Goal: Communication & Community: Answer question/provide support

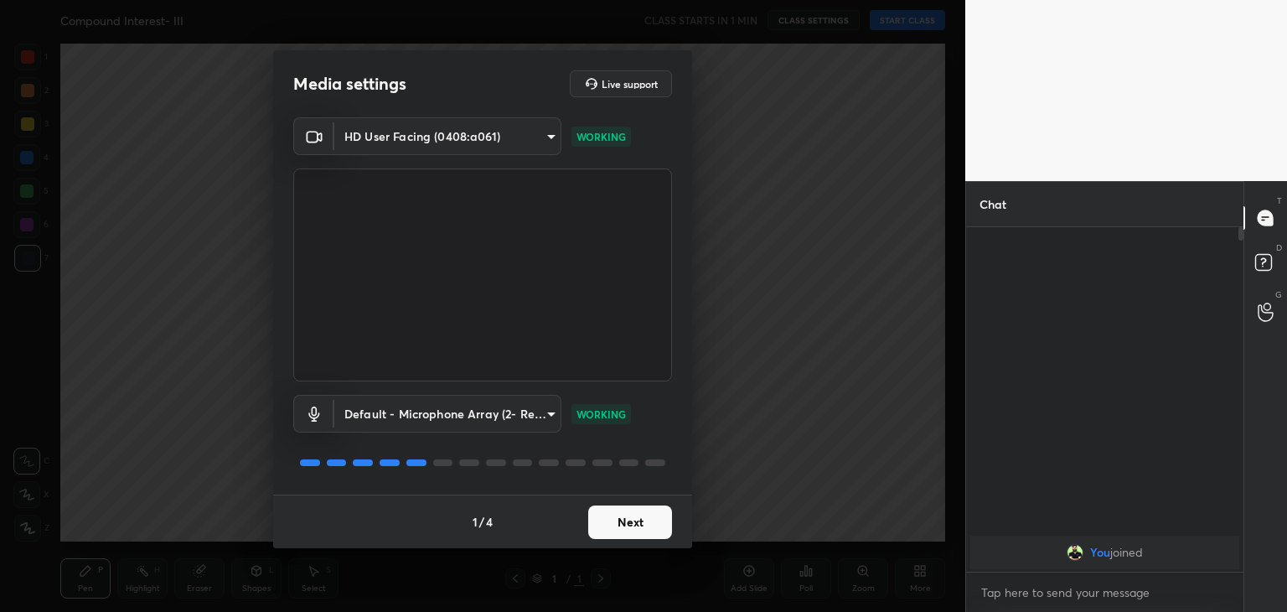
click at [651, 526] on button "Next" at bounding box center [630, 522] width 84 height 34
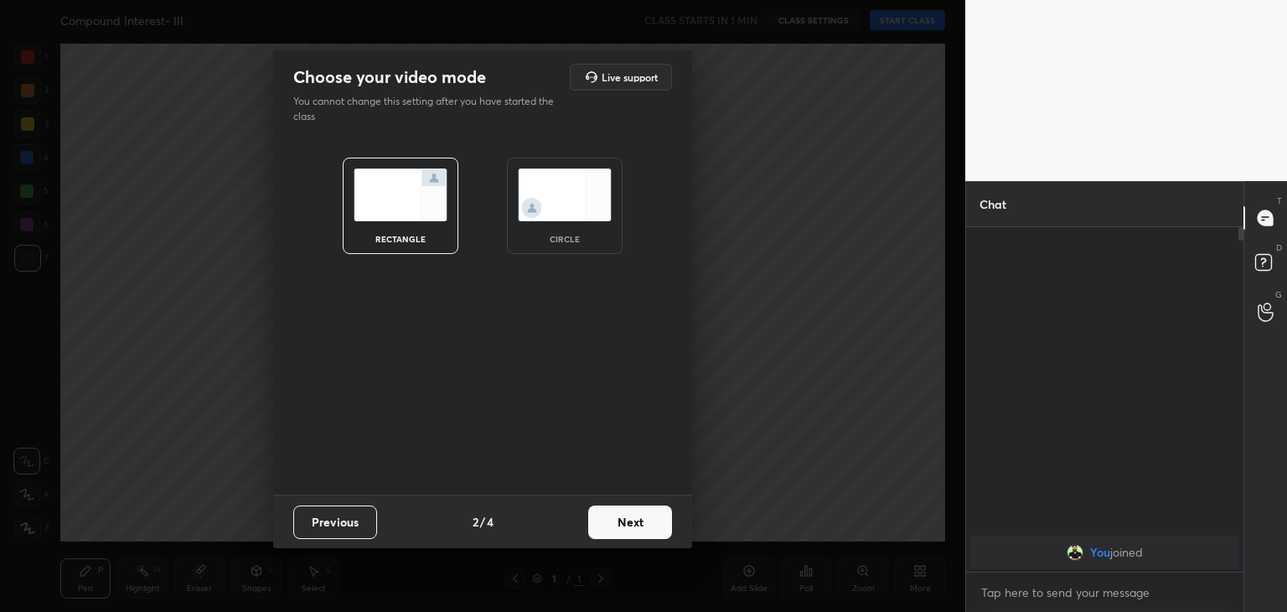
click at [581, 208] on img at bounding box center [565, 194] width 94 height 53
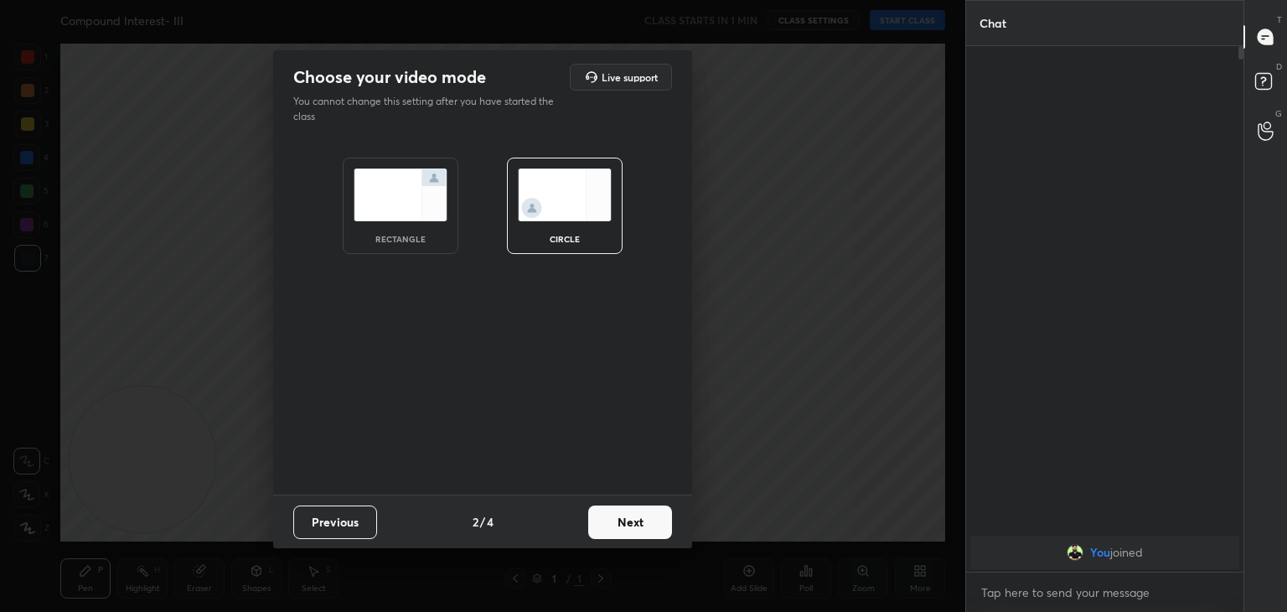
click at [629, 527] on button "Next" at bounding box center [630, 522] width 84 height 34
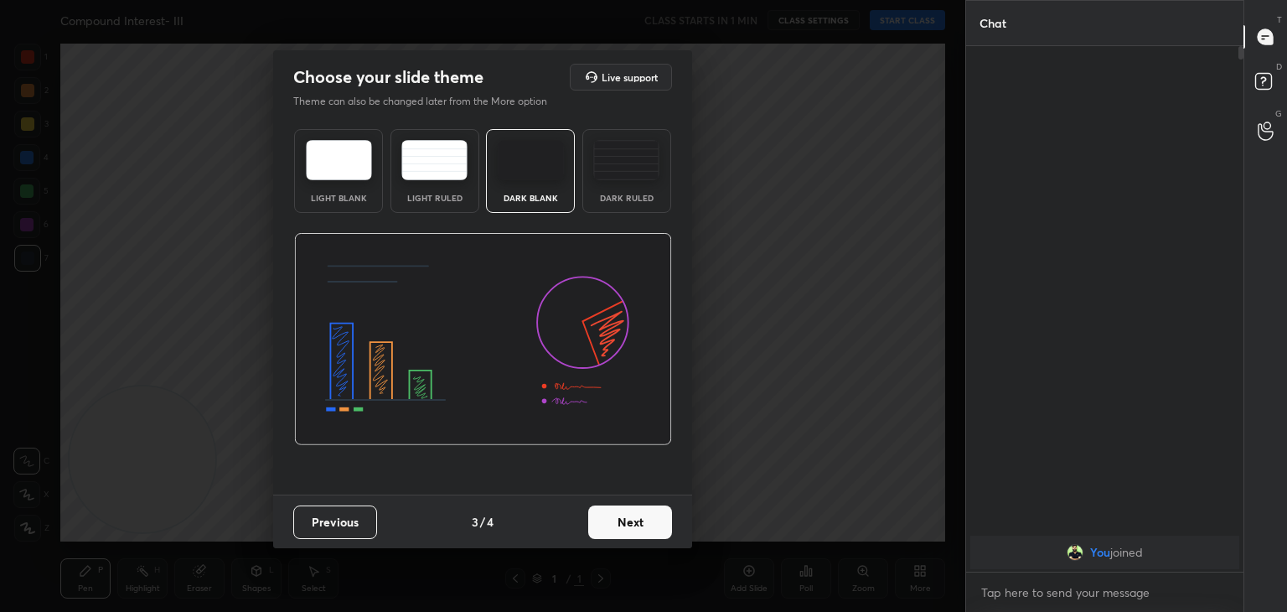
click at [637, 524] on button "Next" at bounding box center [630, 522] width 84 height 34
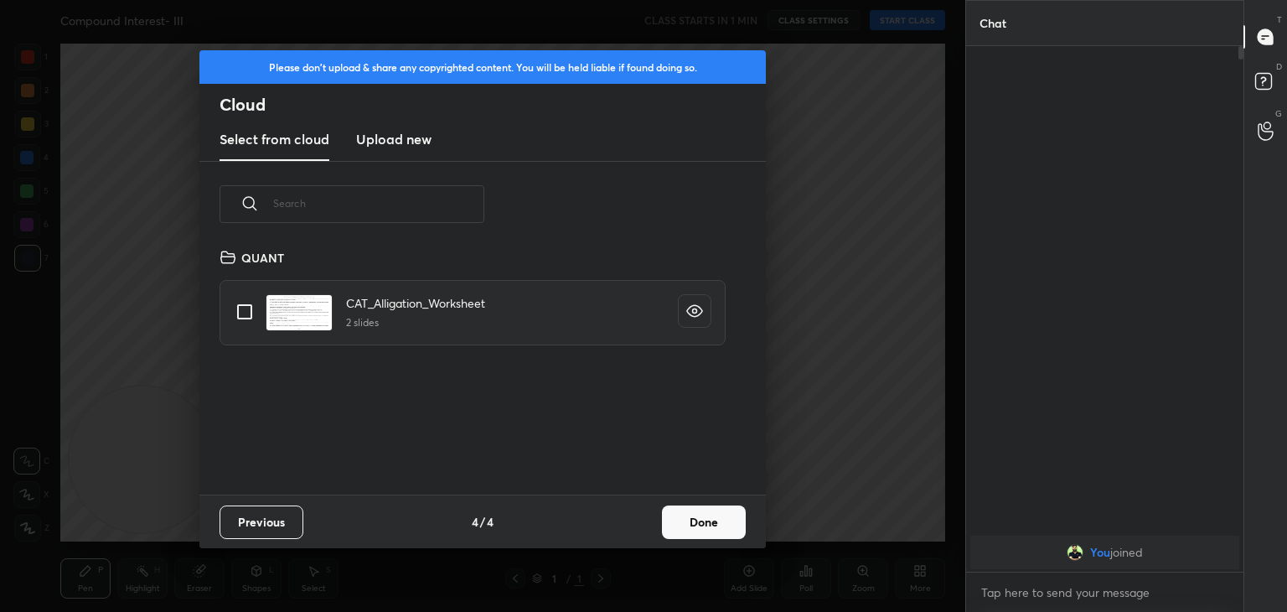
scroll to position [248, 538]
click at [714, 518] on button "Done" at bounding box center [704, 522] width 84 height 34
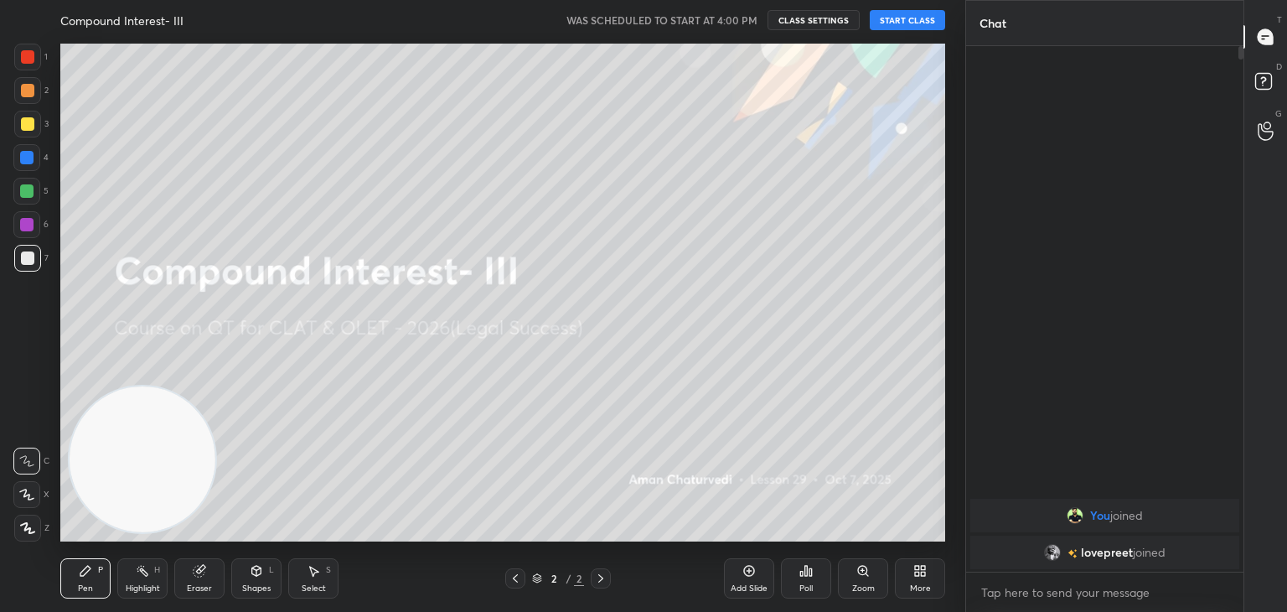
click at [910, 16] on button "START CLASS" at bounding box center [907, 20] width 75 height 20
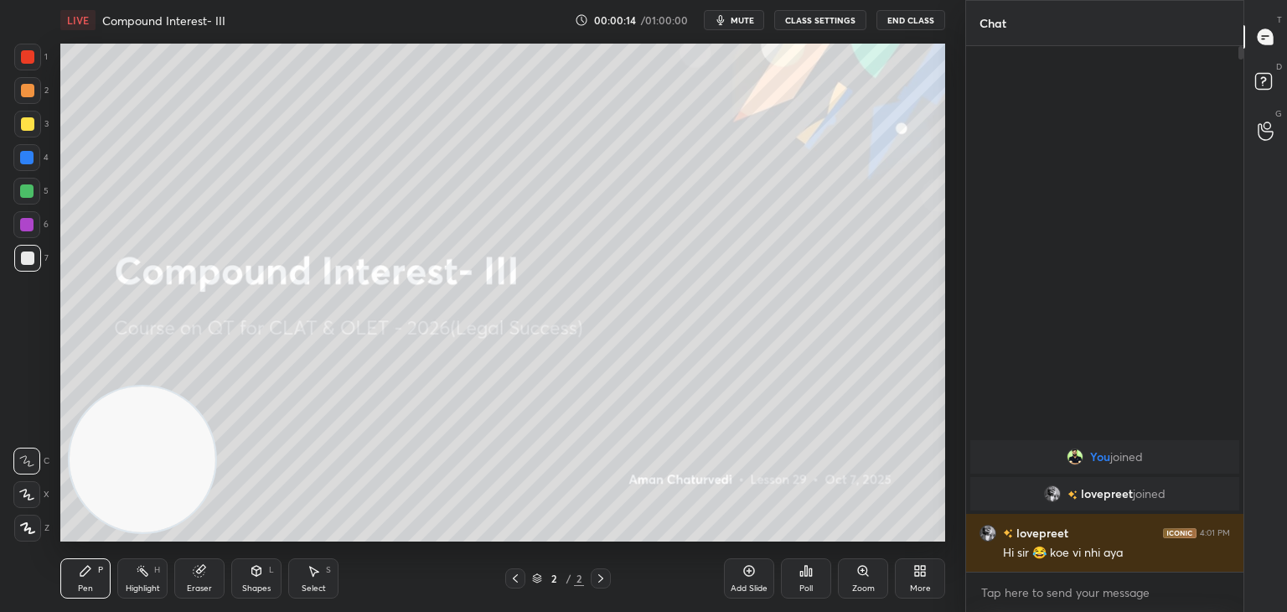
click at [213, 581] on div "Eraser" at bounding box center [199, 578] width 50 height 40
click at [149, 578] on div "Highlight H" at bounding box center [142, 578] width 50 height 40
click at [29, 527] on icon at bounding box center [27, 527] width 8 height 8
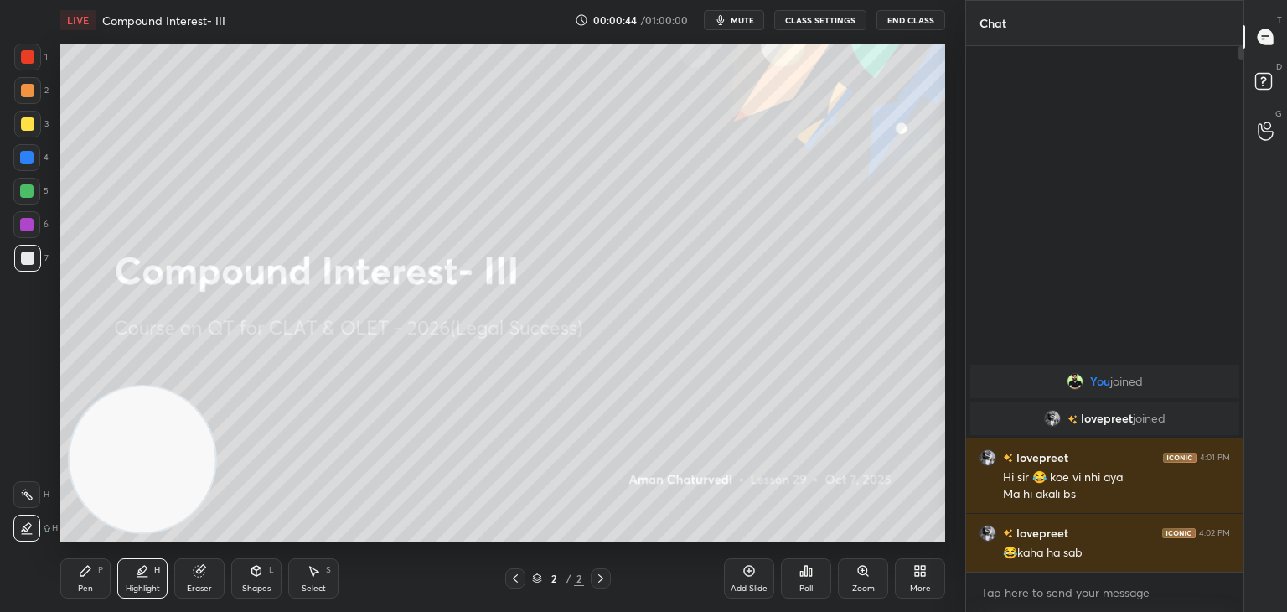
click at [37, 124] on div at bounding box center [27, 124] width 27 height 27
click at [937, 578] on div "More" at bounding box center [920, 578] width 50 height 40
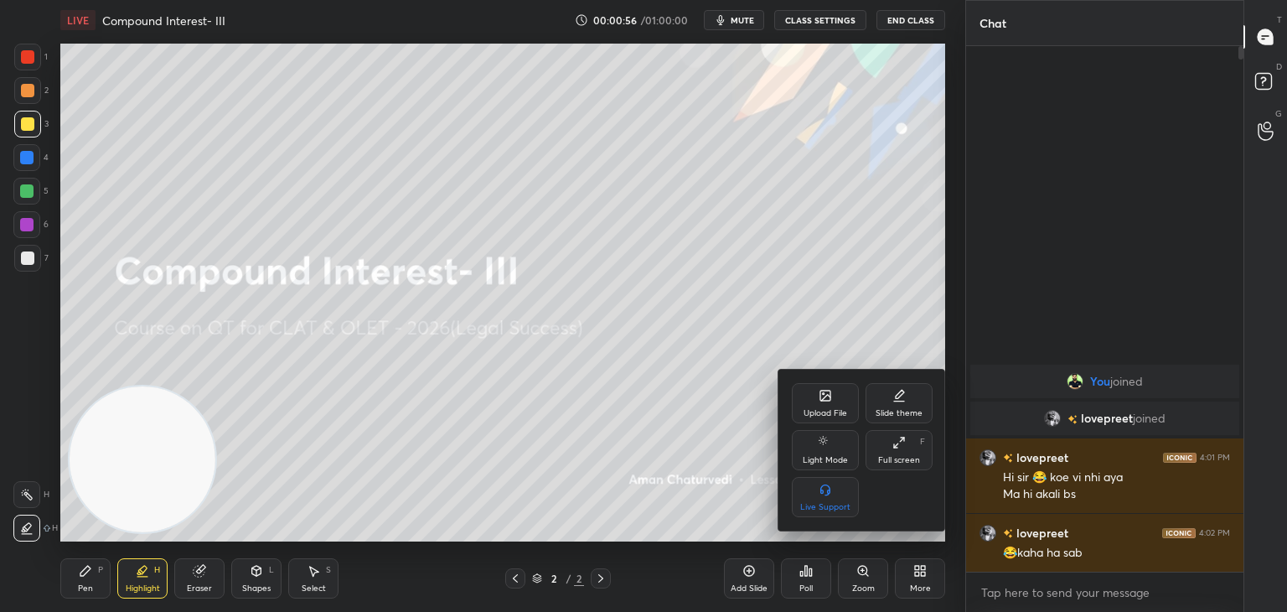
click at [824, 411] on div "Upload File" at bounding box center [825, 413] width 44 height 8
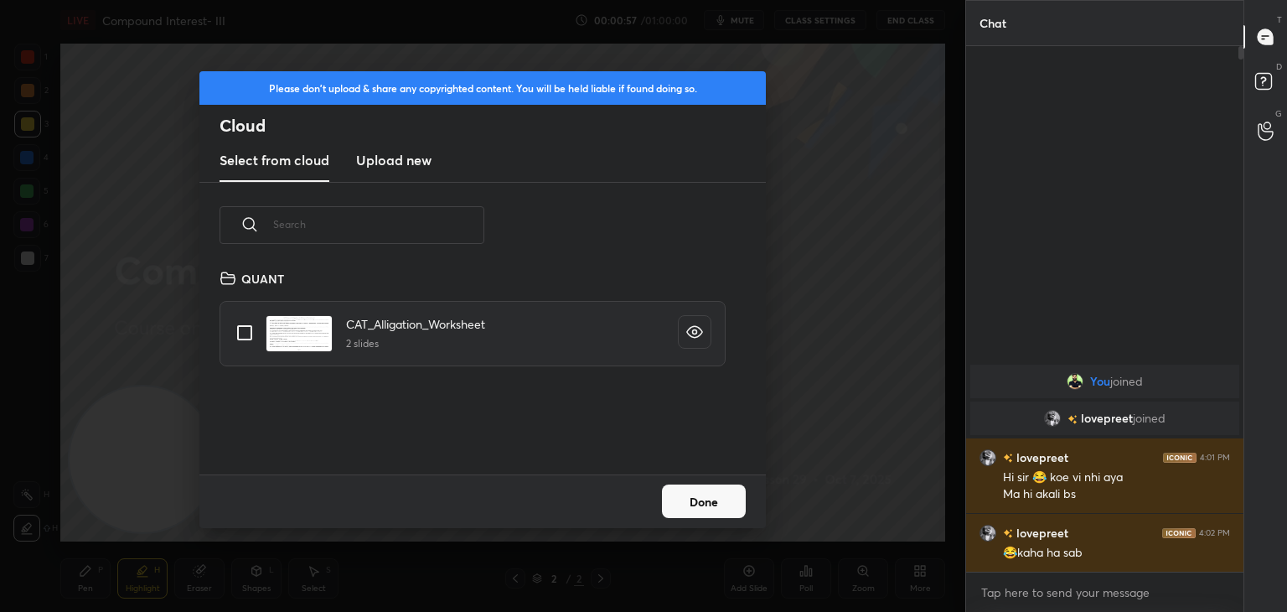
scroll to position [206, 538]
click at [398, 158] on h3 "Upload new" at bounding box center [393, 160] width 75 height 20
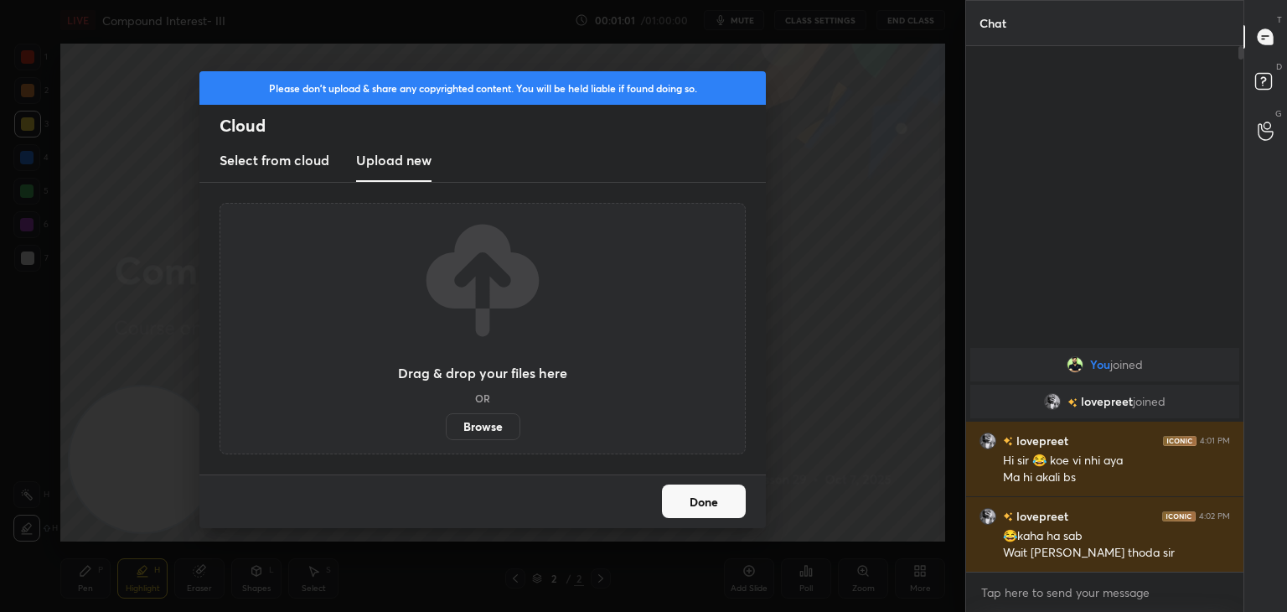
click at [498, 430] on label "Browse" at bounding box center [483, 426] width 75 height 27
click at [446, 430] on input "Browse" at bounding box center [446, 426] width 0 height 27
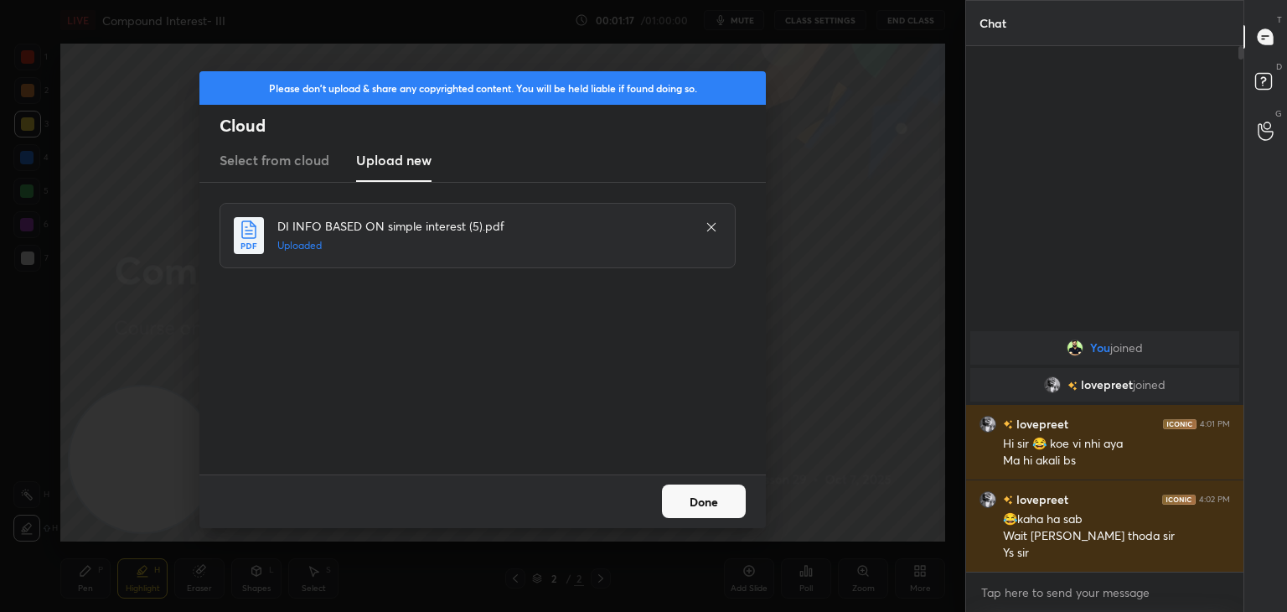
click at [710, 514] on button "Done" at bounding box center [704, 501] width 84 height 34
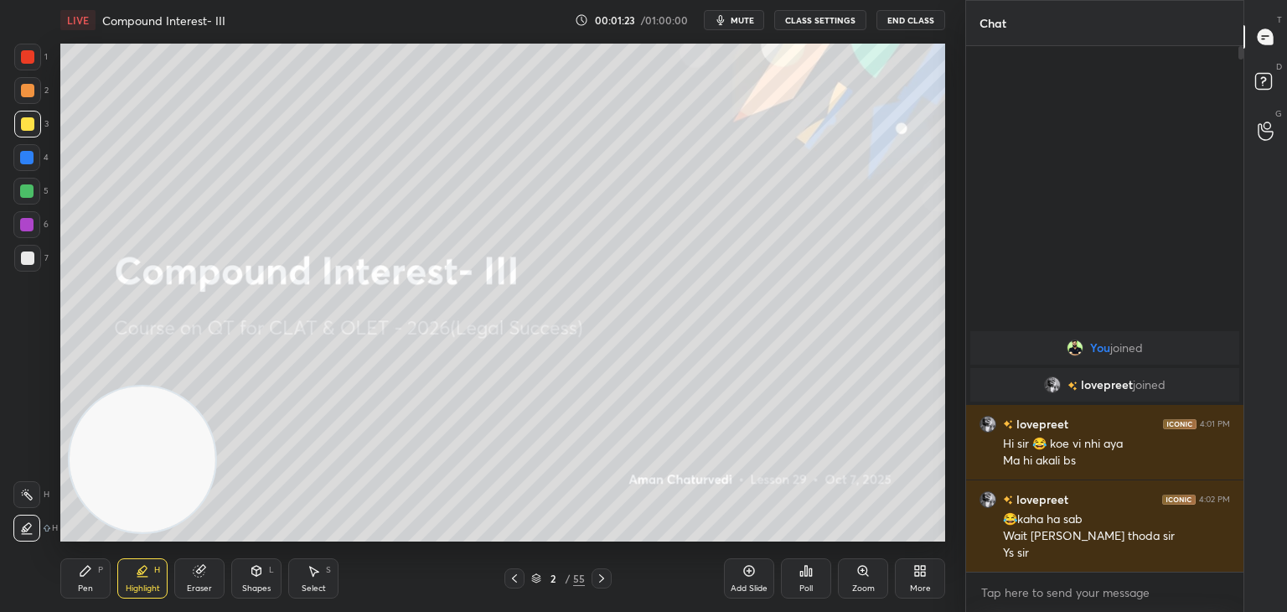
click at [40, 261] on div "7" at bounding box center [31, 258] width 34 height 27
click at [33, 199] on div at bounding box center [26, 191] width 27 height 27
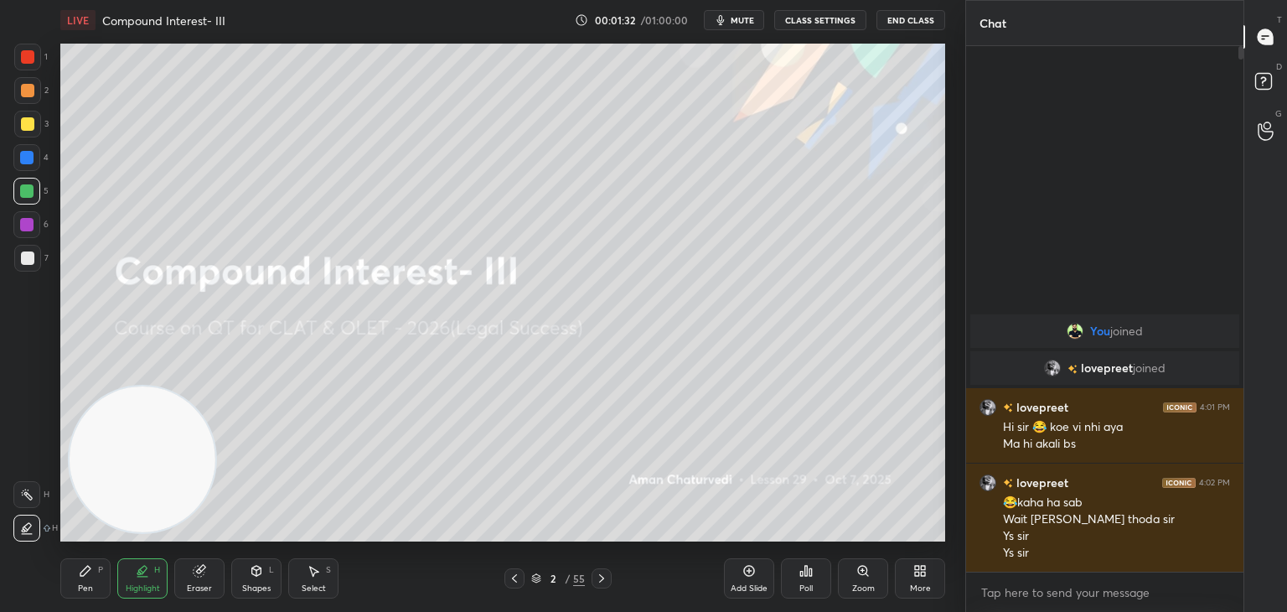
click at [104, 566] on div "Pen P" at bounding box center [85, 578] width 50 height 40
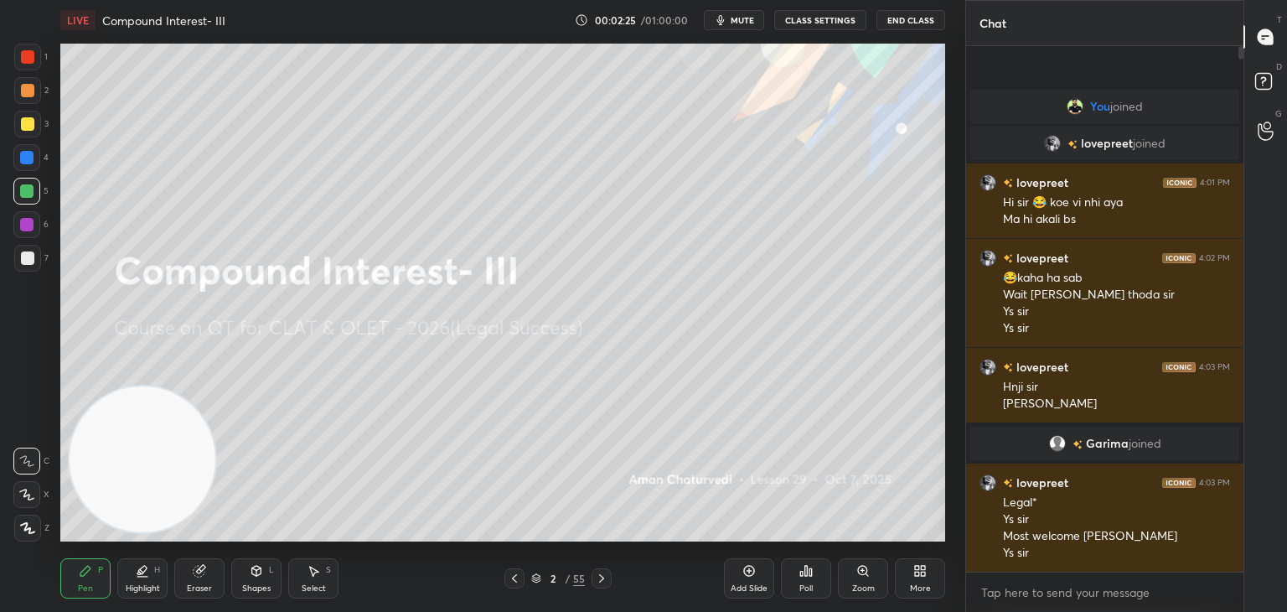
click at [32, 121] on div at bounding box center [27, 123] width 13 height 13
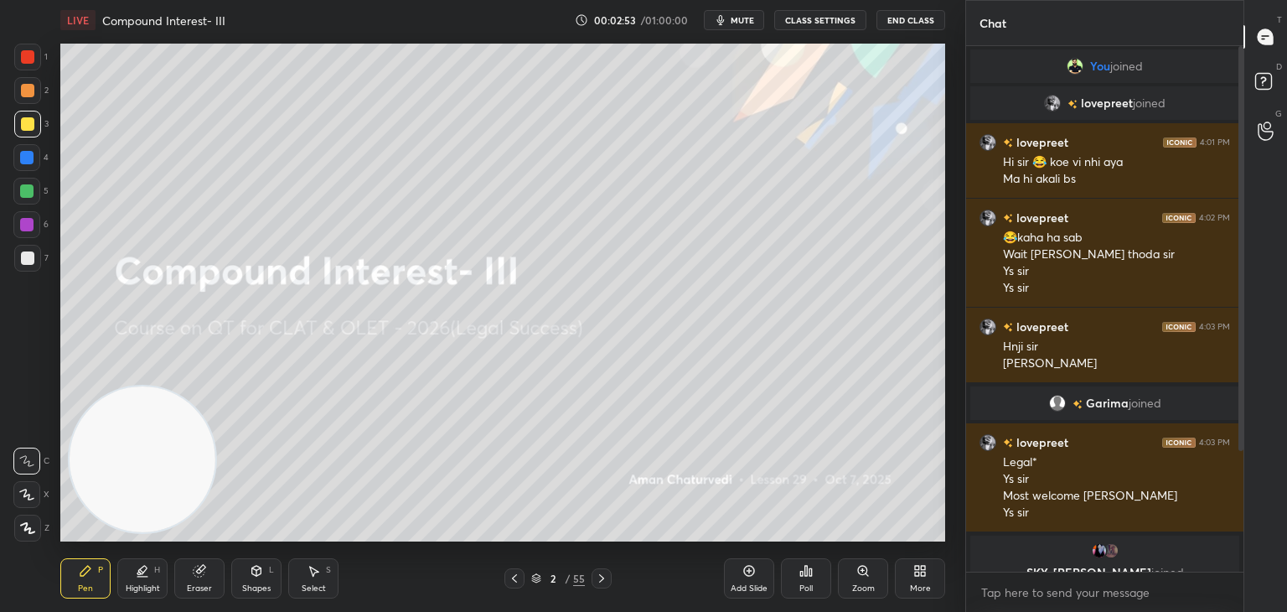
click at [182, 591] on div "Eraser" at bounding box center [199, 578] width 50 height 40
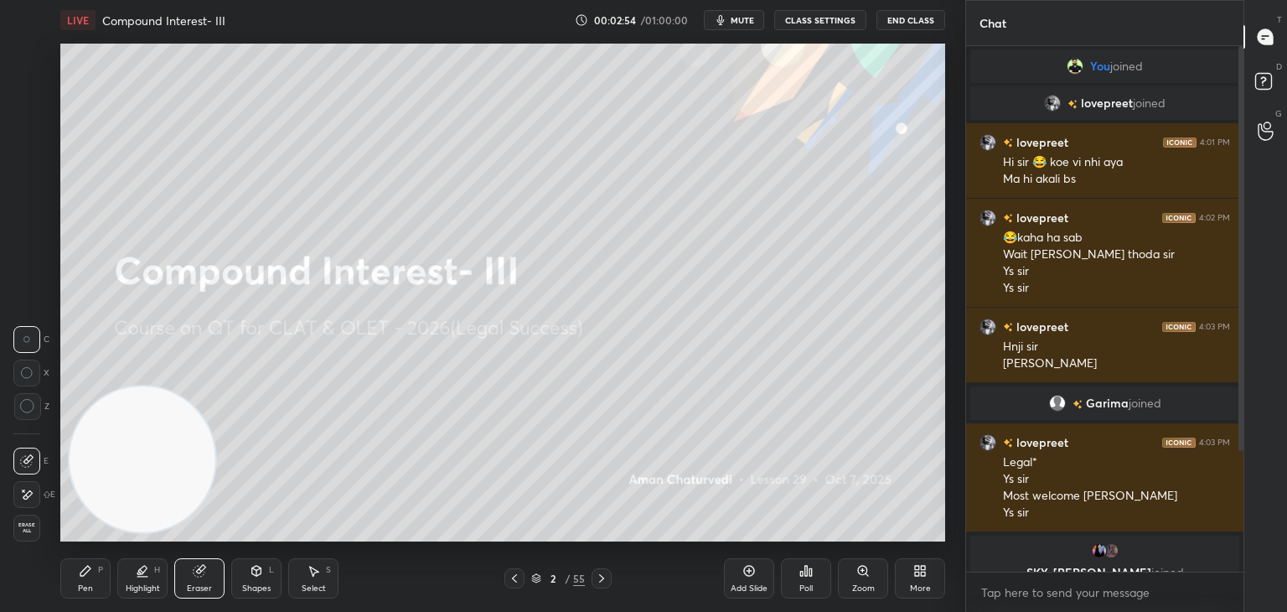
click at [18, 524] on span "Erase all" at bounding box center [26, 528] width 25 height 12
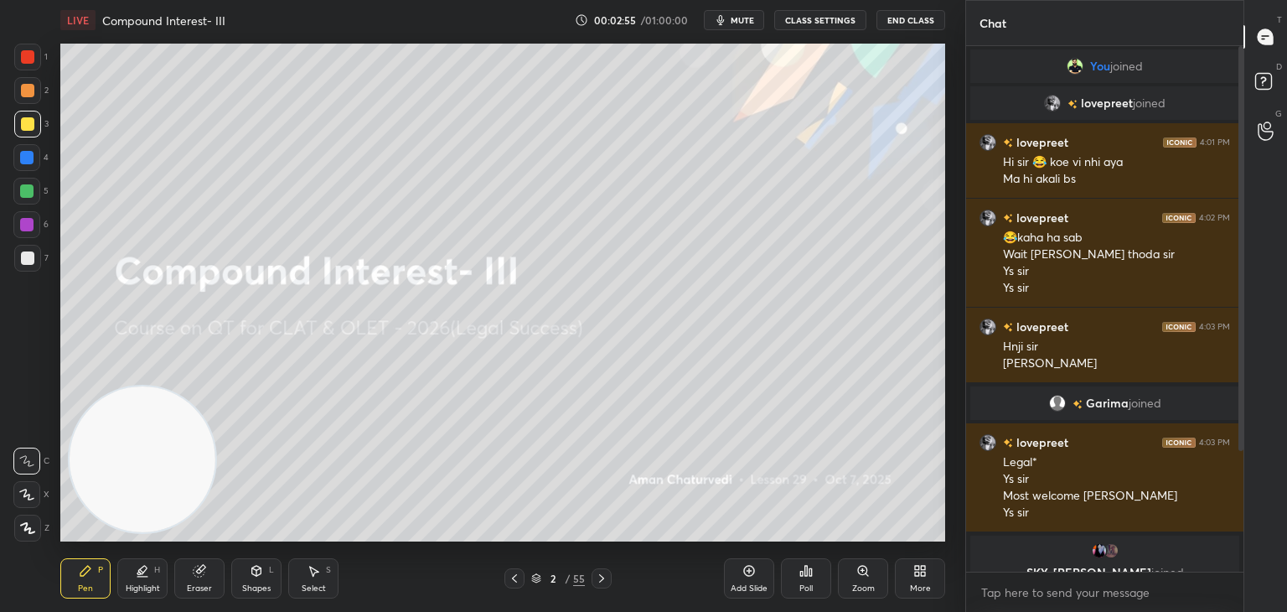
click at [70, 571] on div "Pen P" at bounding box center [85, 578] width 50 height 40
click at [30, 266] on div at bounding box center [27, 258] width 27 height 27
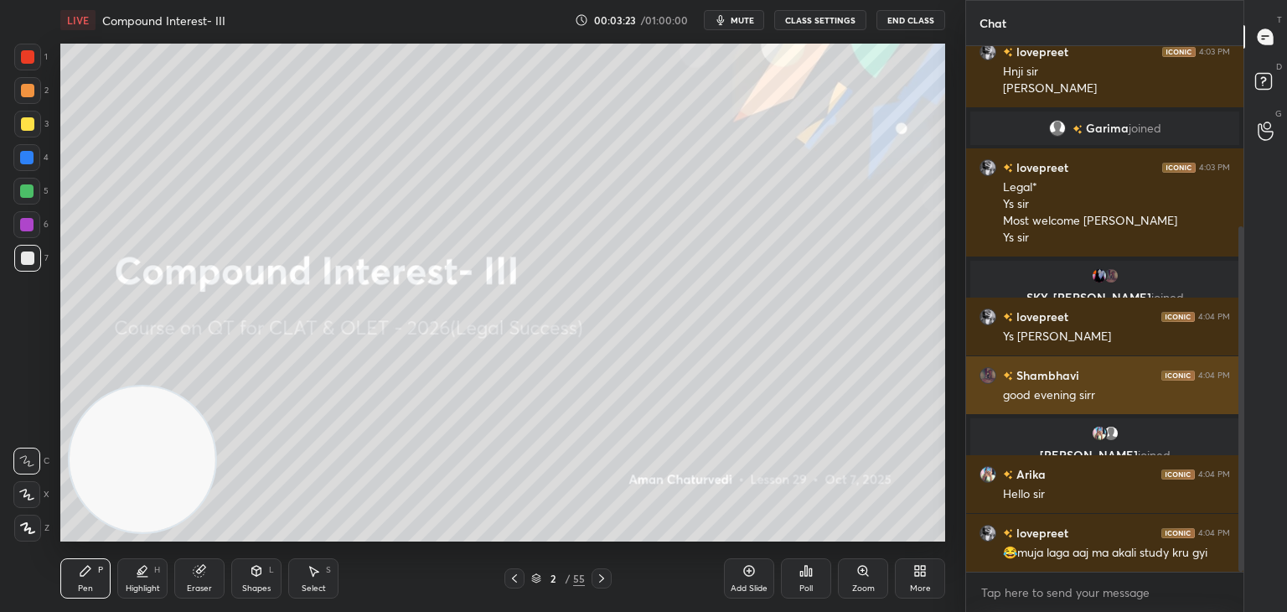
scroll to position [333, 0]
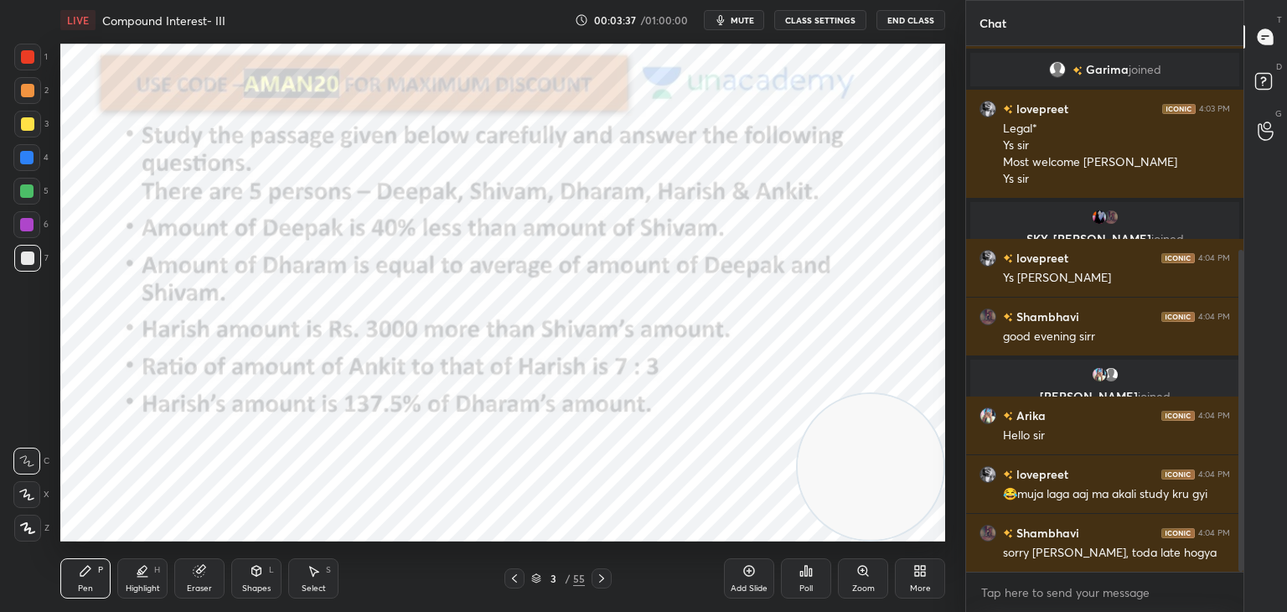
click at [21, 54] on div at bounding box center [27, 56] width 13 height 13
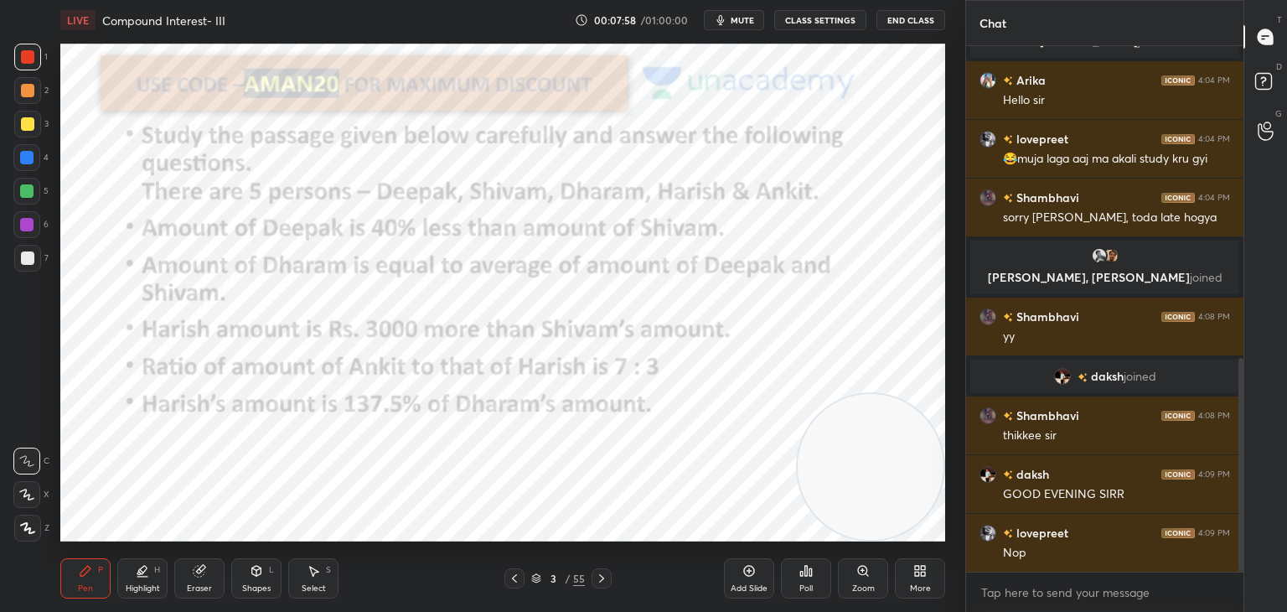
scroll to position [767, 0]
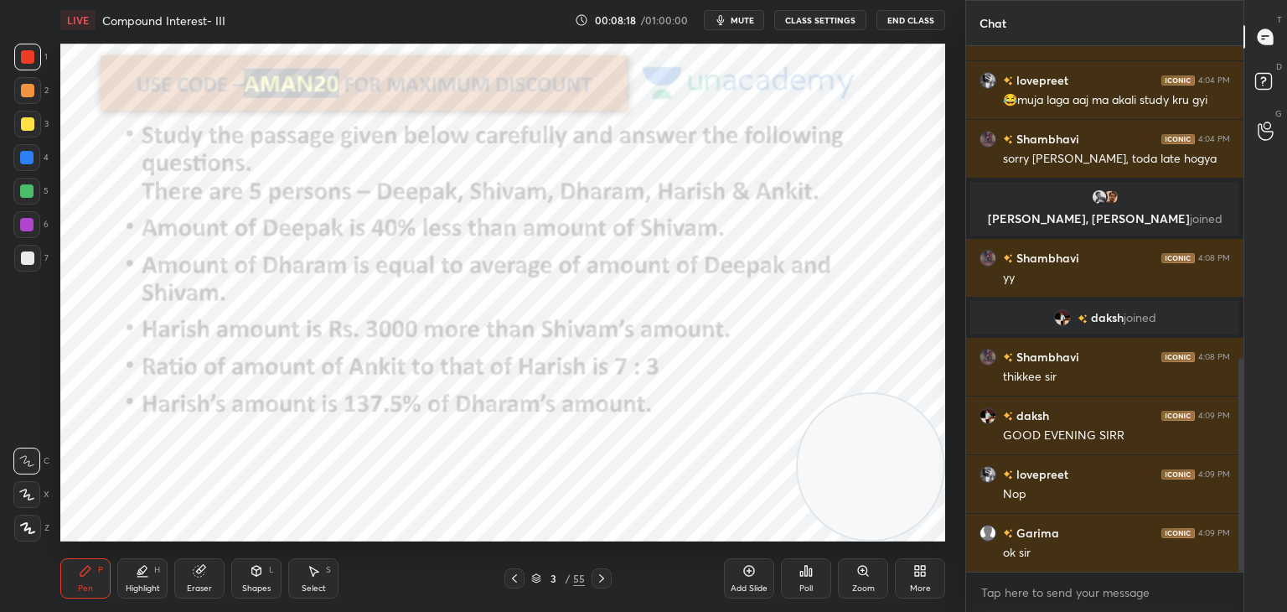
click at [25, 189] on div at bounding box center [26, 190] width 13 height 13
click at [20, 494] on icon at bounding box center [26, 494] width 15 height 12
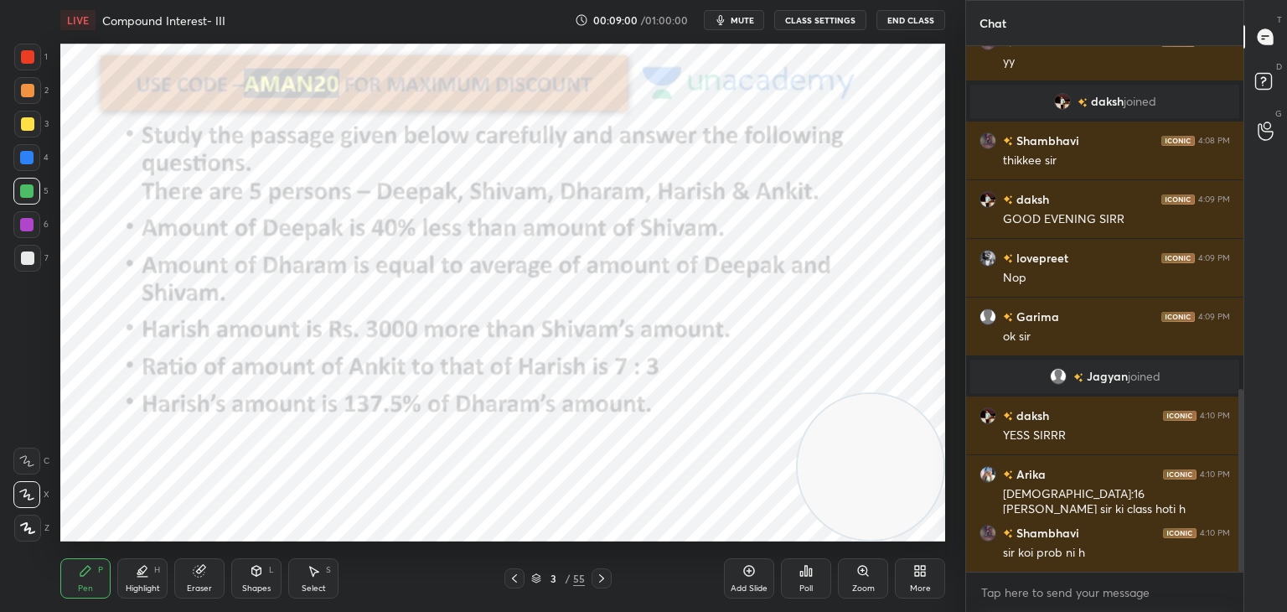
scroll to position [1042, 0]
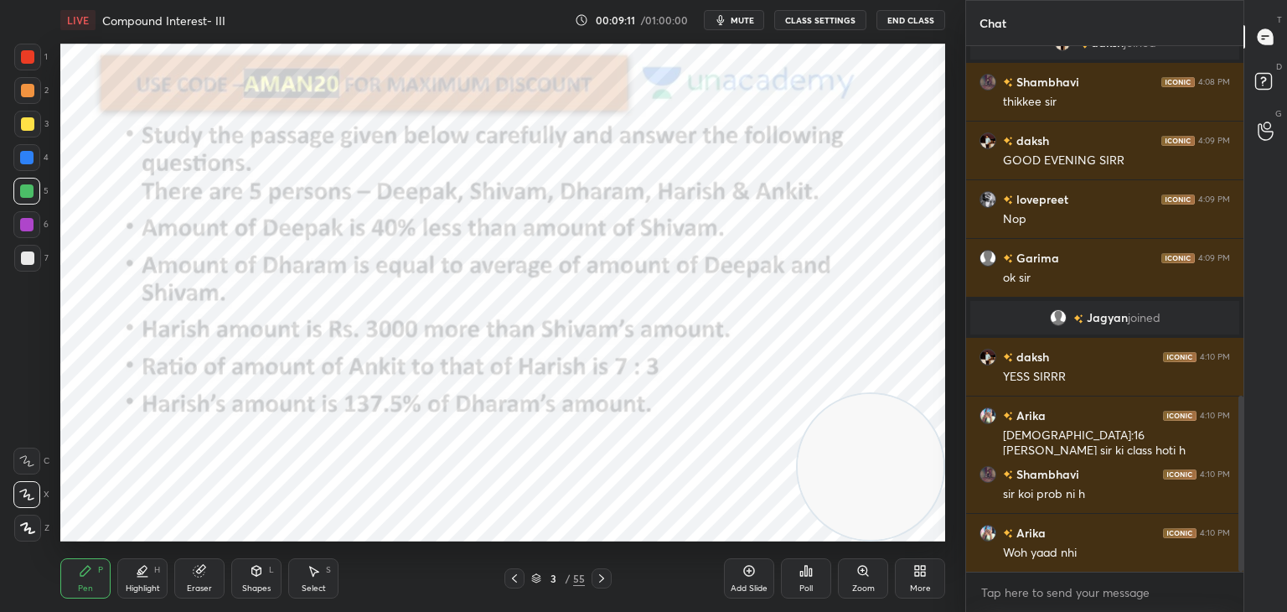
click at [185, 576] on div "Eraser" at bounding box center [199, 578] width 50 height 40
click at [31, 530] on span "Erase all" at bounding box center [26, 528] width 25 height 12
click at [74, 573] on div "Pen P" at bounding box center [85, 578] width 50 height 40
click at [27, 61] on div at bounding box center [27, 56] width 13 height 13
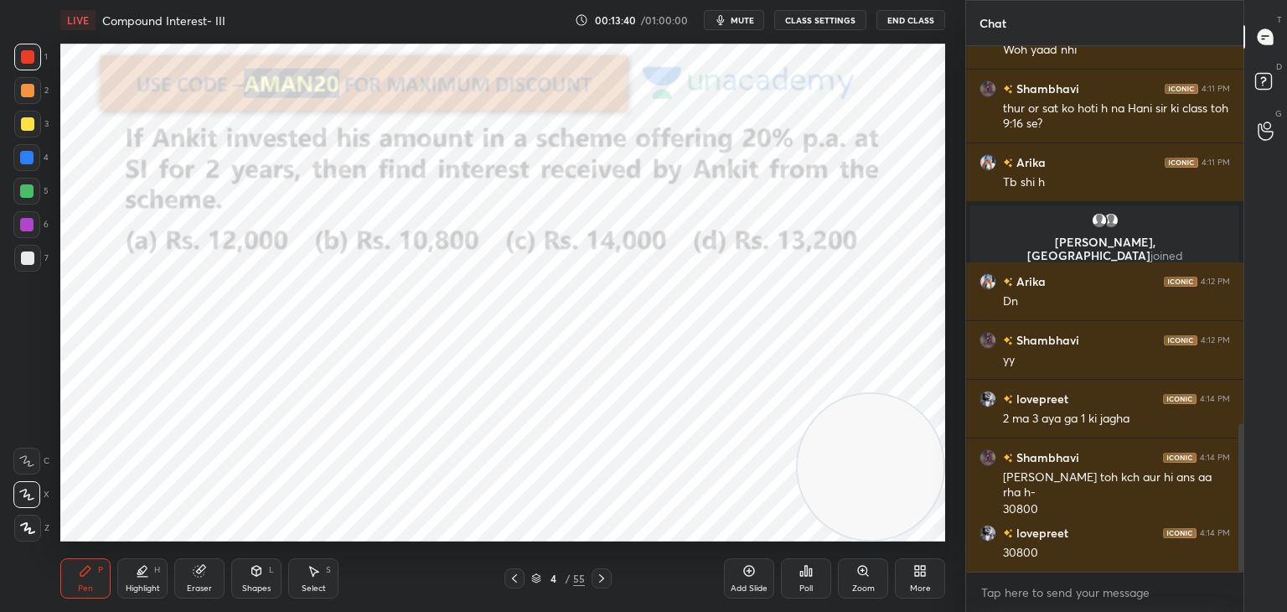
scroll to position [1392, 0]
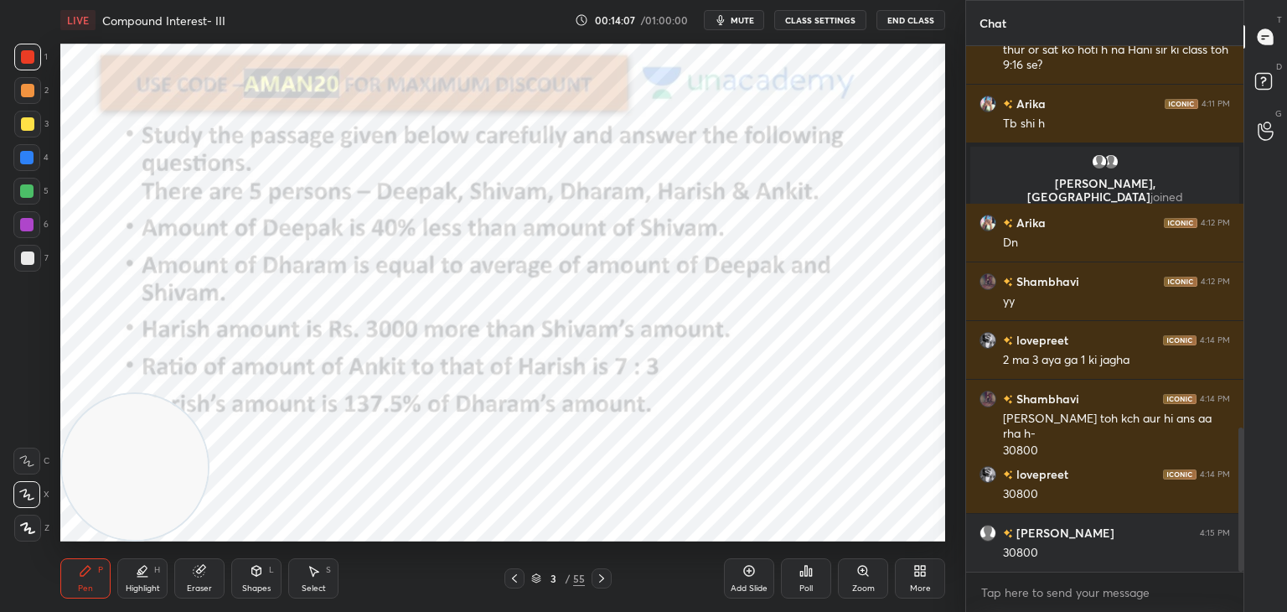
click at [259, 581] on div "Shapes L" at bounding box center [256, 578] width 50 height 40
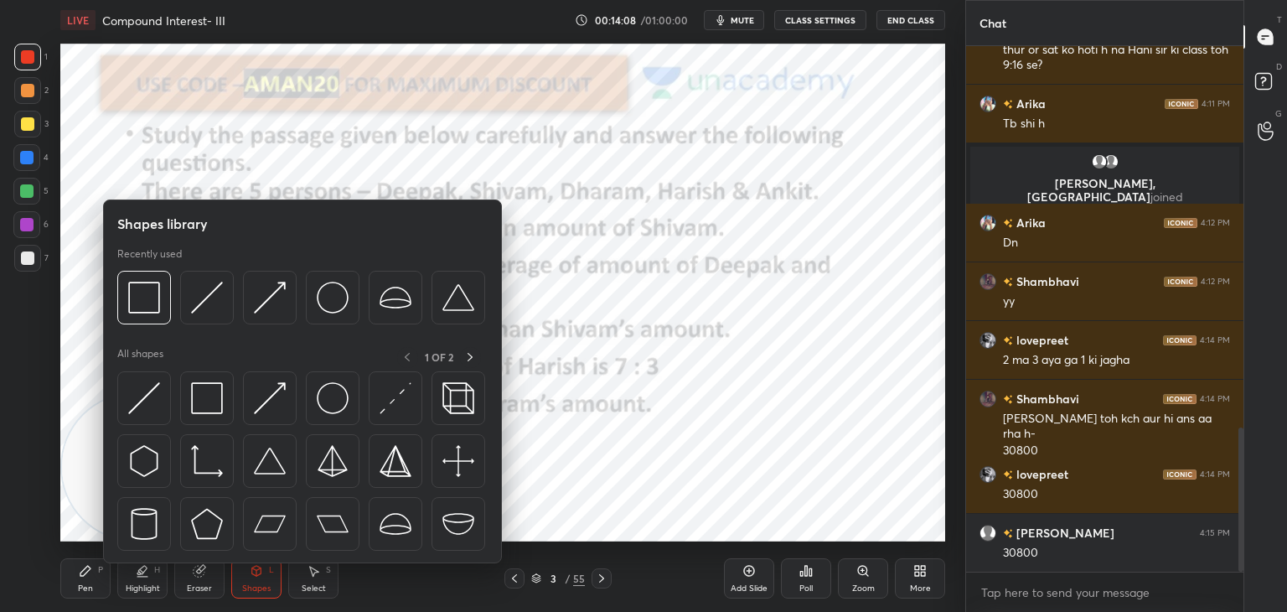
click at [208, 401] on img at bounding box center [207, 398] width 32 height 32
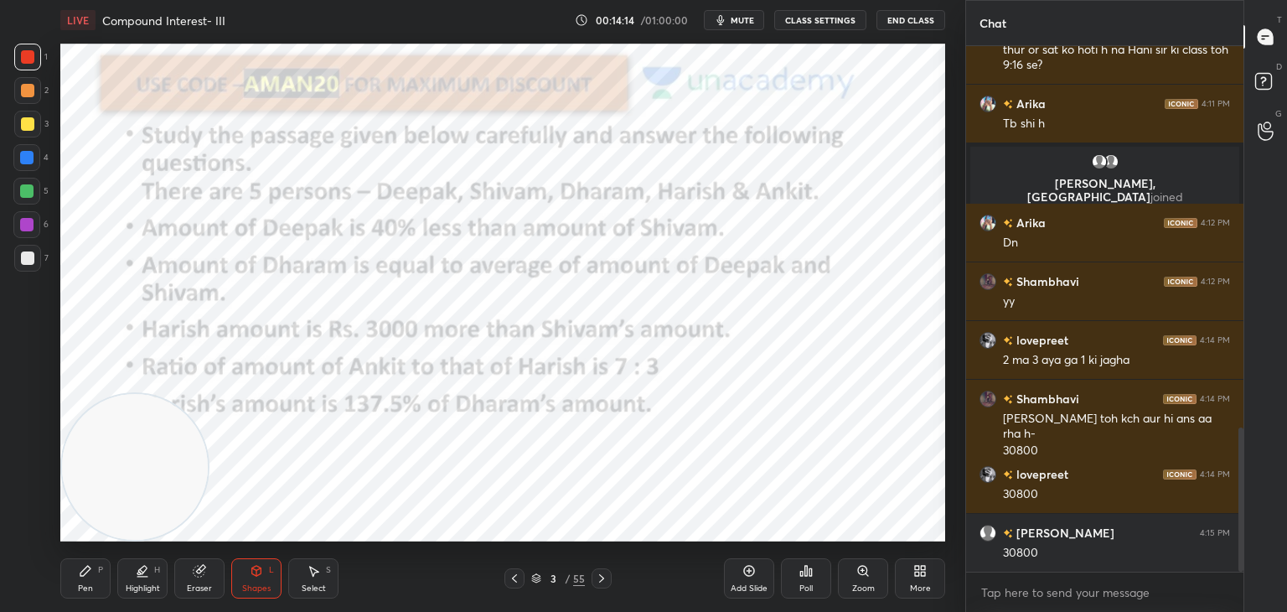
click at [269, 575] on div "Shapes L" at bounding box center [256, 578] width 50 height 40
click at [84, 577] on icon at bounding box center [85, 570] width 13 height 13
click at [30, 458] on icon at bounding box center [26, 461] width 15 height 12
click at [252, 565] on icon at bounding box center [256, 570] width 13 height 13
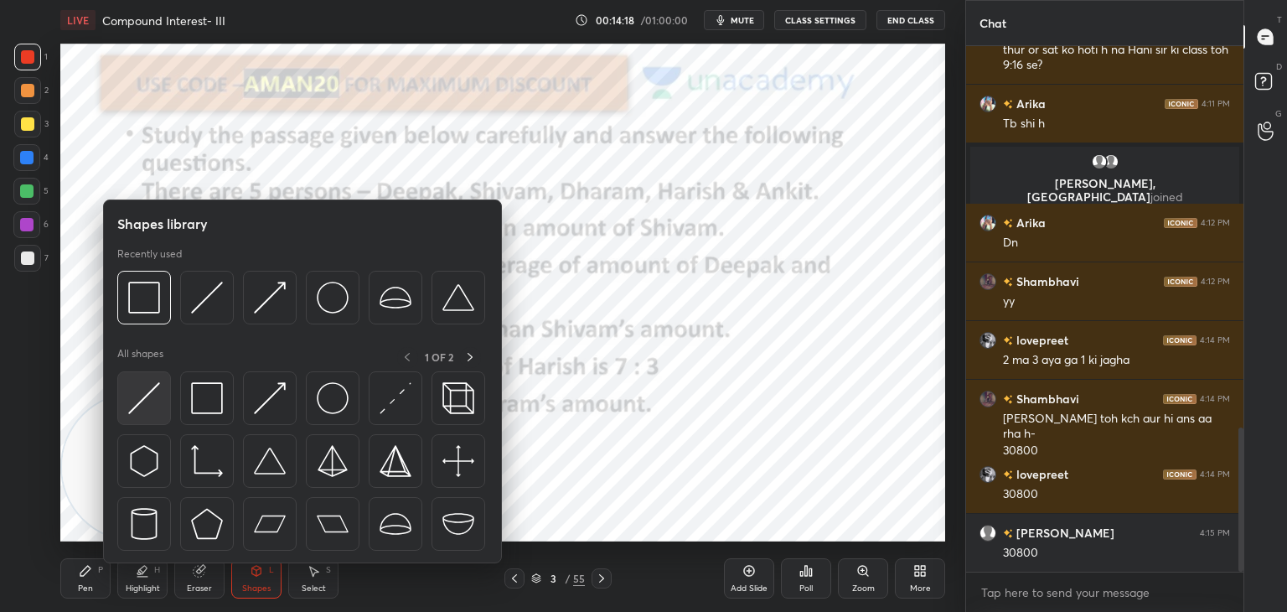
click at [139, 393] on img at bounding box center [144, 398] width 32 height 32
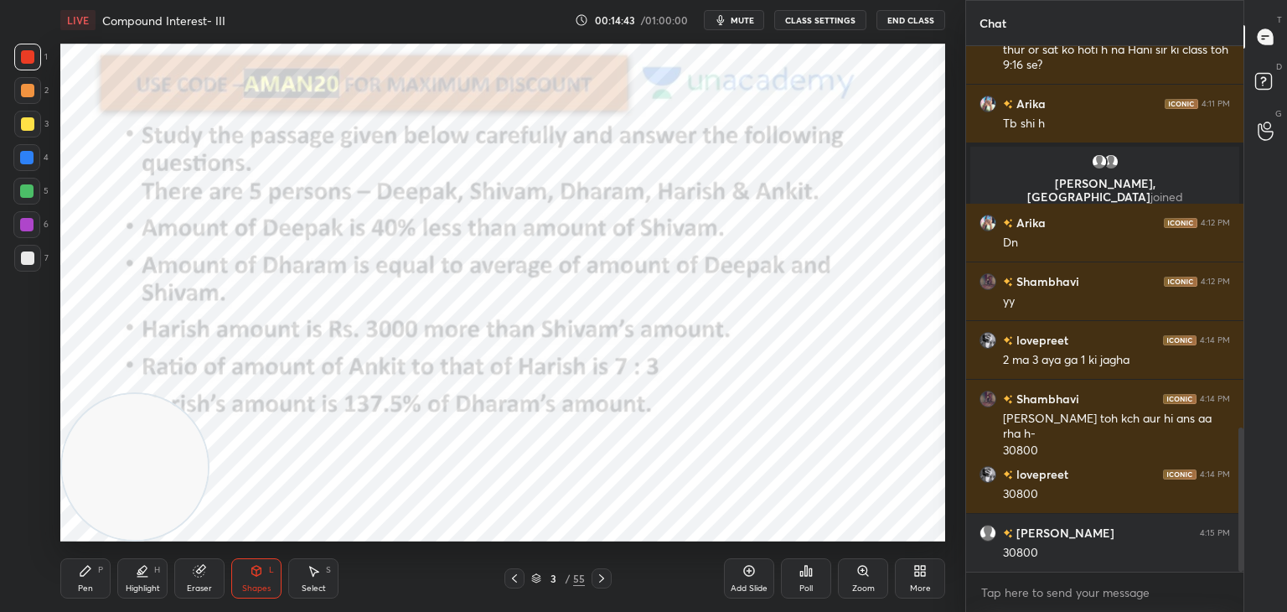
click at [96, 577] on div "Pen P" at bounding box center [85, 578] width 50 height 40
click at [31, 232] on div at bounding box center [26, 224] width 27 height 27
click at [258, 576] on icon at bounding box center [256, 570] width 13 height 13
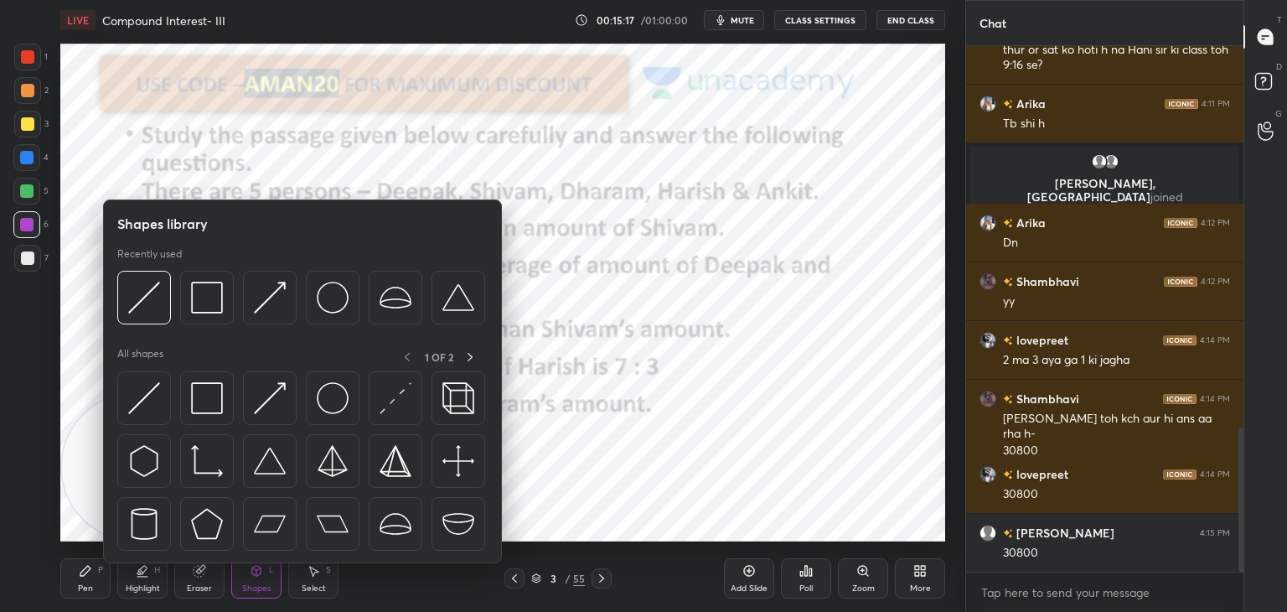
click at [139, 404] on img at bounding box center [144, 398] width 32 height 32
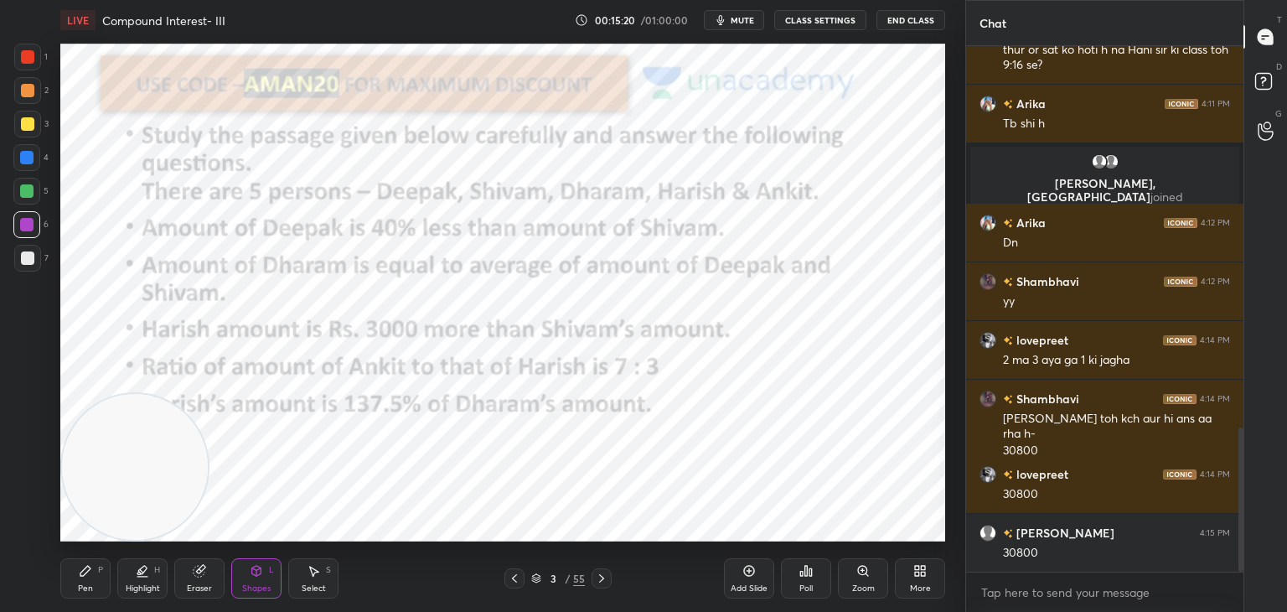
click at [101, 576] on div "Pen P" at bounding box center [85, 578] width 50 height 40
click at [34, 193] on div at bounding box center [26, 191] width 27 height 27
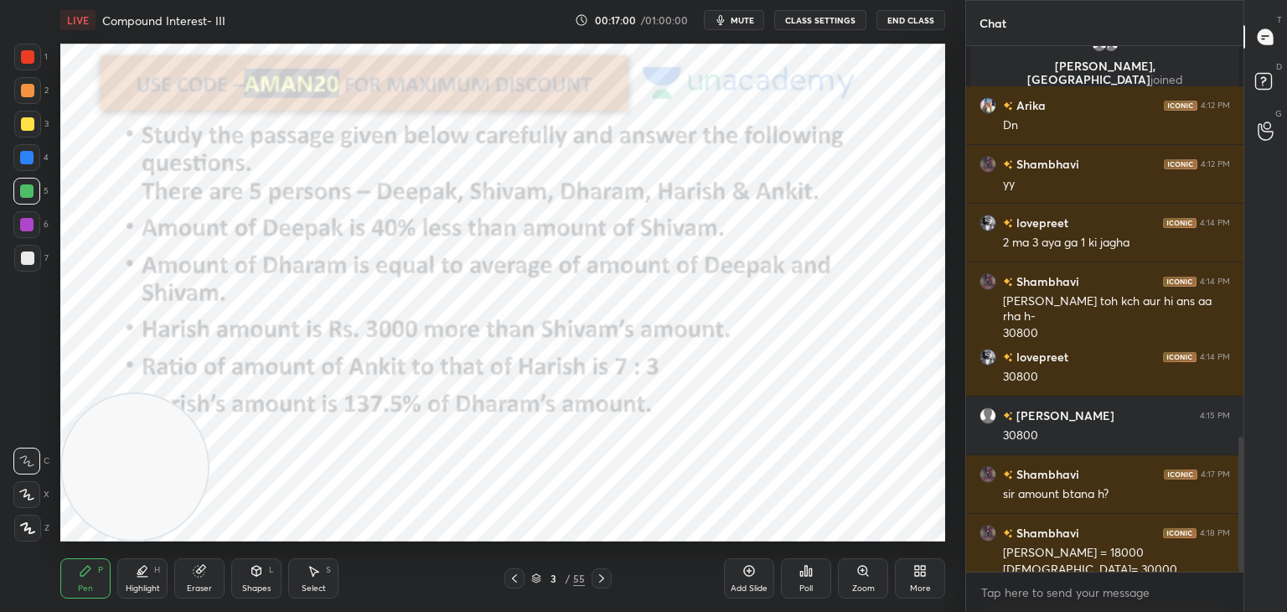
scroll to position [1526, 0]
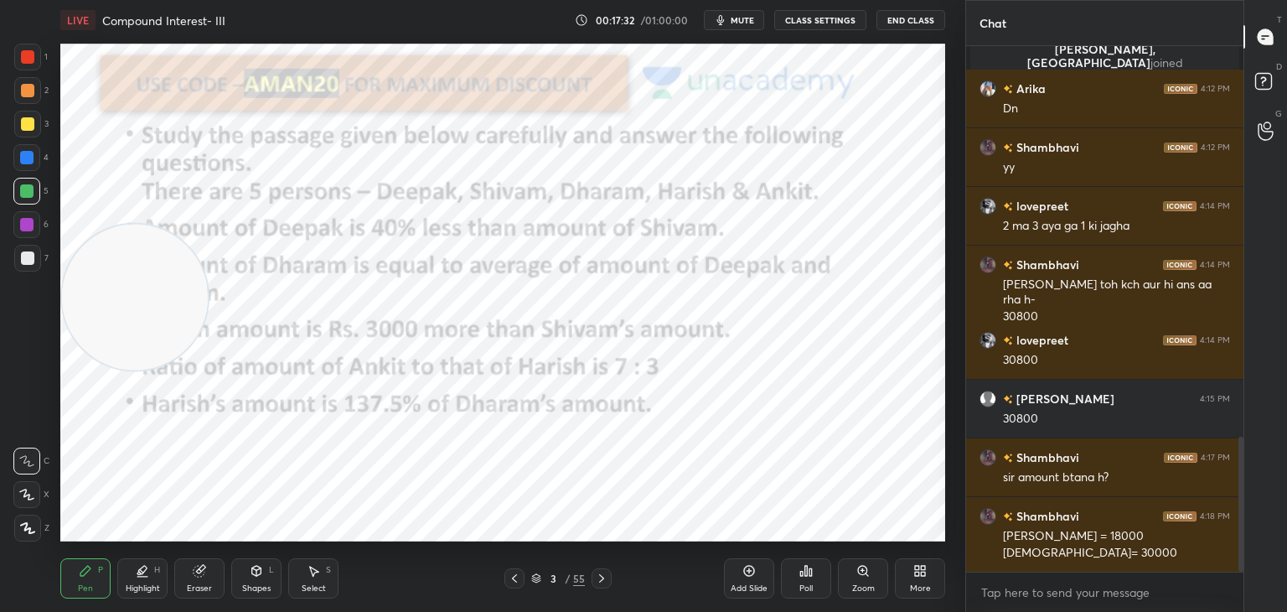
click at [23, 177] on div "4" at bounding box center [30, 161] width 35 height 34
click at [33, 497] on icon at bounding box center [26, 494] width 15 height 12
click at [203, 570] on icon at bounding box center [200, 569] width 9 height 8
click at [24, 411] on icon at bounding box center [27, 406] width 15 height 15
click at [94, 563] on div "Pen P" at bounding box center [85, 578] width 50 height 40
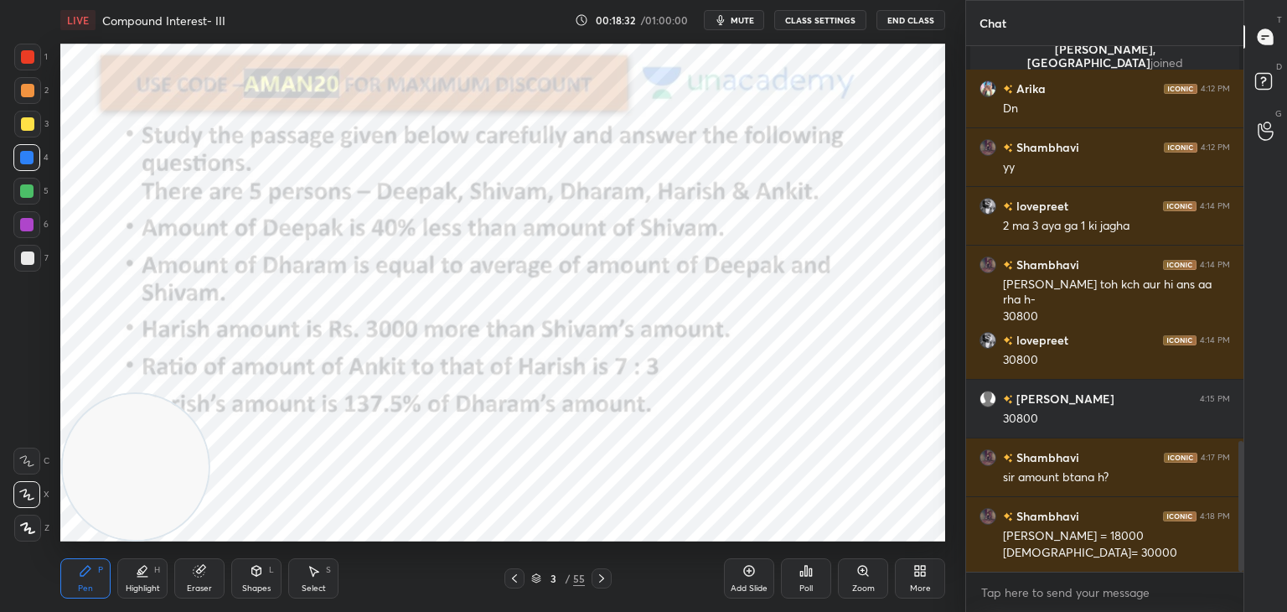
scroll to position [1585, 0]
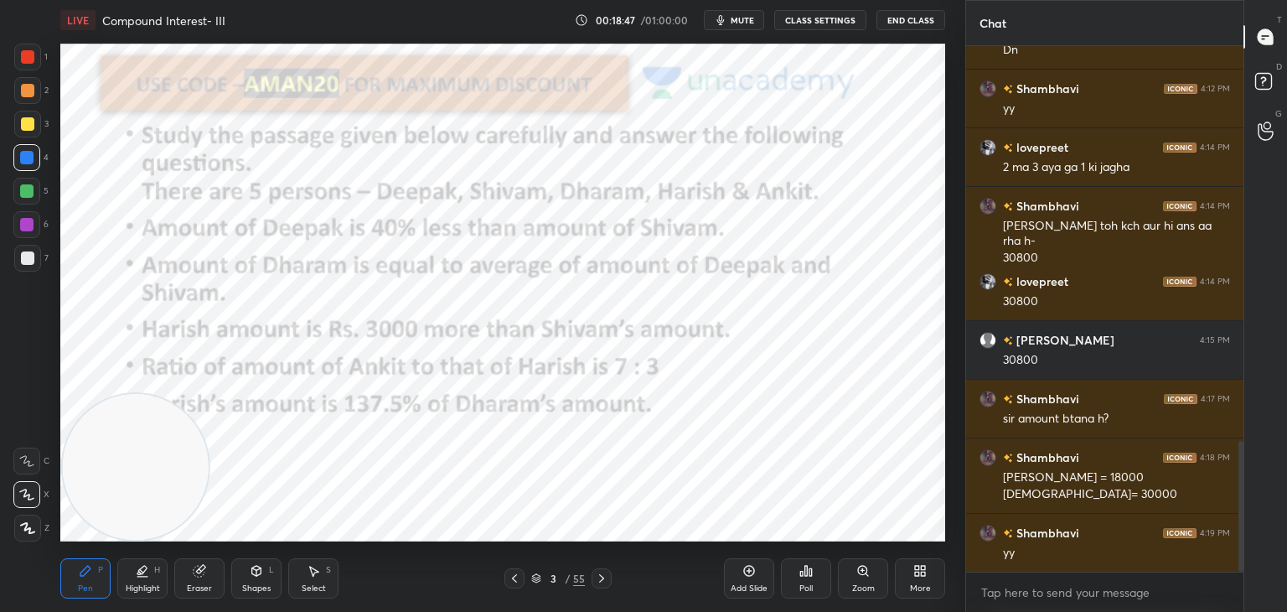
click at [195, 580] on div "Eraser" at bounding box center [199, 578] width 50 height 40
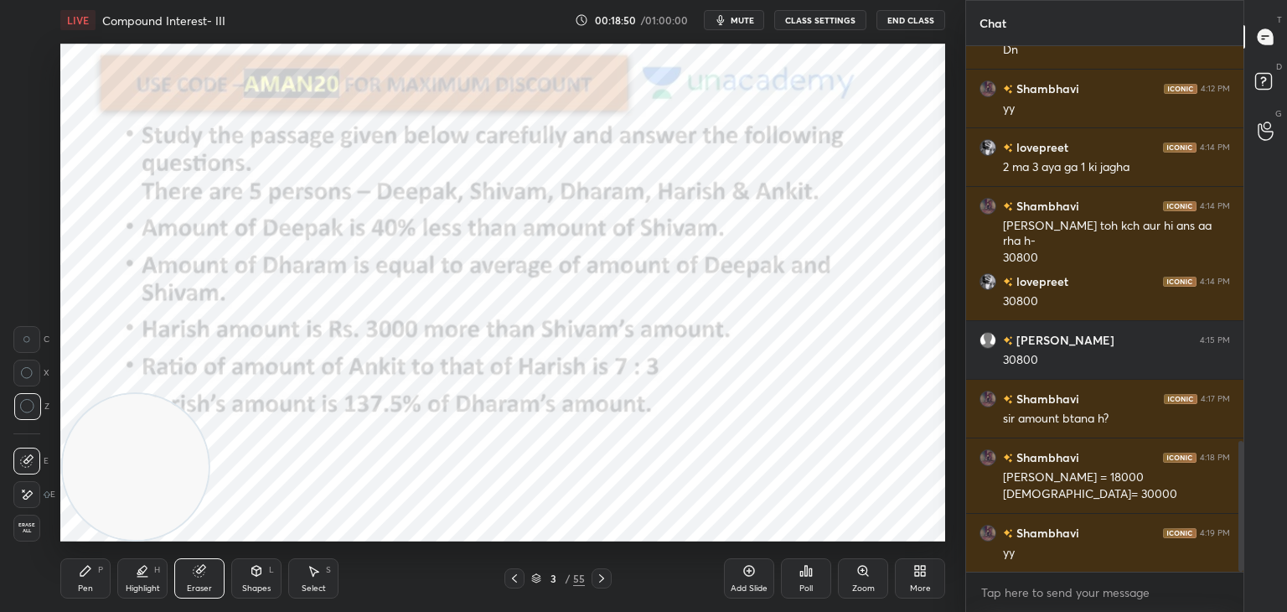
click at [103, 576] on div "Pen P" at bounding box center [85, 578] width 50 height 40
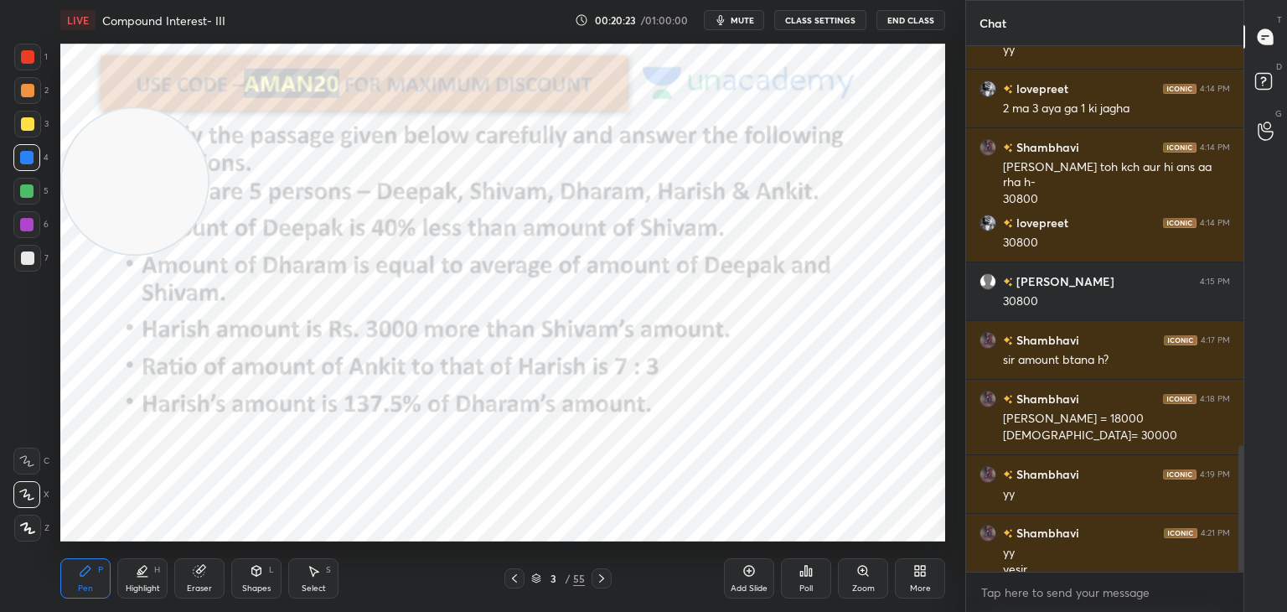
scroll to position [1660, 0]
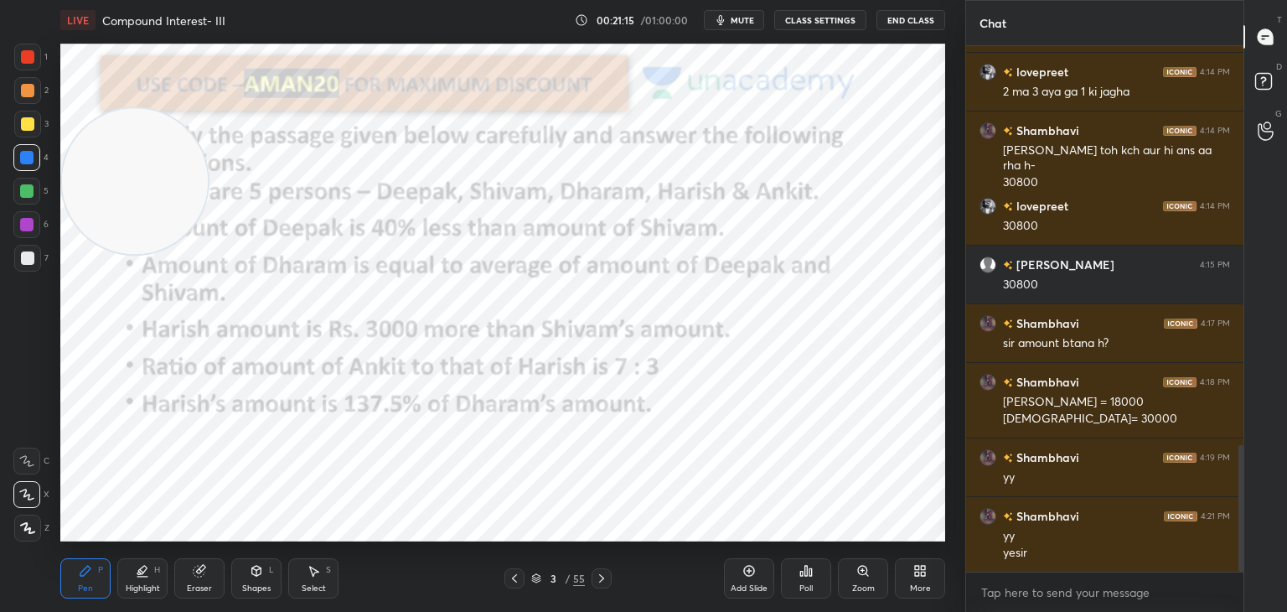
click at [205, 568] on icon at bounding box center [199, 570] width 13 height 13
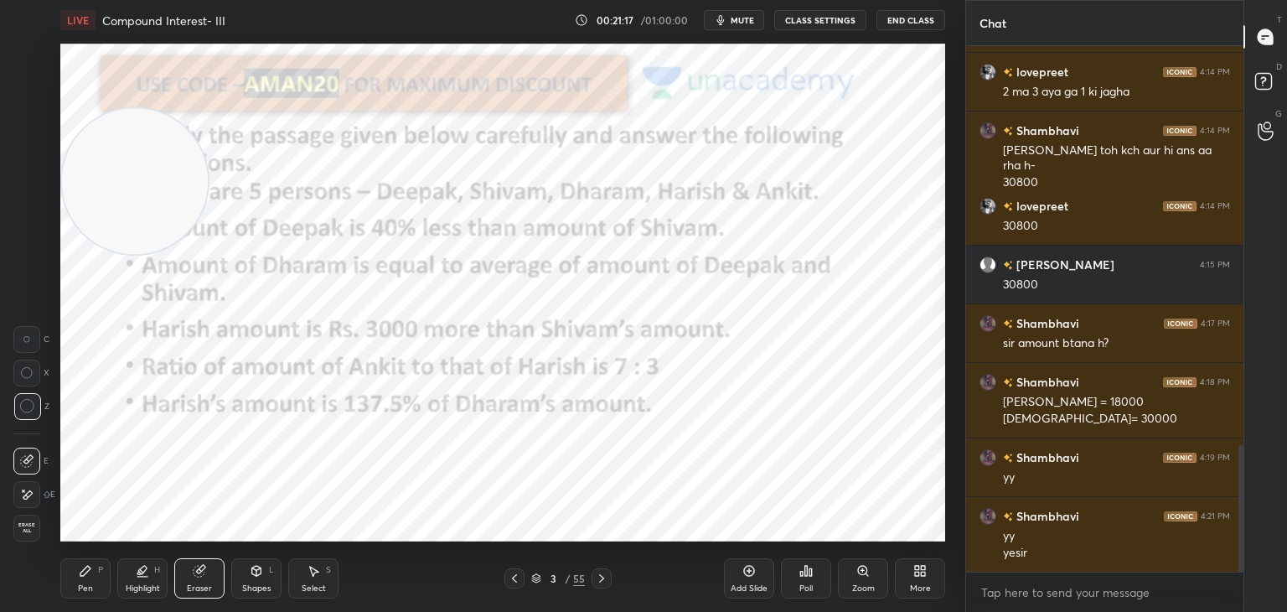
click at [85, 569] on icon at bounding box center [85, 571] width 10 height 10
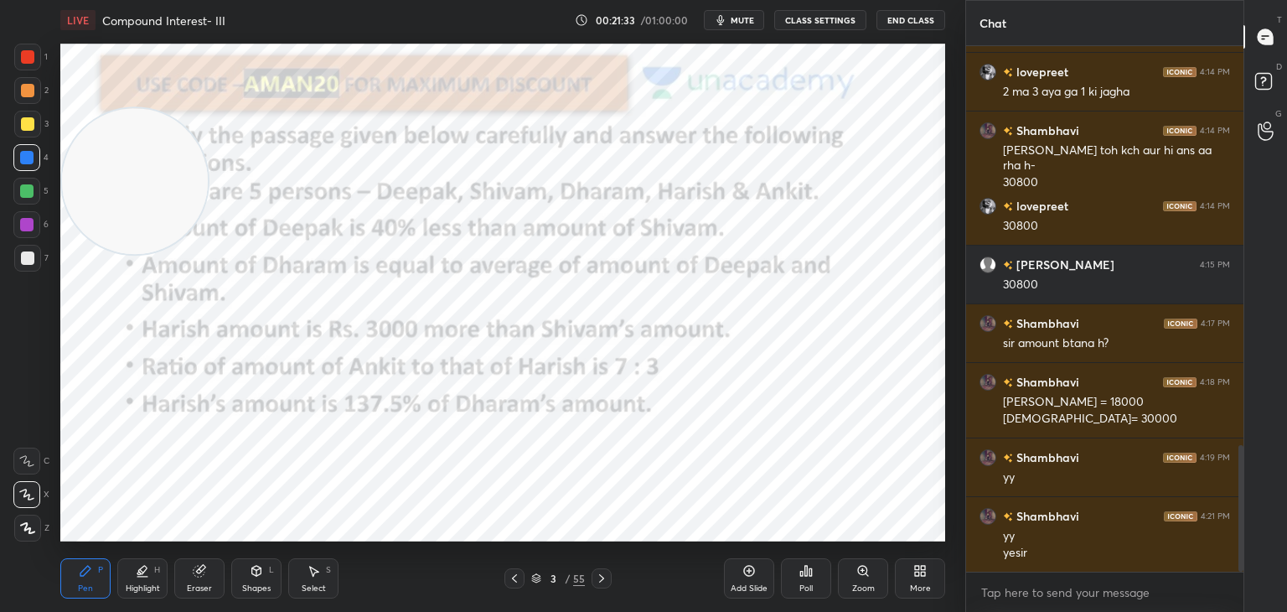
click at [28, 231] on div at bounding box center [26, 224] width 13 height 13
click at [34, 459] on icon at bounding box center [26, 461] width 15 height 12
click at [191, 572] on div "Eraser" at bounding box center [199, 578] width 50 height 40
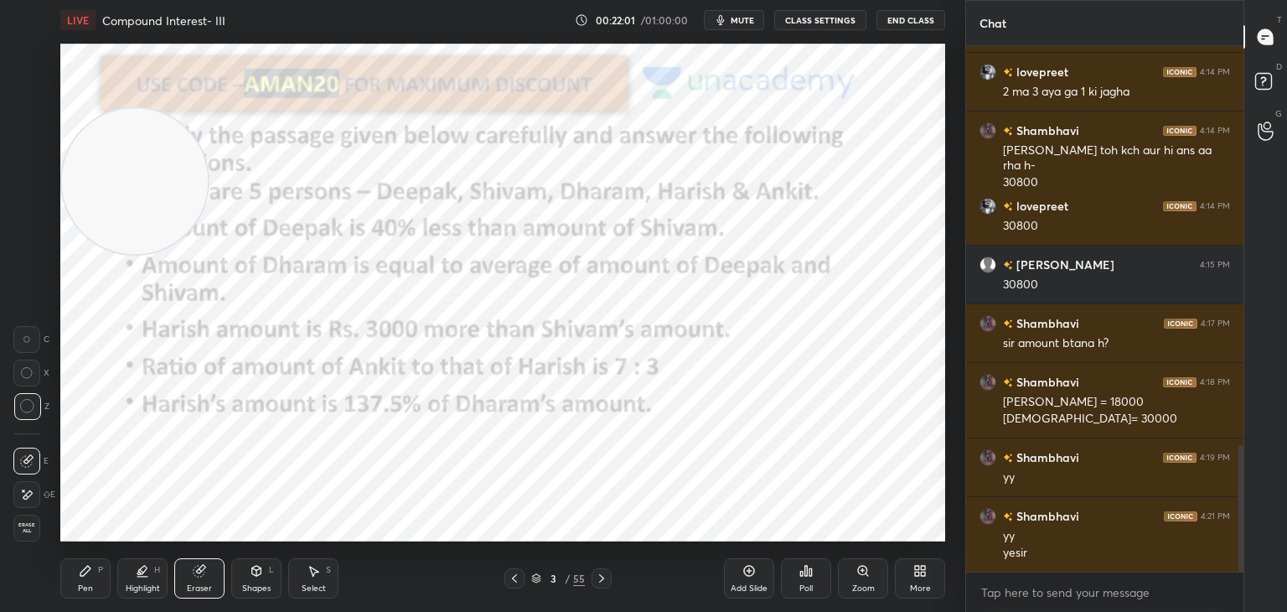
click at [94, 577] on div "Pen P" at bounding box center [85, 578] width 50 height 40
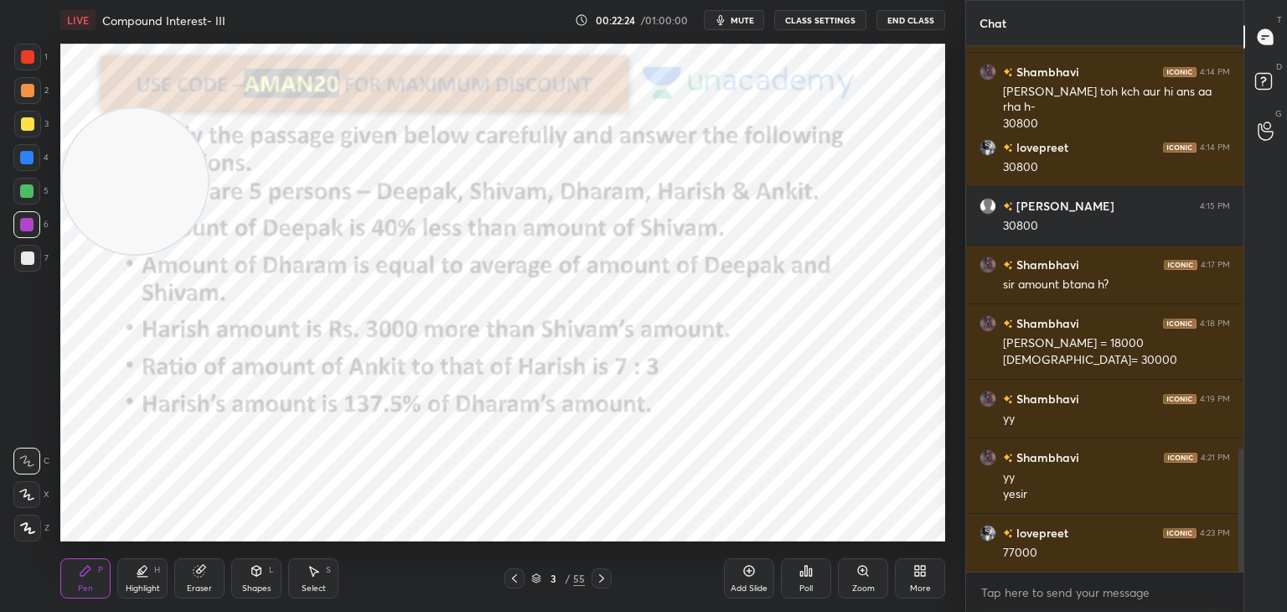
scroll to position [1778, 0]
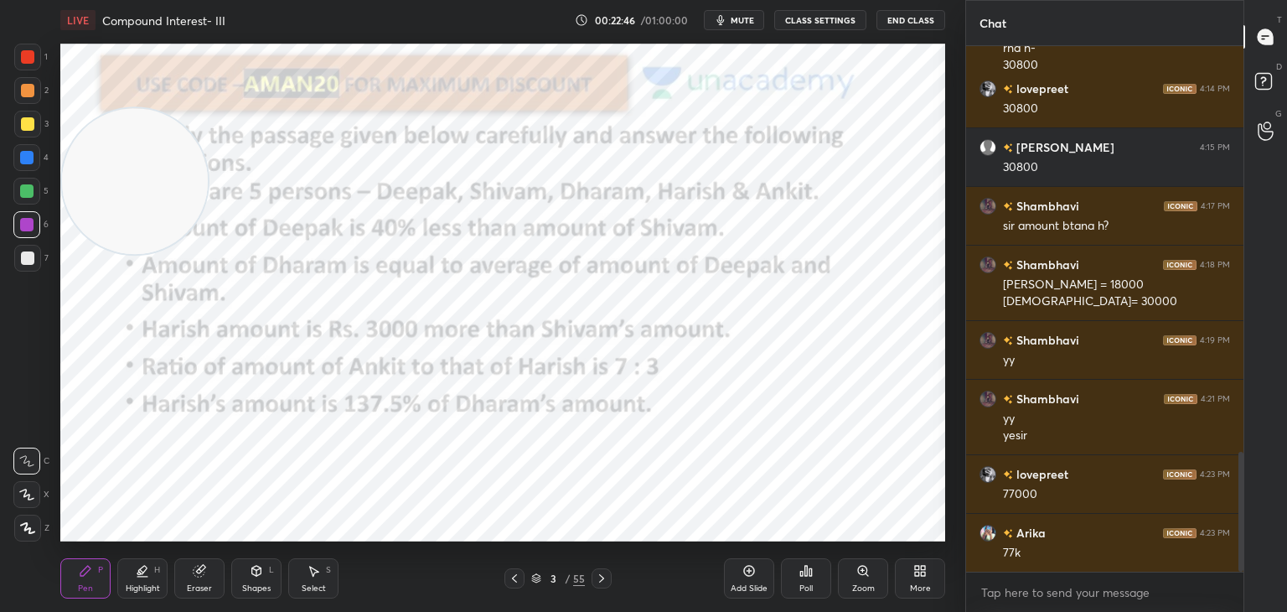
click at [315, 573] on icon at bounding box center [314, 571] width 9 height 10
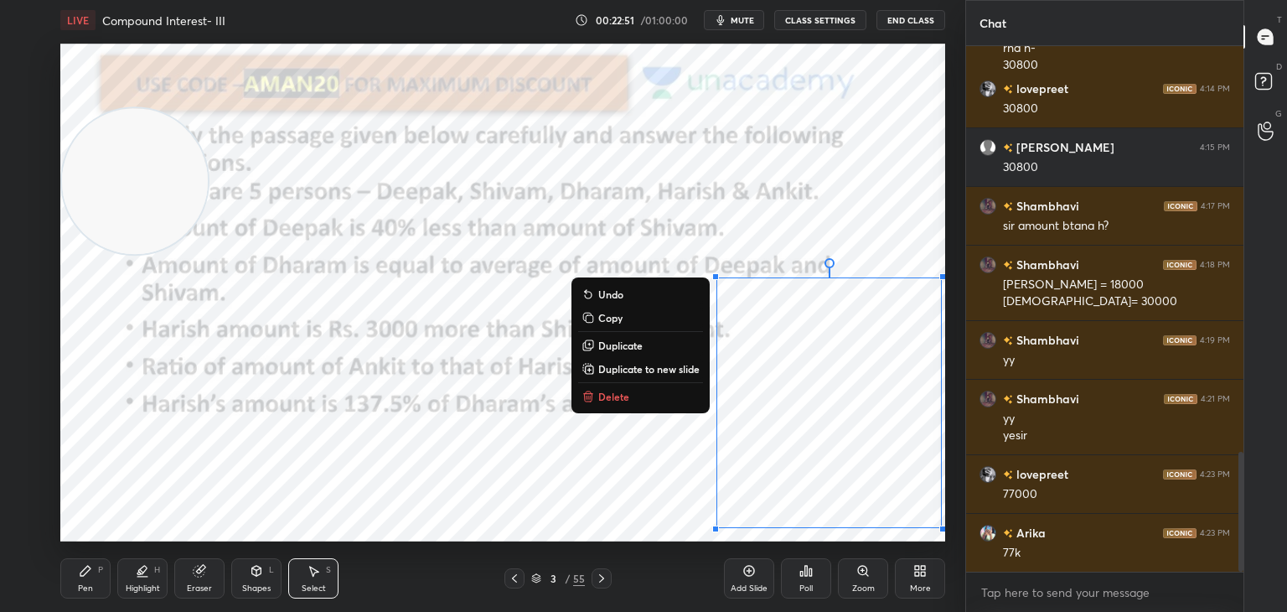
click at [637, 320] on button "Copy" at bounding box center [640, 317] width 125 height 20
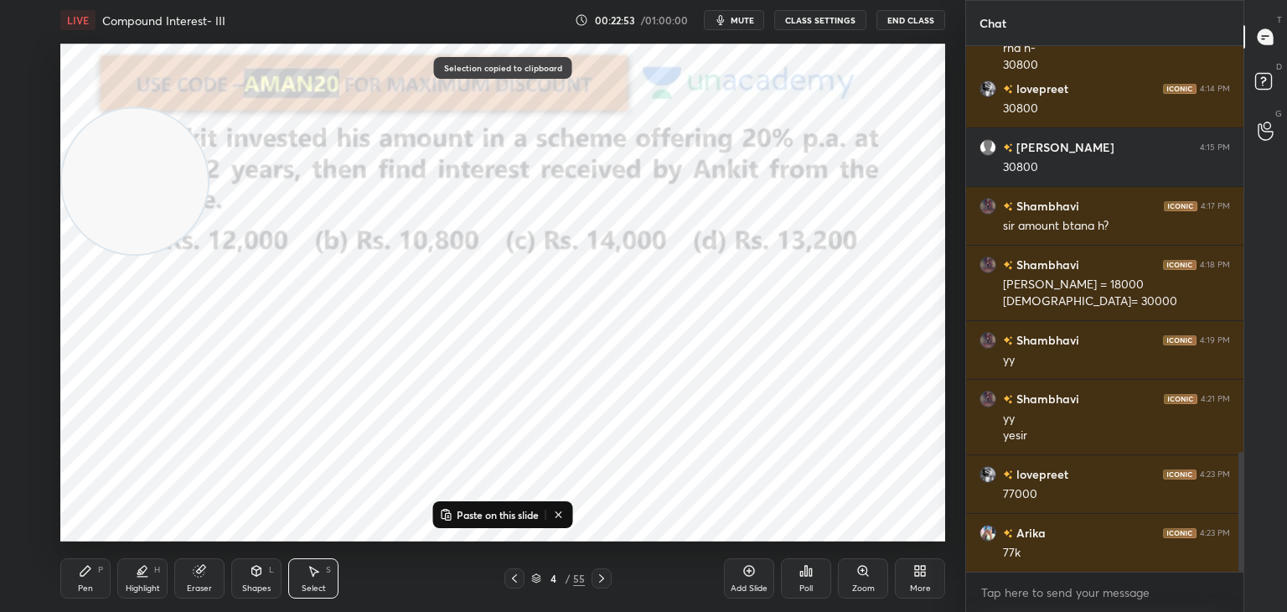
click at [519, 499] on div "0 ° Undo Copy Paste here Duplicate Duplicate to new slide Delete" at bounding box center [502, 293] width 885 height 498
click at [503, 516] on p "Paste on this slide" at bounding box center [498, 514] width 82 height 13
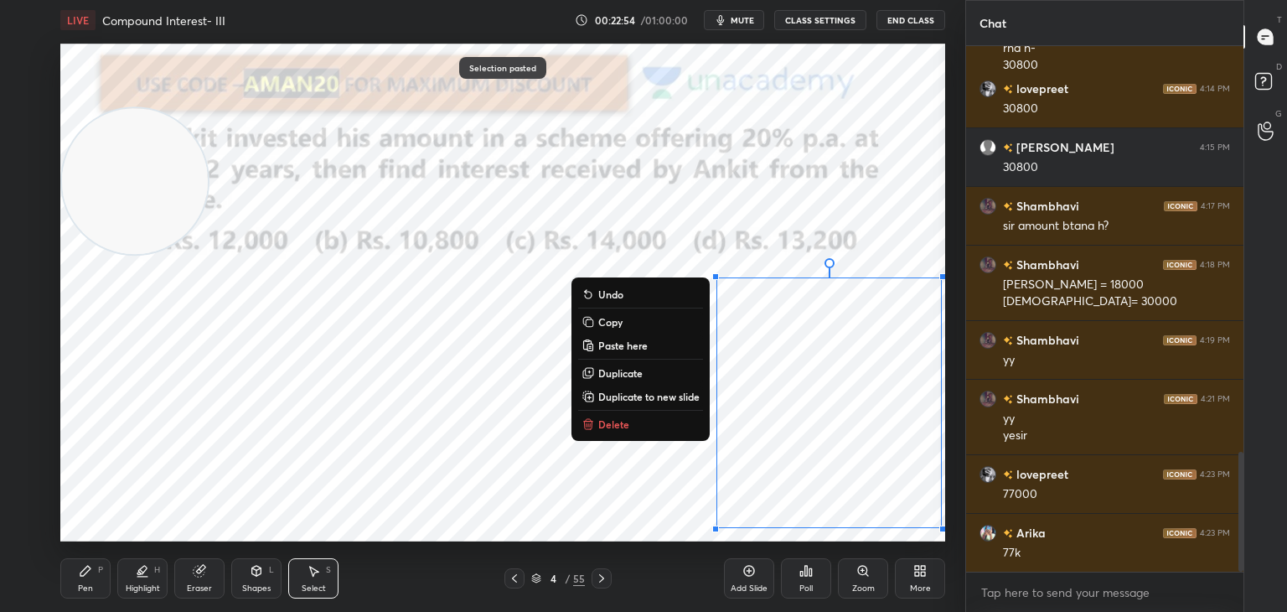
click at [612, 329] on button "Copy" at bounding box center [640, 322] width 125 height 20
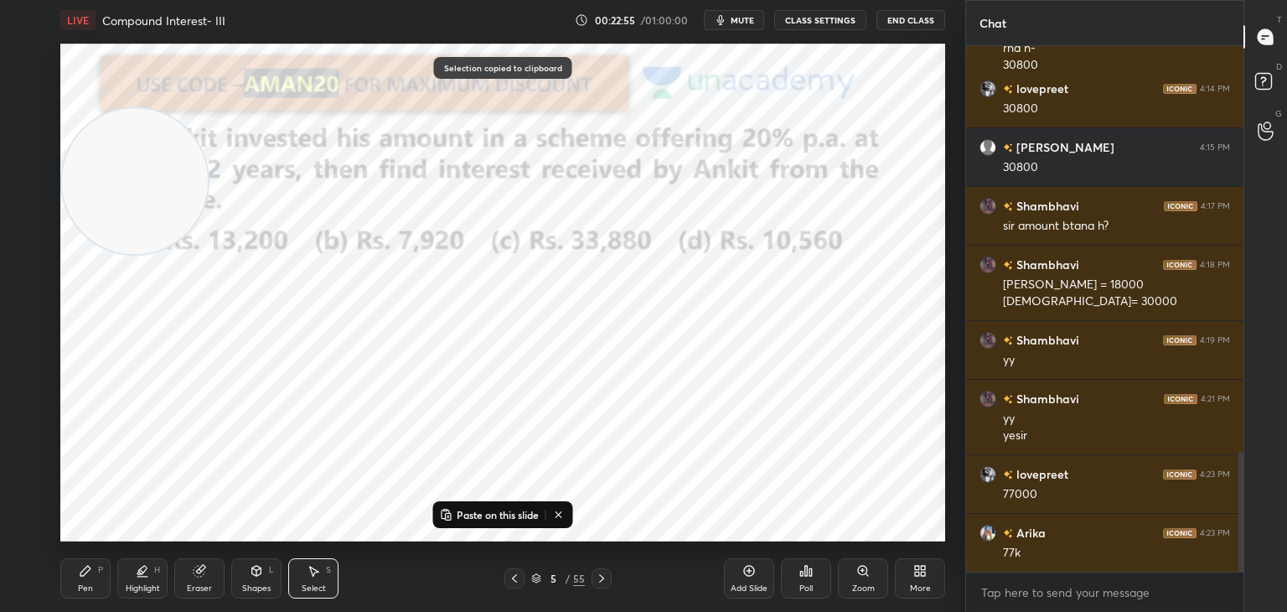
click at [509, 510] on p "Paste on this slide" at bounding box center [498, 514] width 82 height 13
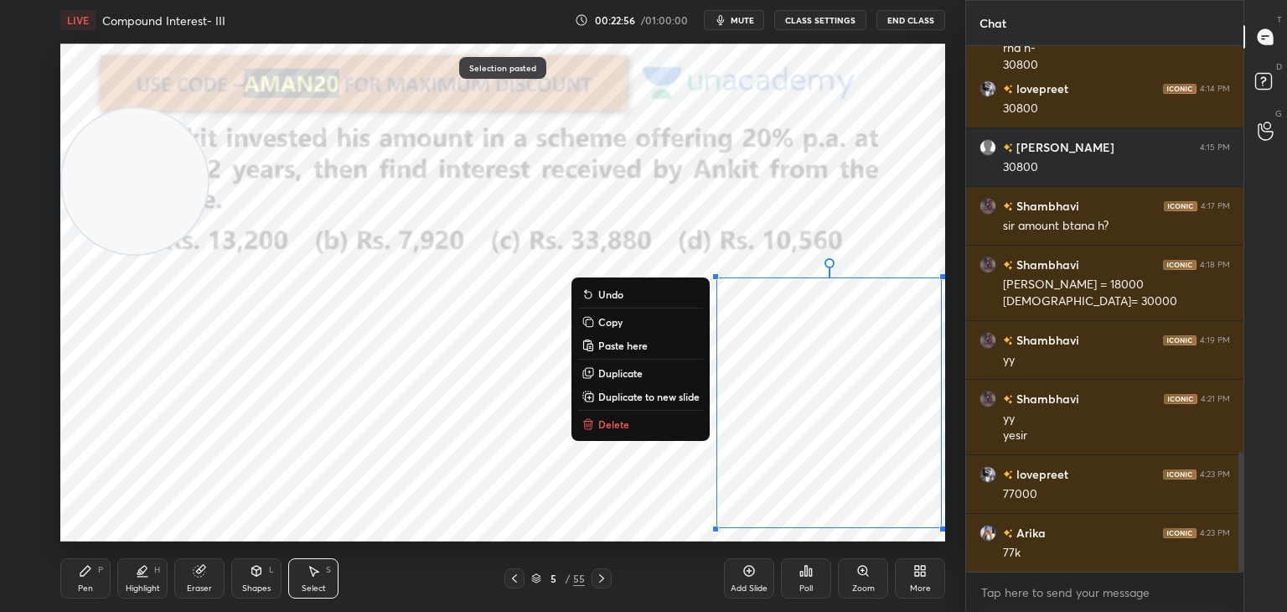
click at [616, 323] on p "Copy" at bounding box center [610, 321] width 24 height 13
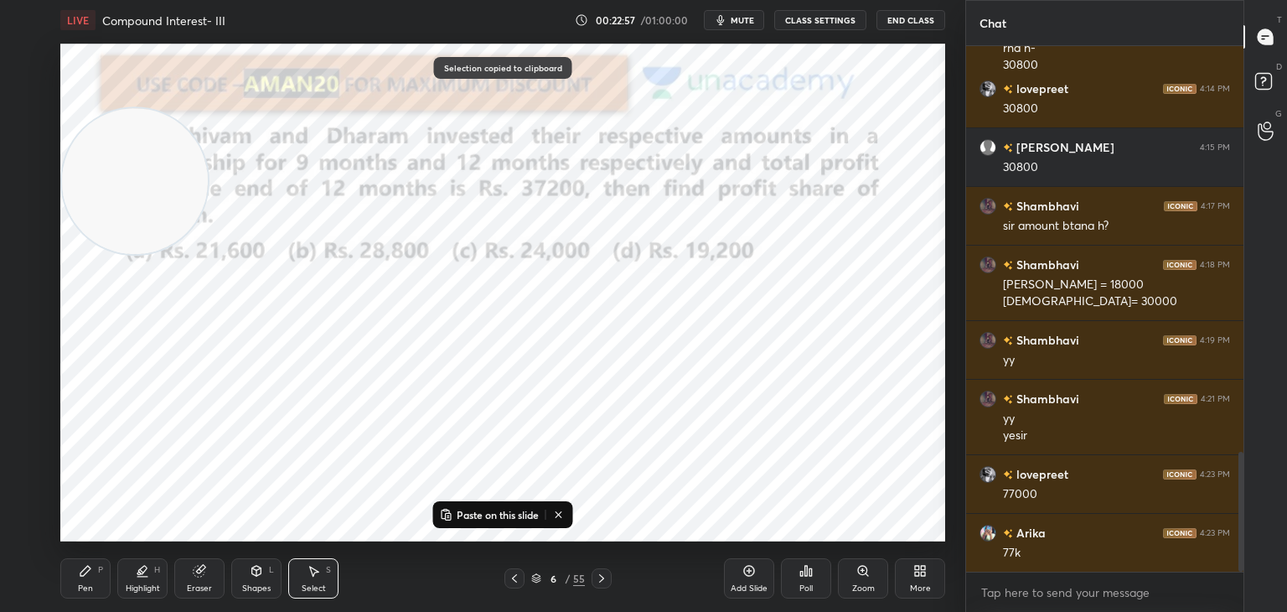
click at [517, 510] on p "Paste on this slide" at bounding box center [498, 514] width 82 height 13
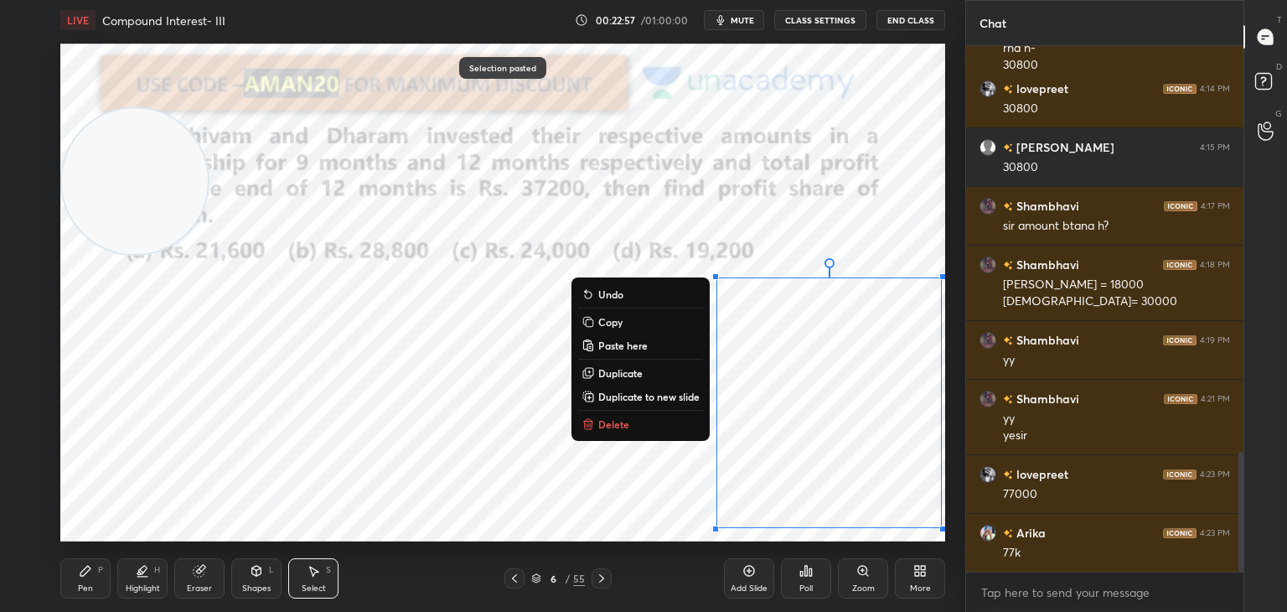
click at [622, 328] on button "Copy" at bounding box center [640, 322] width 125 height 20
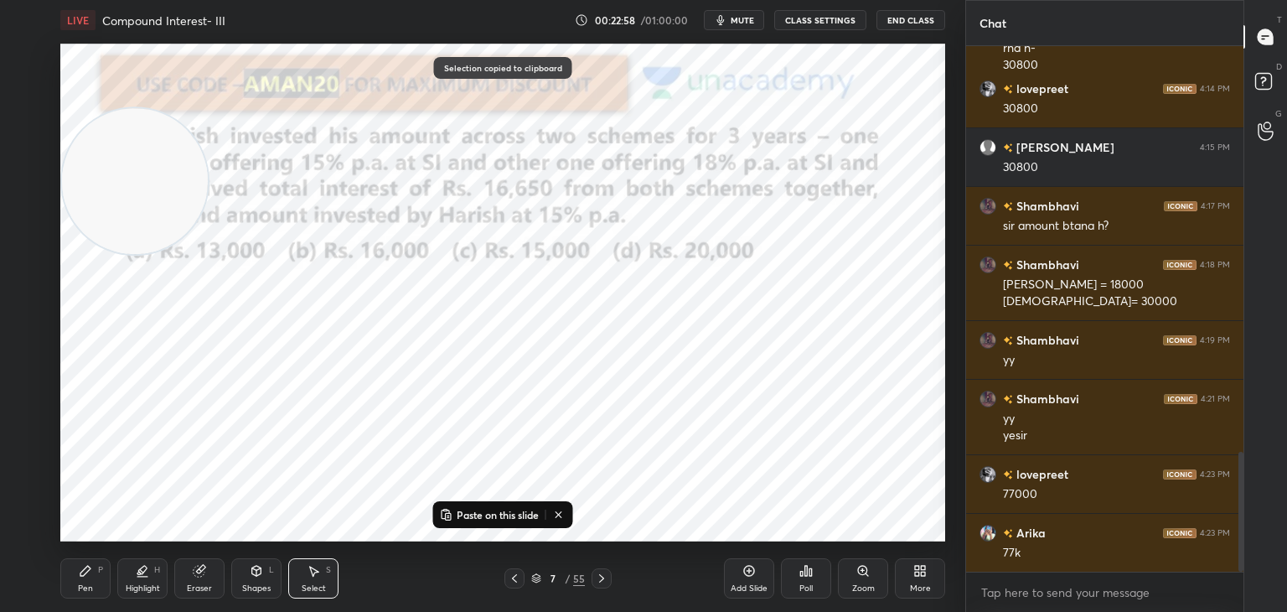
click at [517, 513] on p "Paste on this slide" at bounding box center [498, 514] width 82 height 13
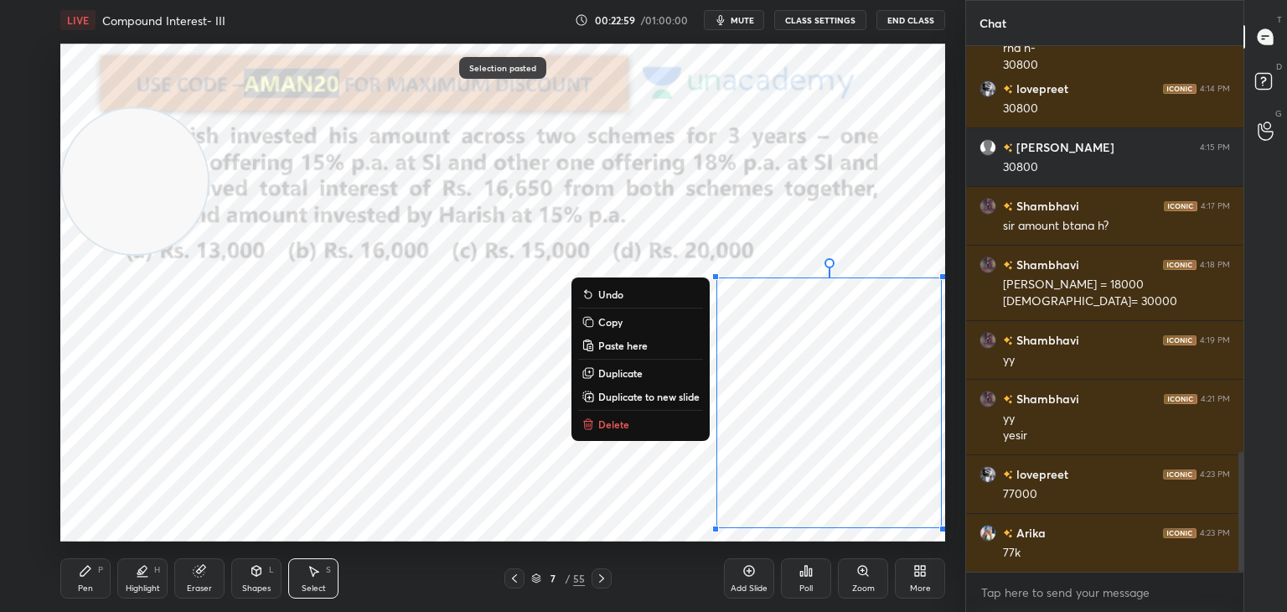
click at [617, 323] on p "Copy" at bounding box center [610, 321] width 24 height 13
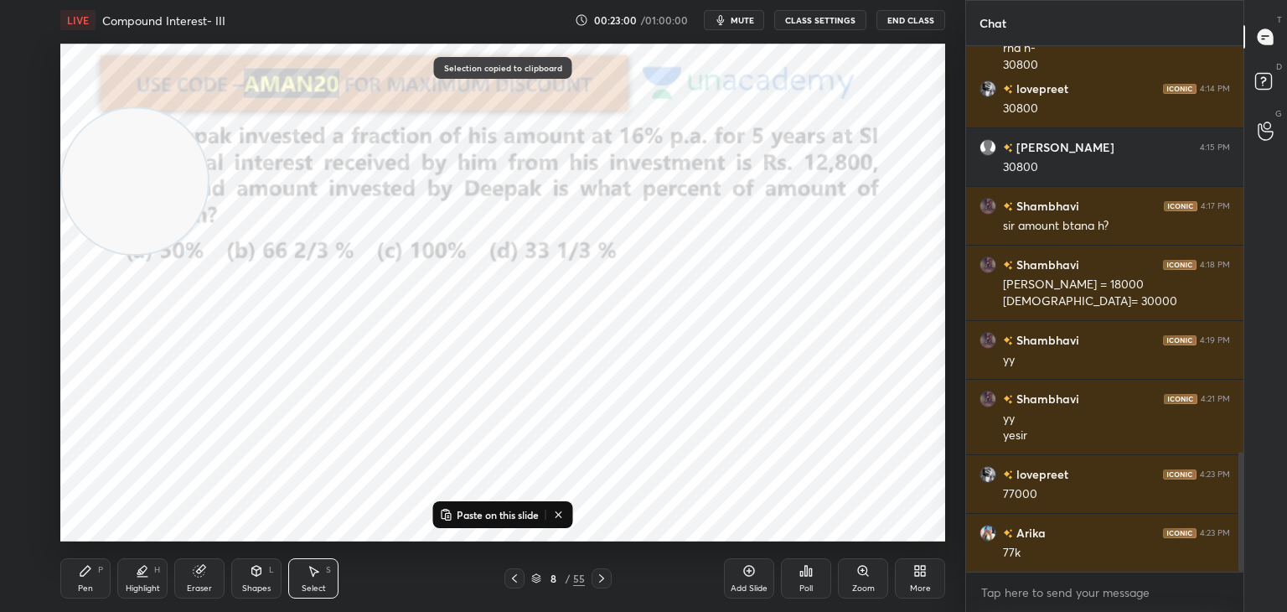
click at [514, 506] on button "Paste on this slide" at bounding box center [489, 514] width 106 height 20
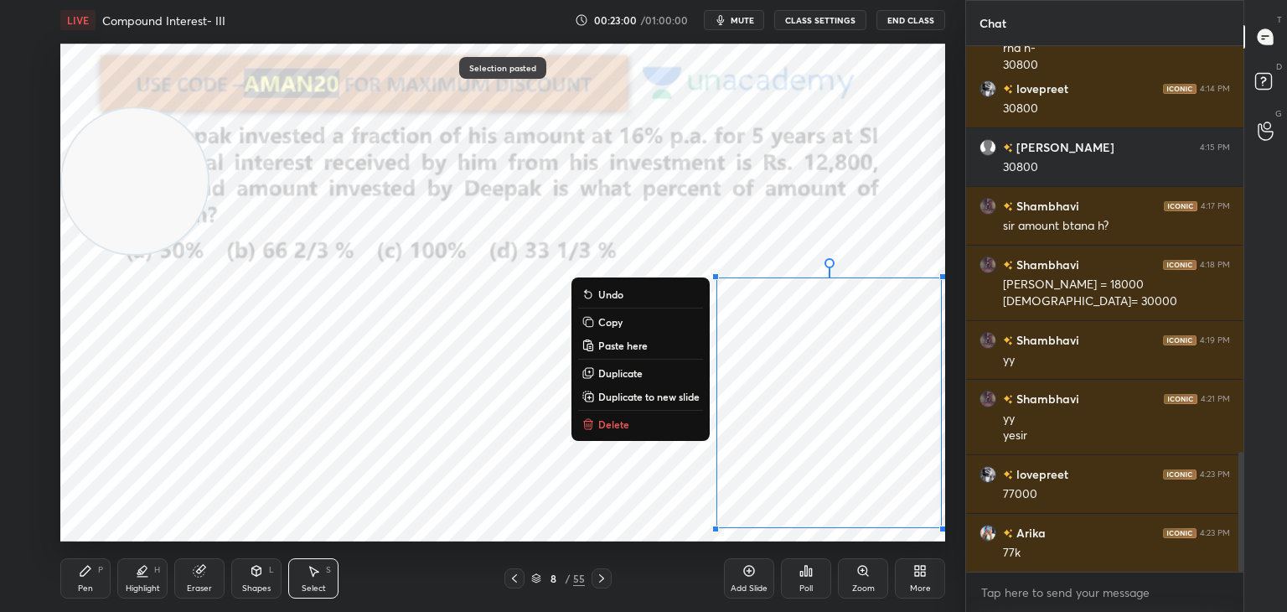
click at [607, 325] on p "Copy" at bounding box center [610, 321] width 24 height 13
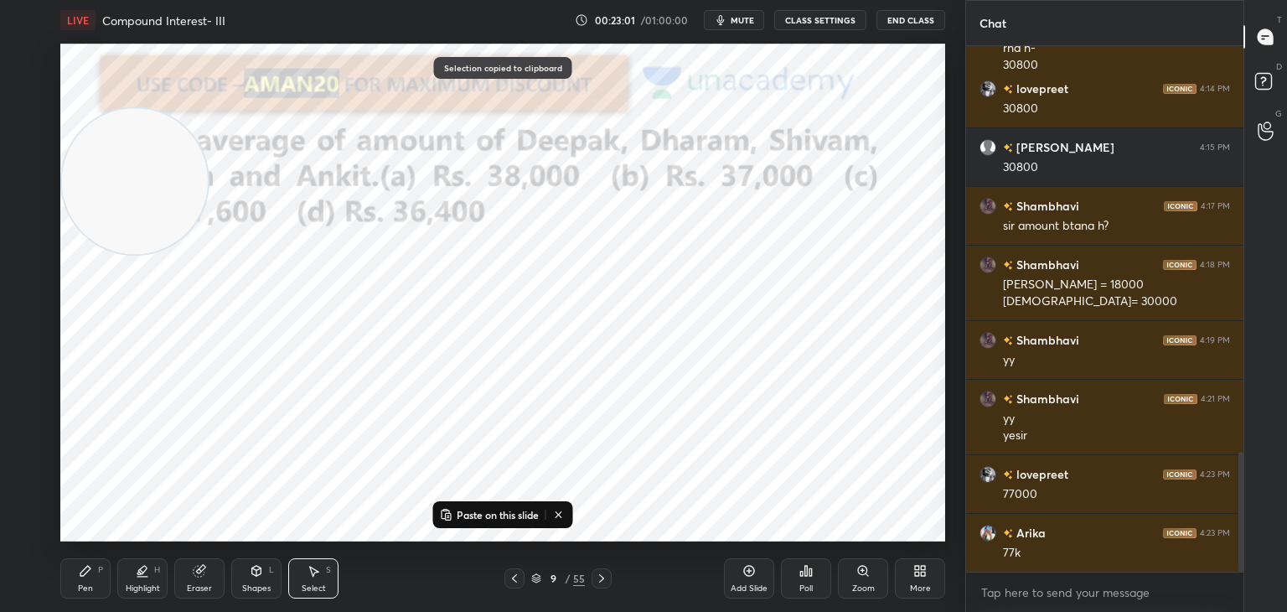
click at [513, 509] on p "Paste on this slide" at bounding box center [498, 514] width 82 height 13
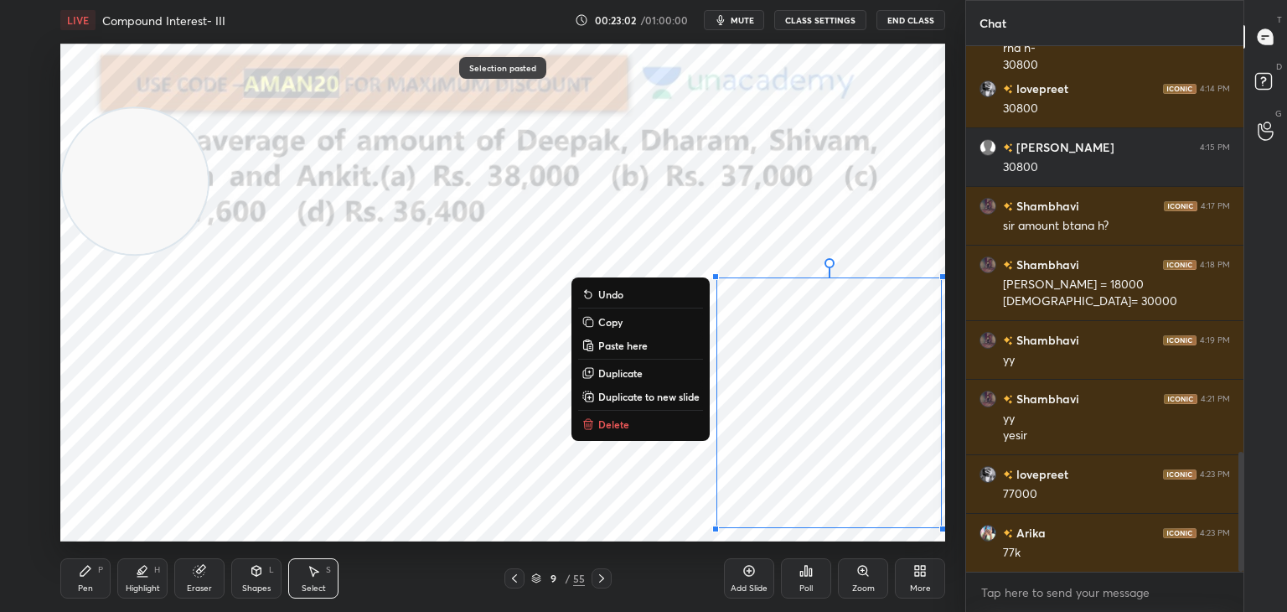
click at [612, 325] on p "Copy" at bounding box center [610, 321] width 24 height 13
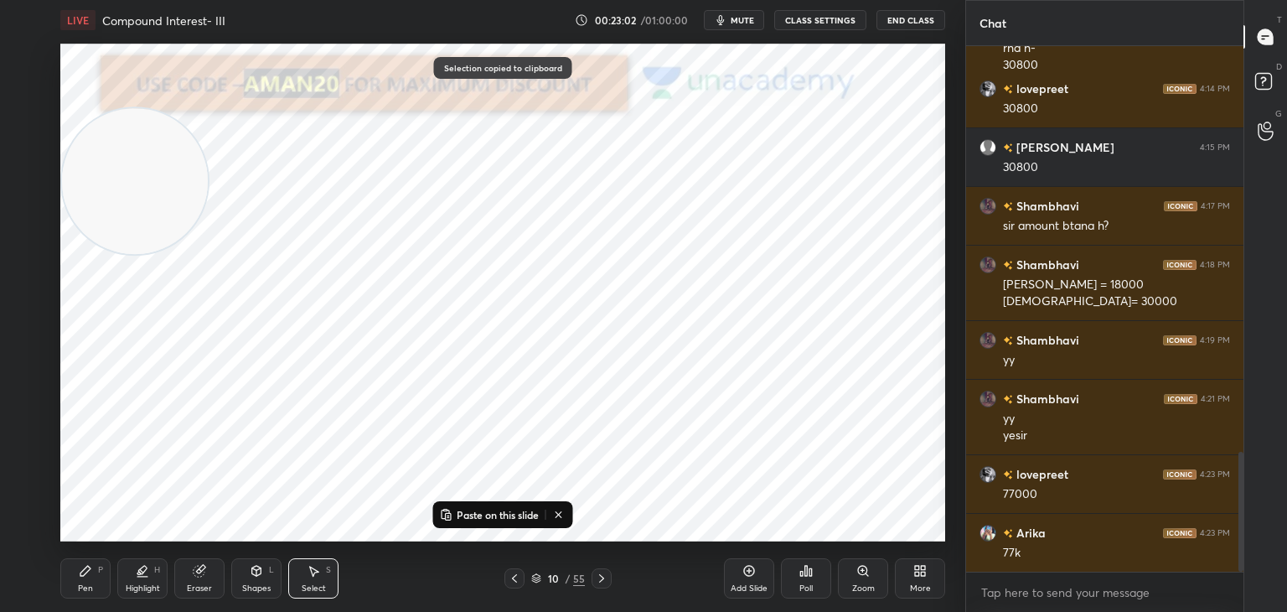
click at [513, 505] on button "Paste on this slide" at bounding box center [489, 514] width 106 height 20
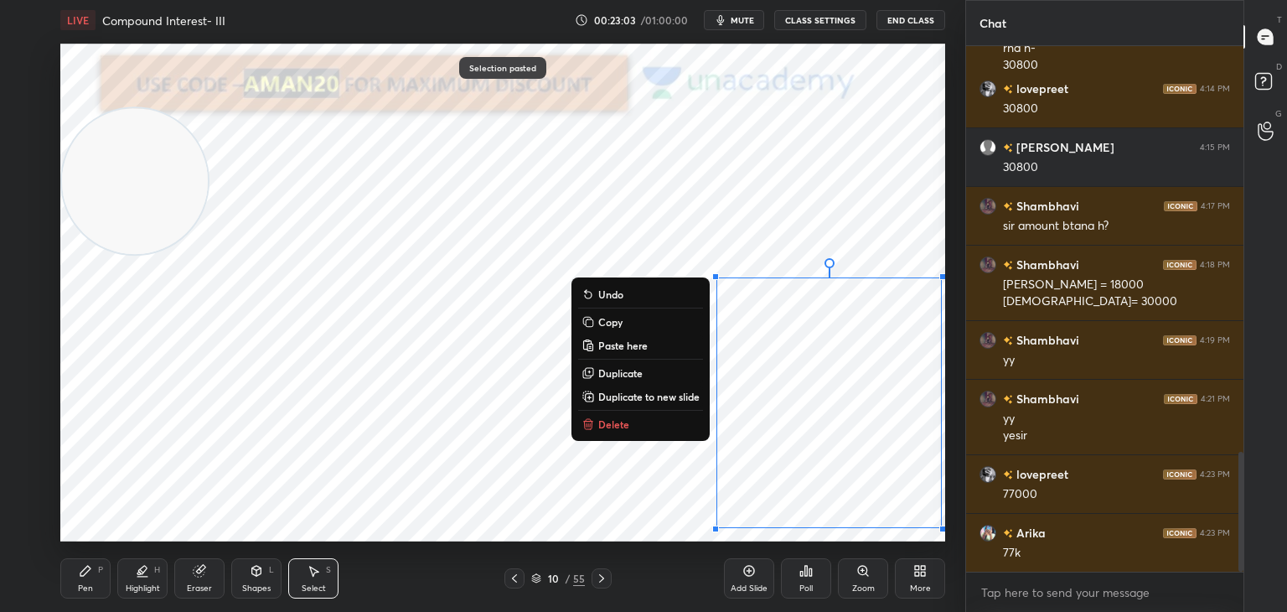
click at [610, 325] on p "Copy" at bounding box center [610, 321] width 24 height 13
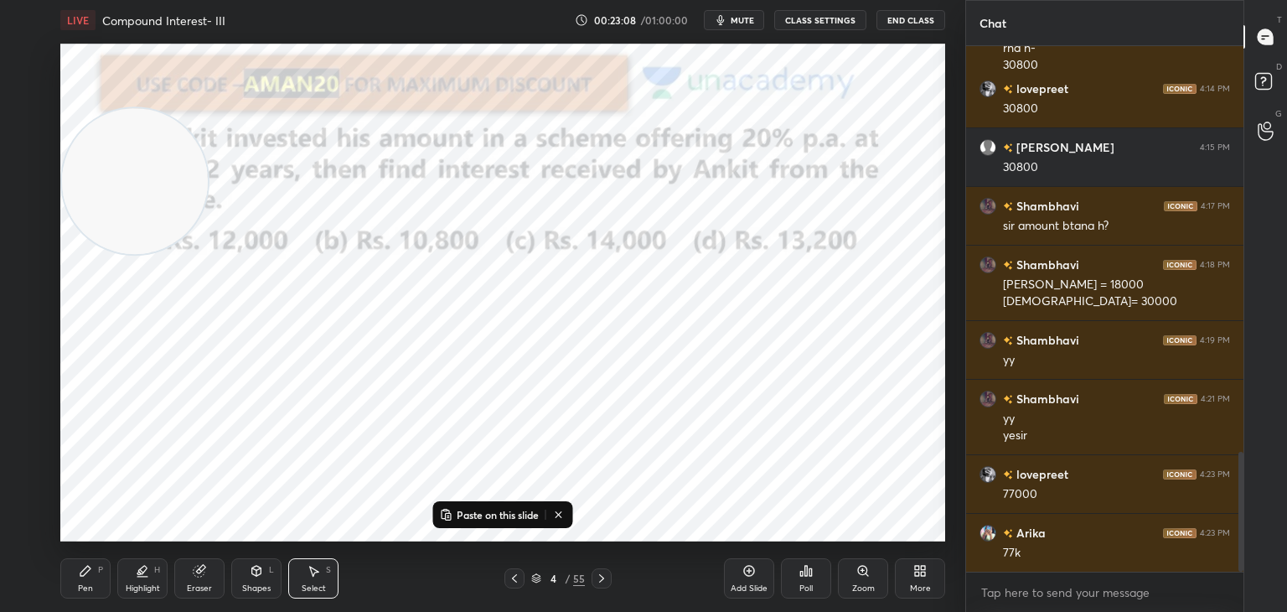
click at [101, 583] on div "Pen P" at bounding box center [85, 578] width 50 height 40
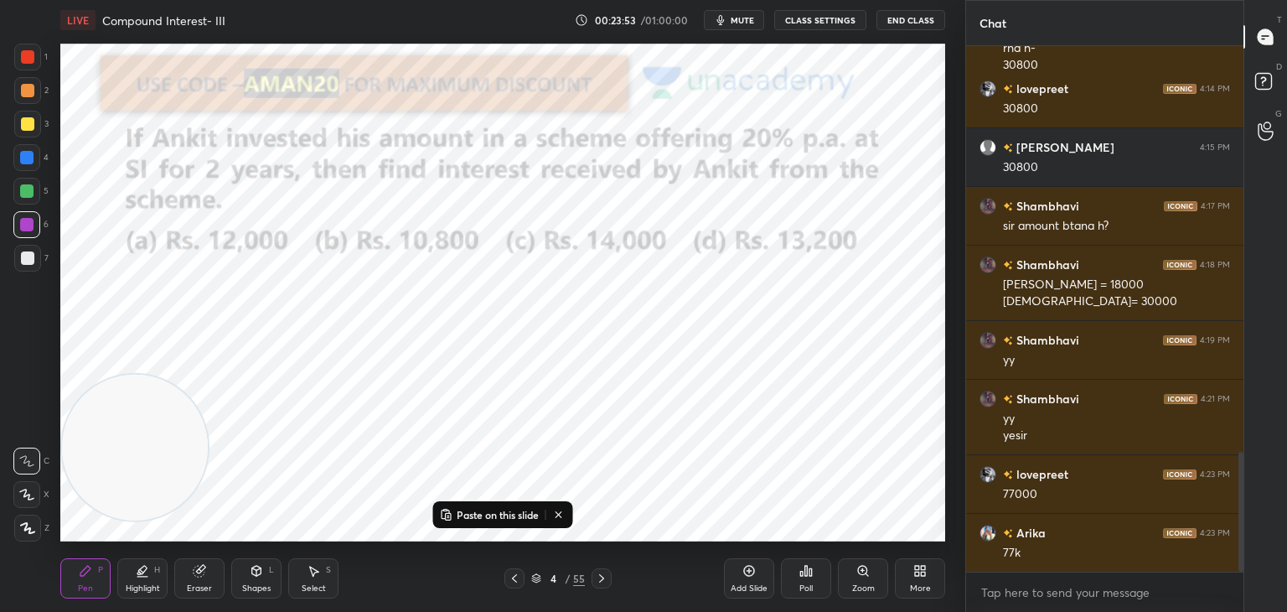
scroll to position [1836, 0]
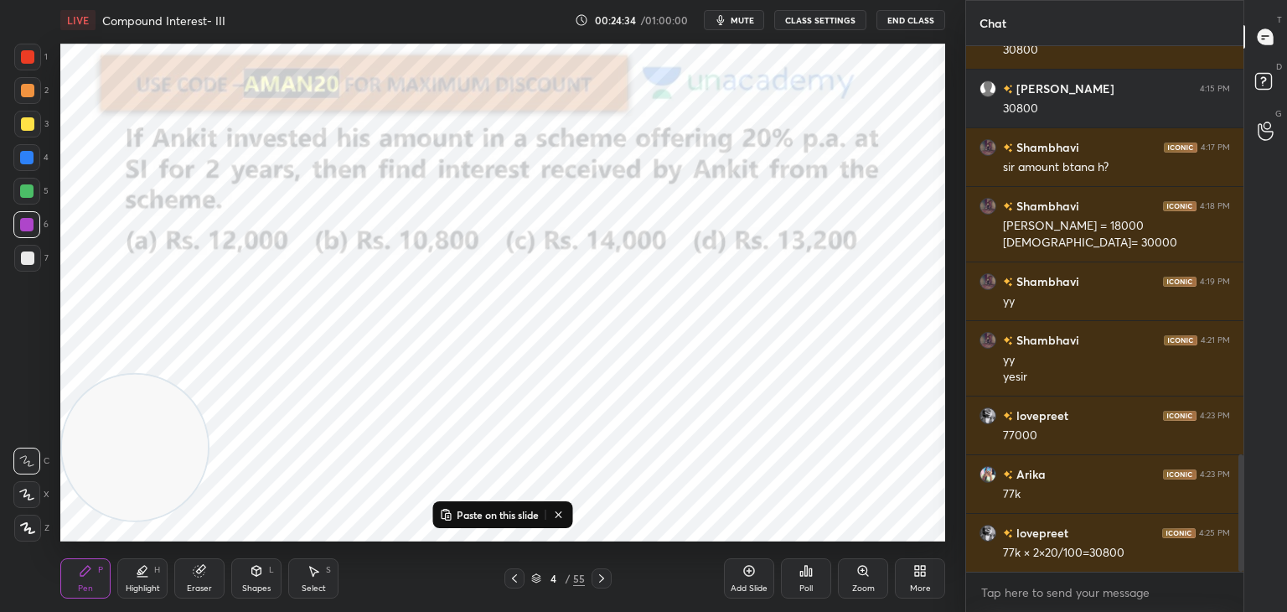
click at [563, 514] on icon at bounding box center [558, 514] width 13 height 13
click at [13, 59] on div "1 2 3 4 5 6 7 C X Z C X Z E E Erase all H H" at bounding box center [27, 293] width 54 height 498
click at [34, 44] on div at bounding box center [27, 57] width 27 height 27
click at [191, 571] on div "Eraser" at bounding box center [199, 578] width 50 height 40
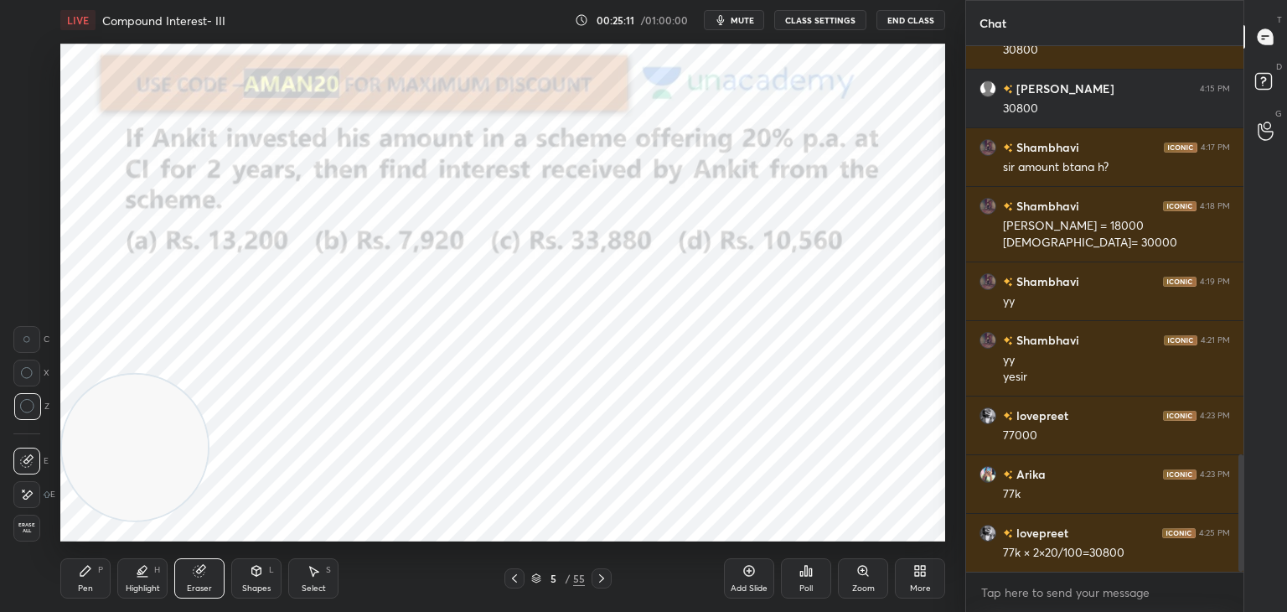
click at [82, 576] on icon at bounding box center [85, 571] width 10 height 10
click at [81, 580] on div "Pen P" at bounding box center [85, 578] width 50 height 40
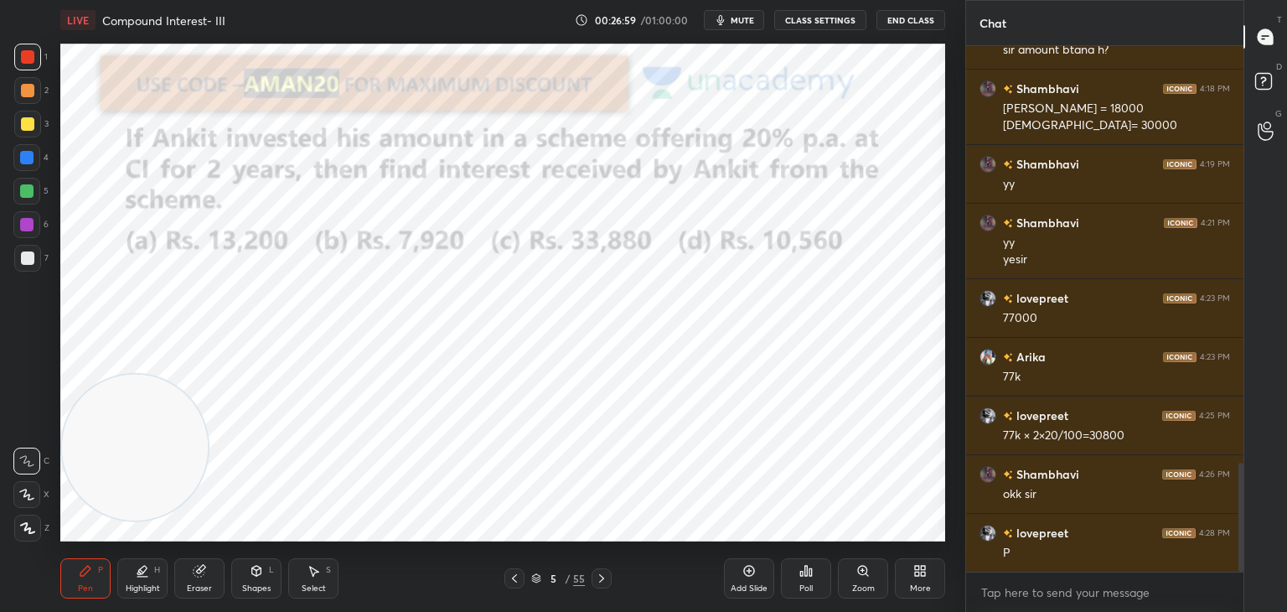
scroll to position [2012, 0]
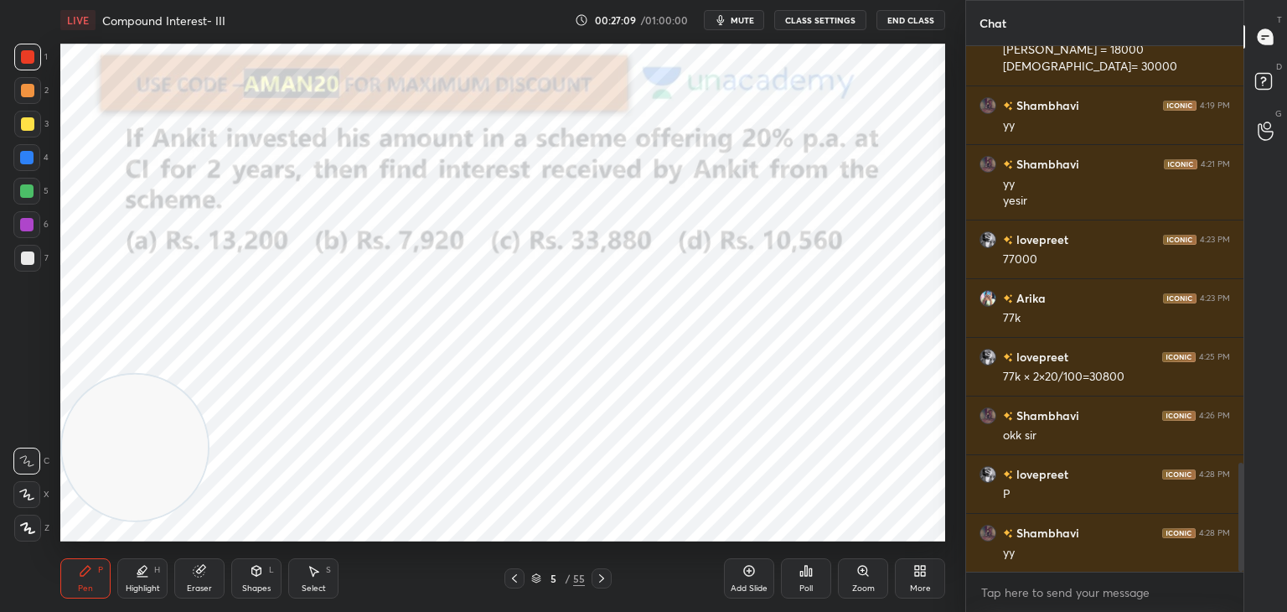
click at [806, 576] on icon at bounding box center [806, 571] width 3 height 10
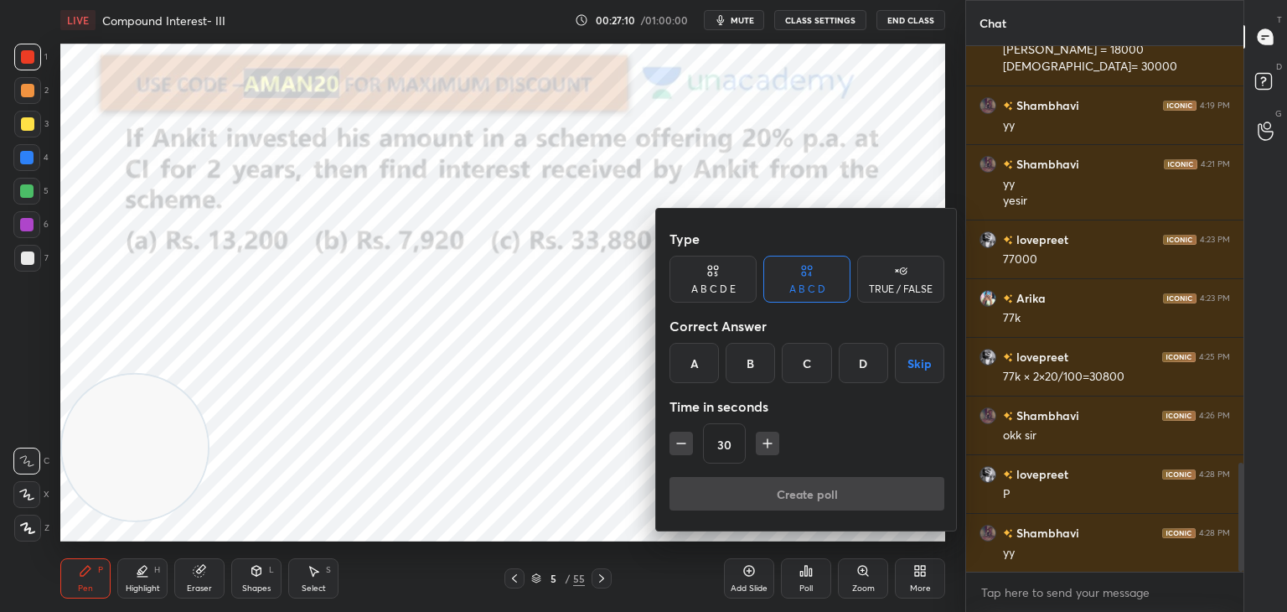
click at [793, 360] on div "C" at bounding box center [806, 363] width 49 height 40
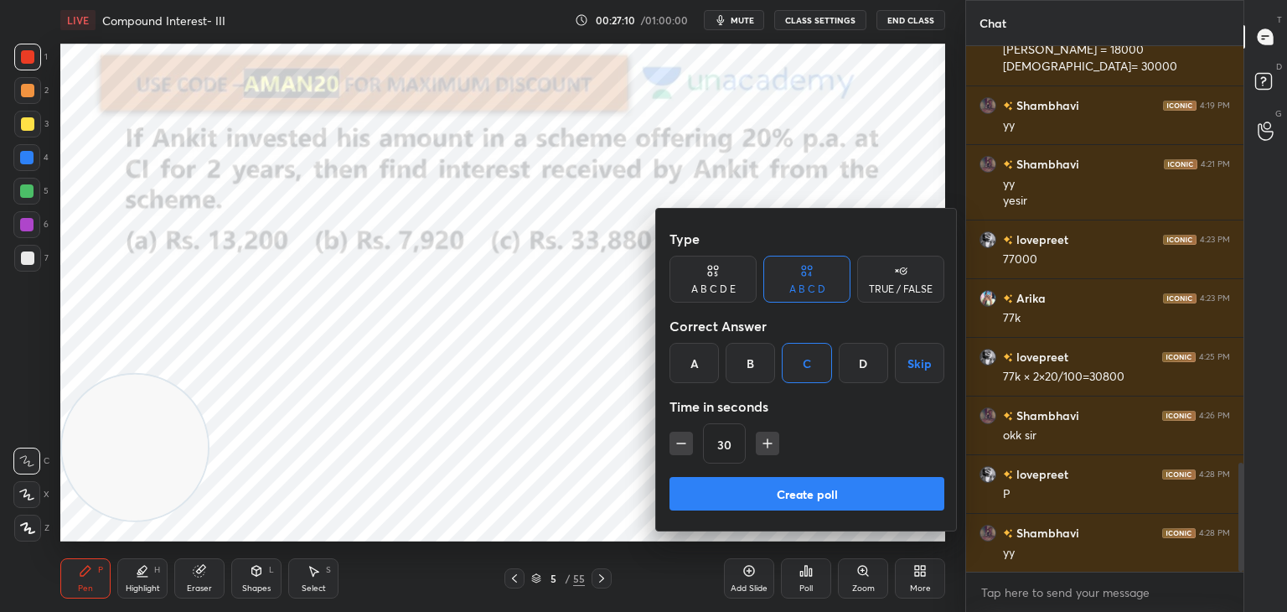
click at [765, 494] on button "Create poll" at bounding box center [806, 494] width 275 height 34
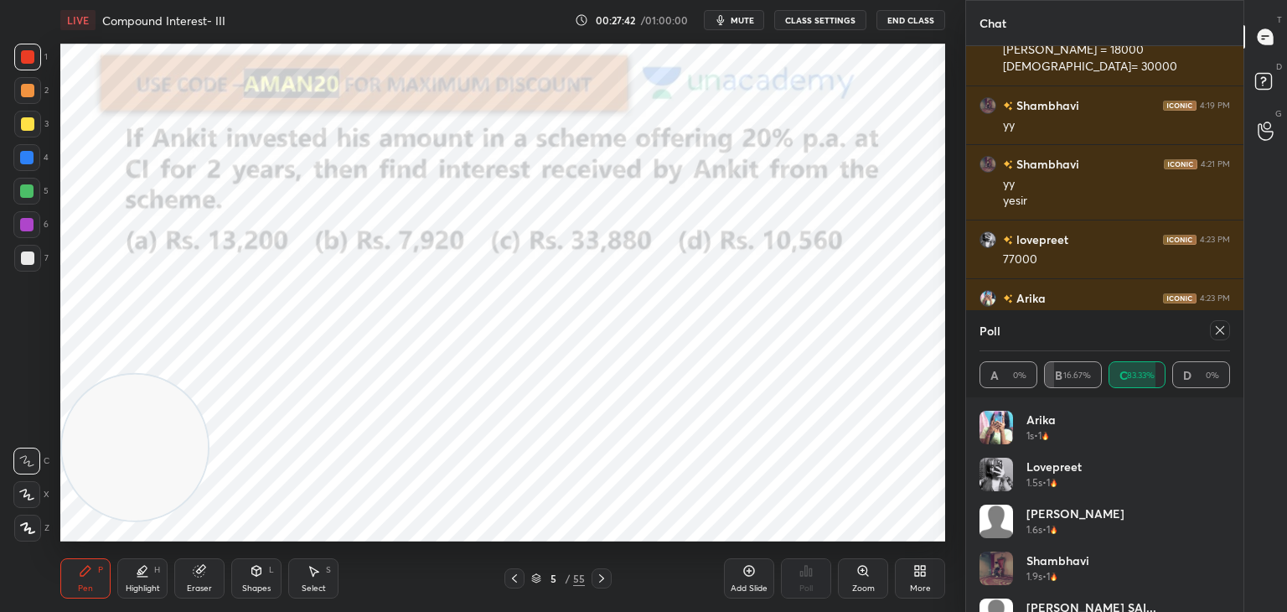
scroll to position [34, 0]
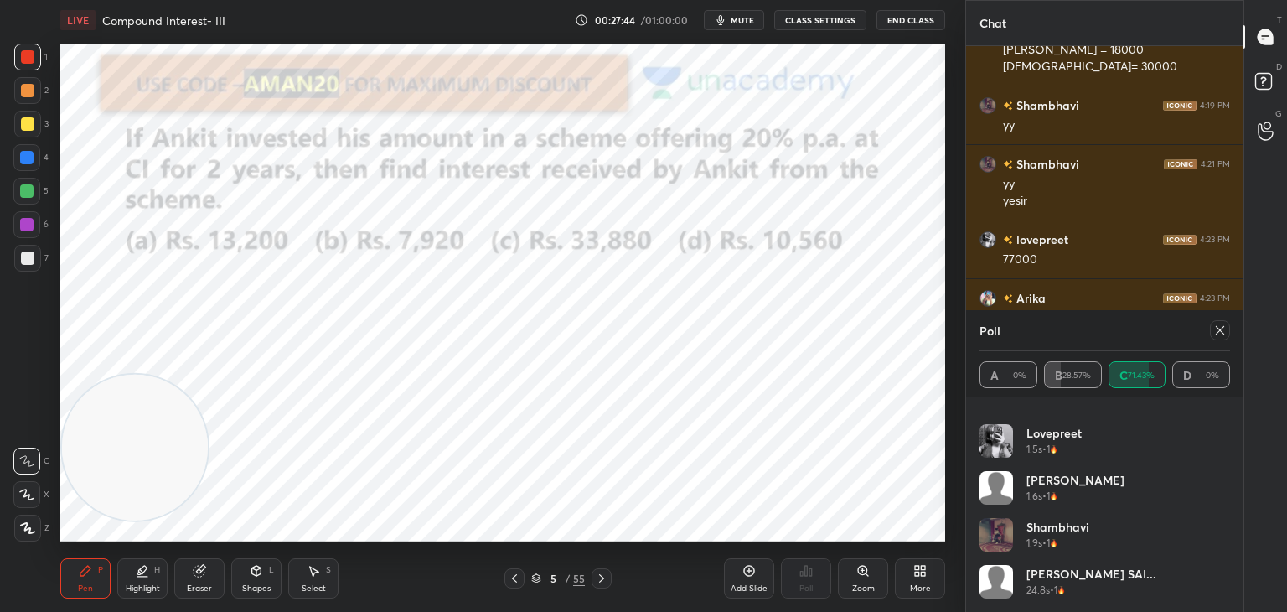
click at [1221, 338] on div at bounding box center [1220, 330] width 20 height 20
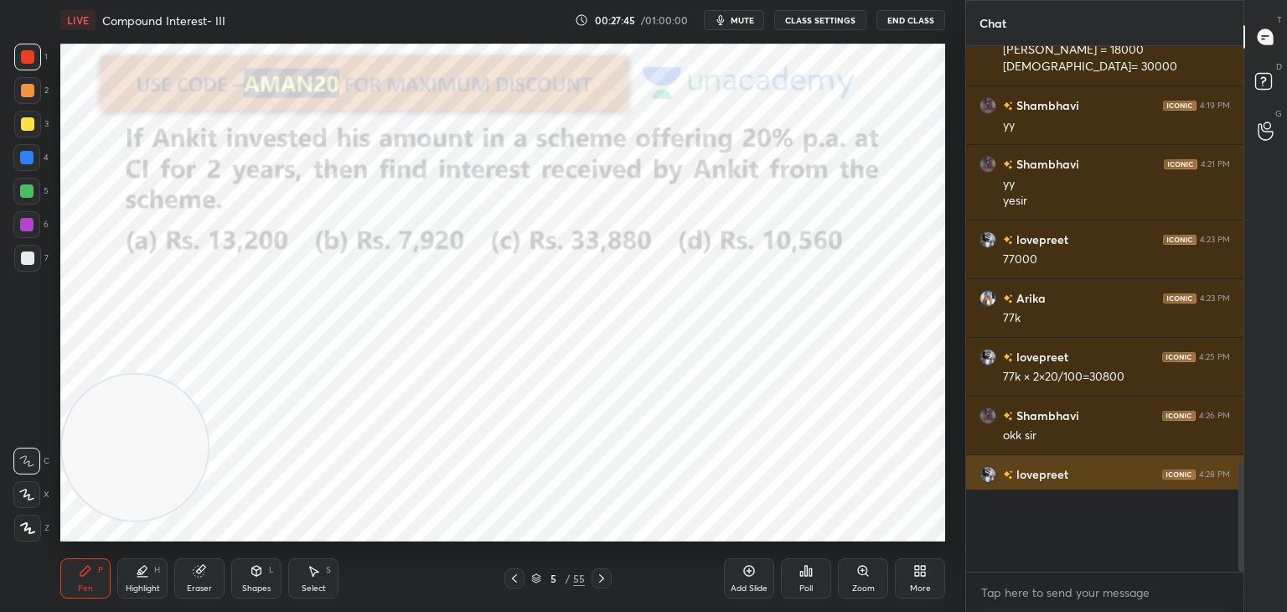
scroll to position [517, 272]
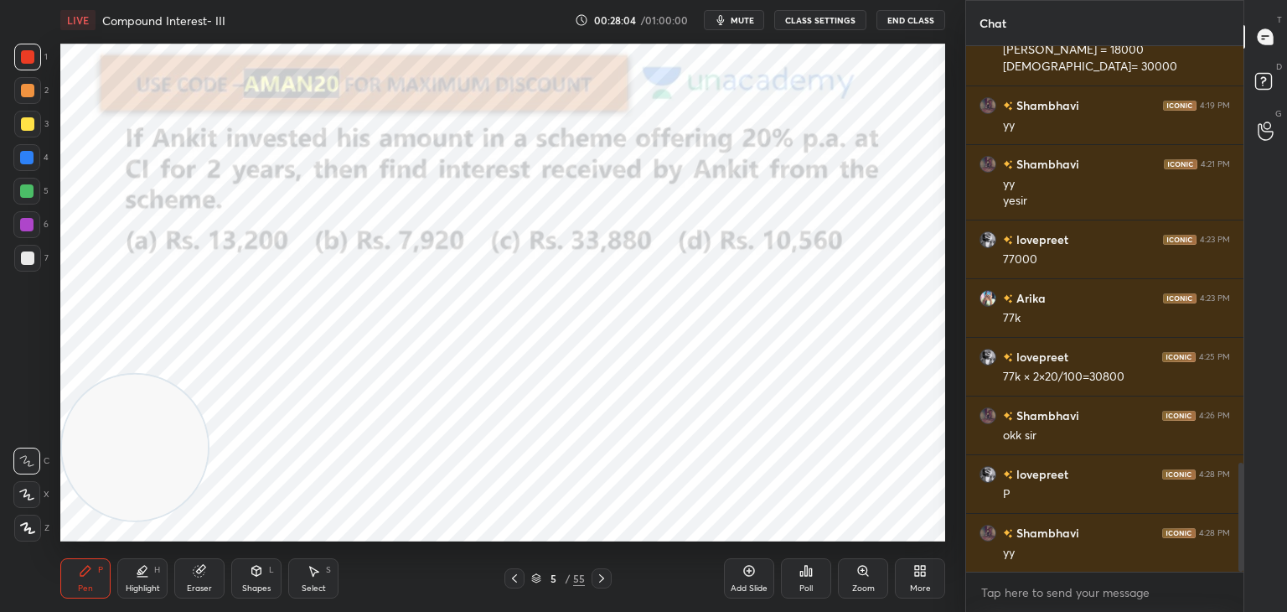
click at [31, 155] on div at bounding box center [26, 157] width 13 height 13
click at [34, 498] on icon at bounding box center [26, 494] width 13 height 10
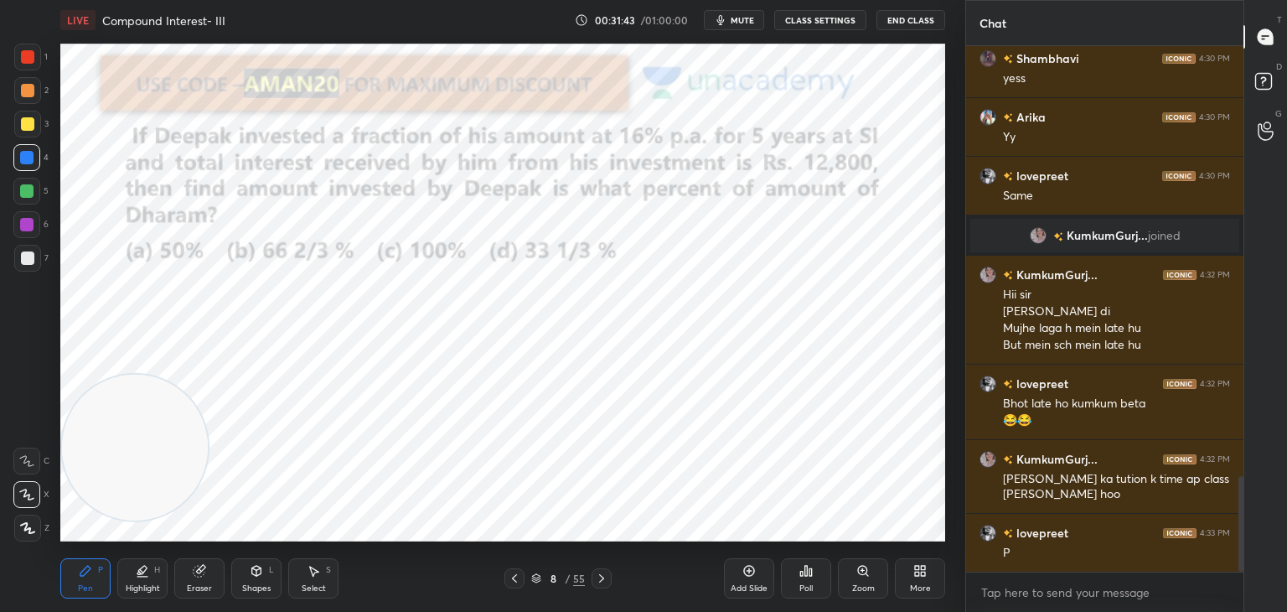
scroll to position [2363, 0]
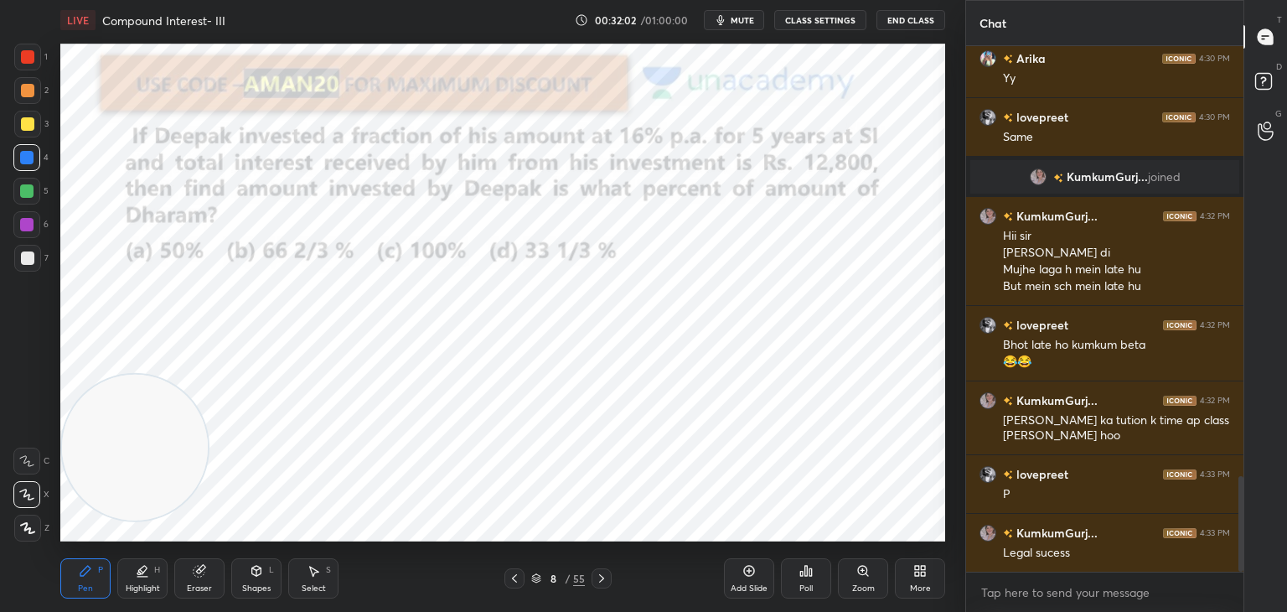
click at [194, 579] on div "Eraser" at bounding box center [199, 578] width 50 height 40
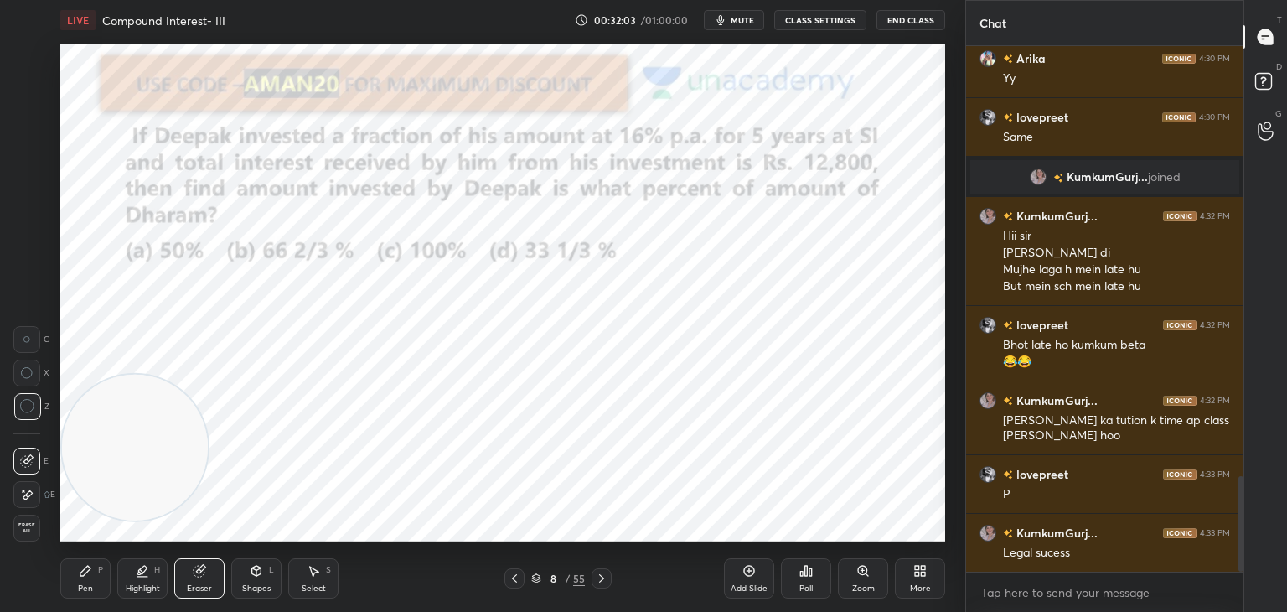
click at [33, 531] on span "Erase all" at bounding box center [26, 528] width 25 height 12
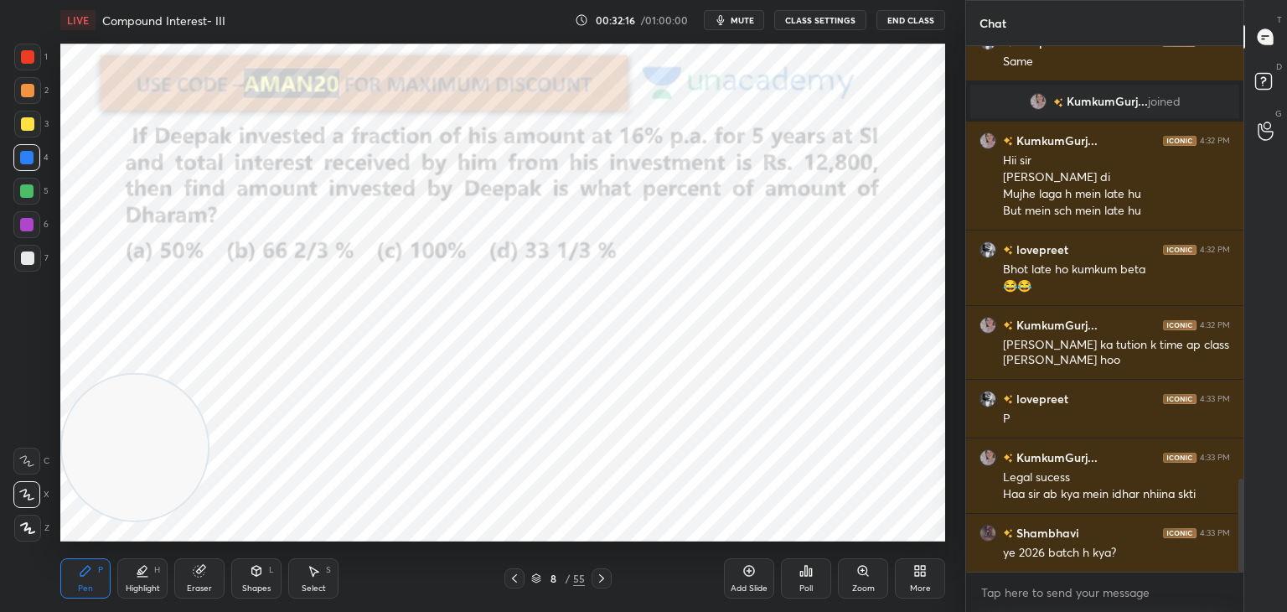
scroll to position [2497, 0]
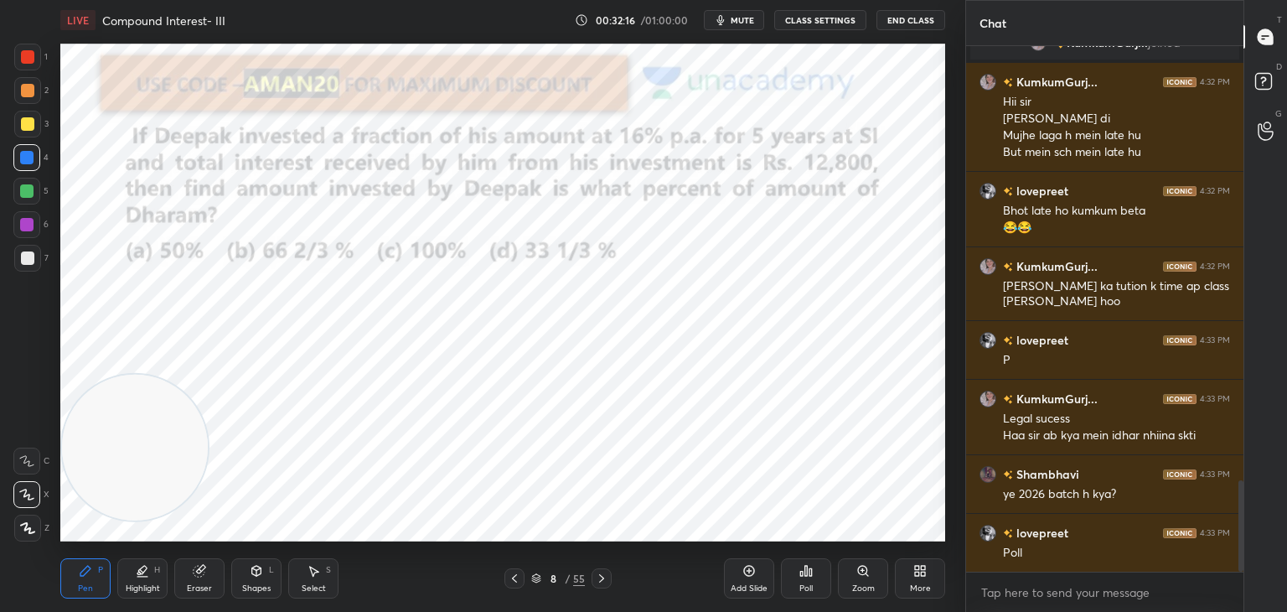
click at [194, 577] on icon at bounding box center [199, 570] width 13 height 13
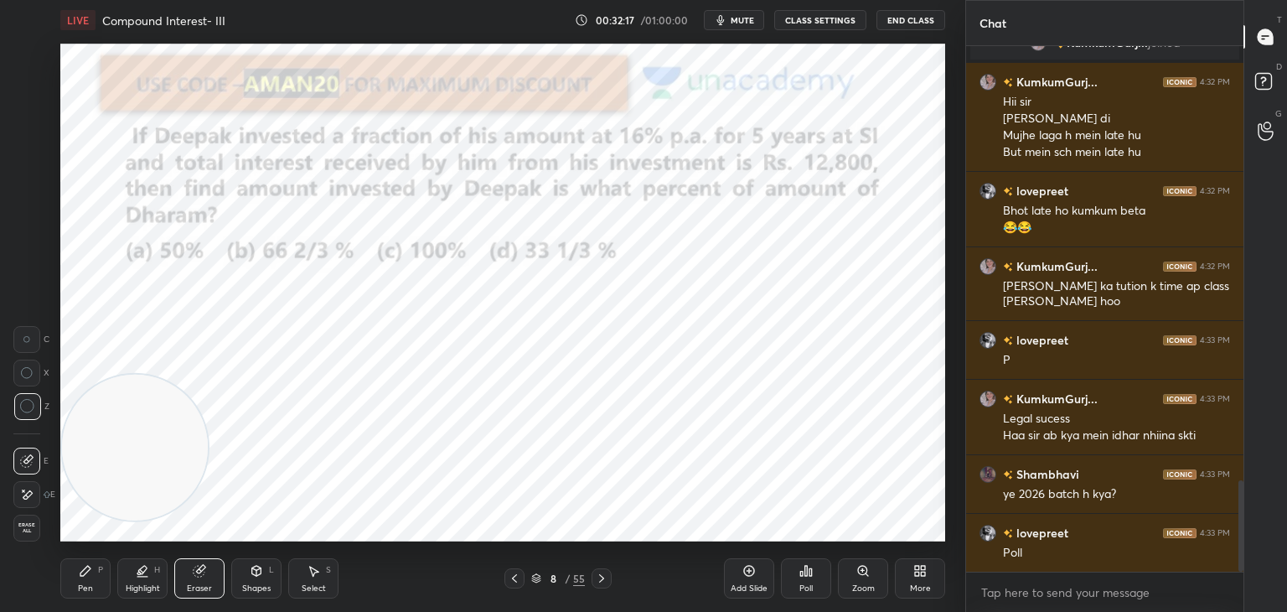
click at [29, 514] on div "Erase all" at bounding box center [28, 525] width 30 height 34
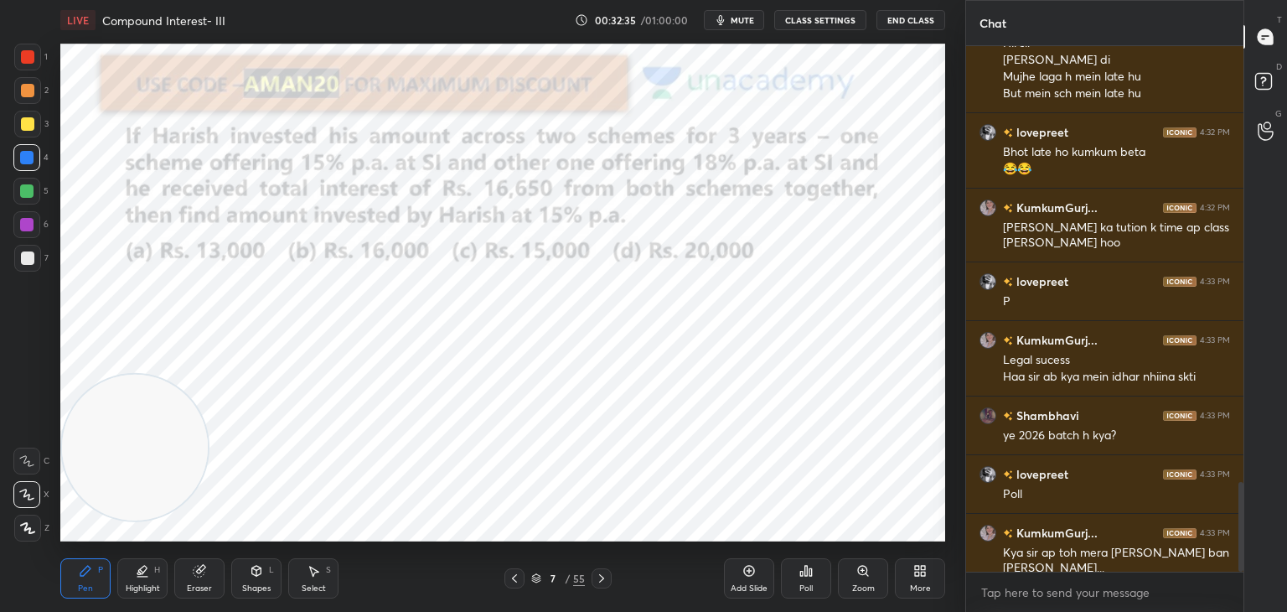
scroll to position [2614, 0]
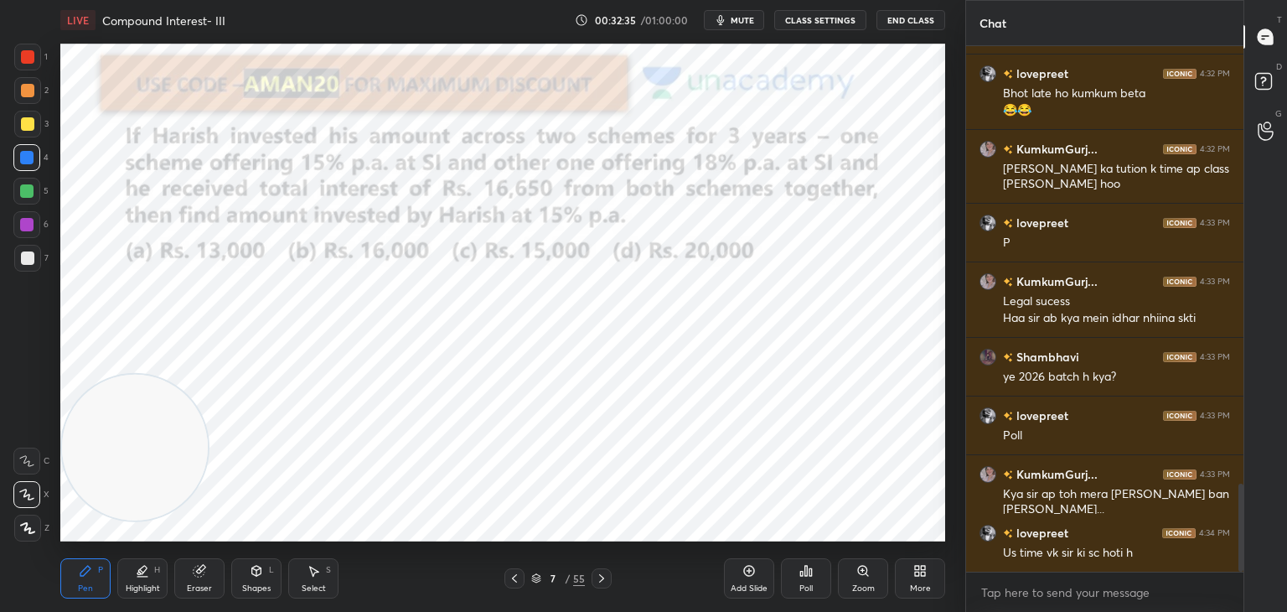
click at [323, 584] on div "Select" at bounding box center [314, 588] width 24 height 8
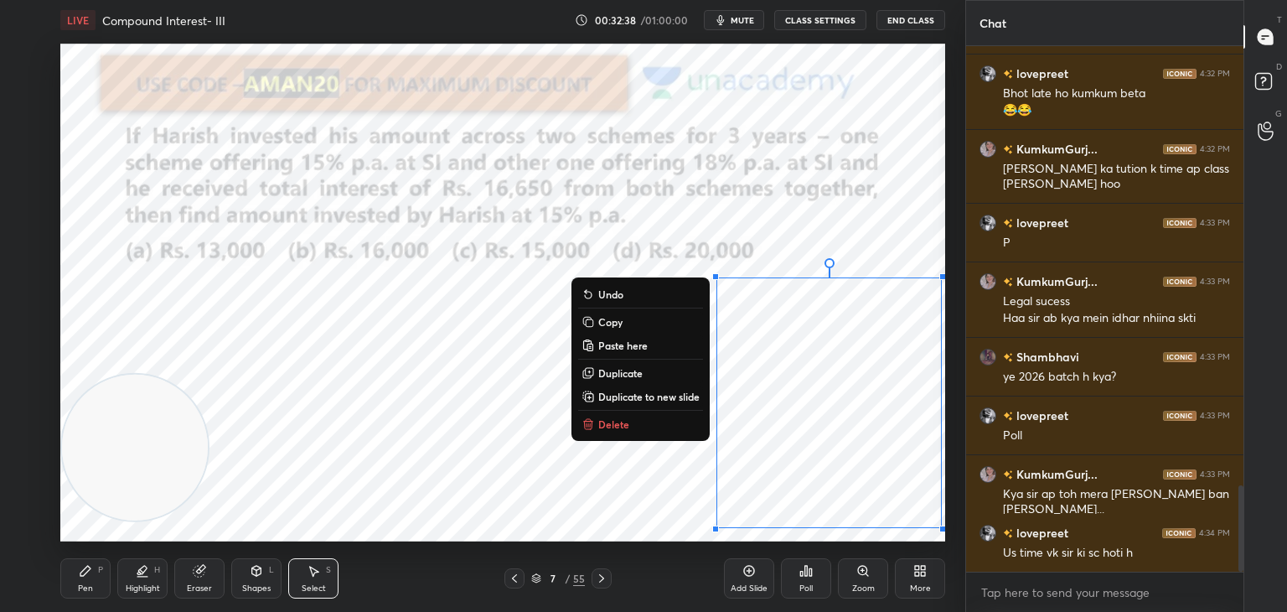
scroll to position [2673, 0]
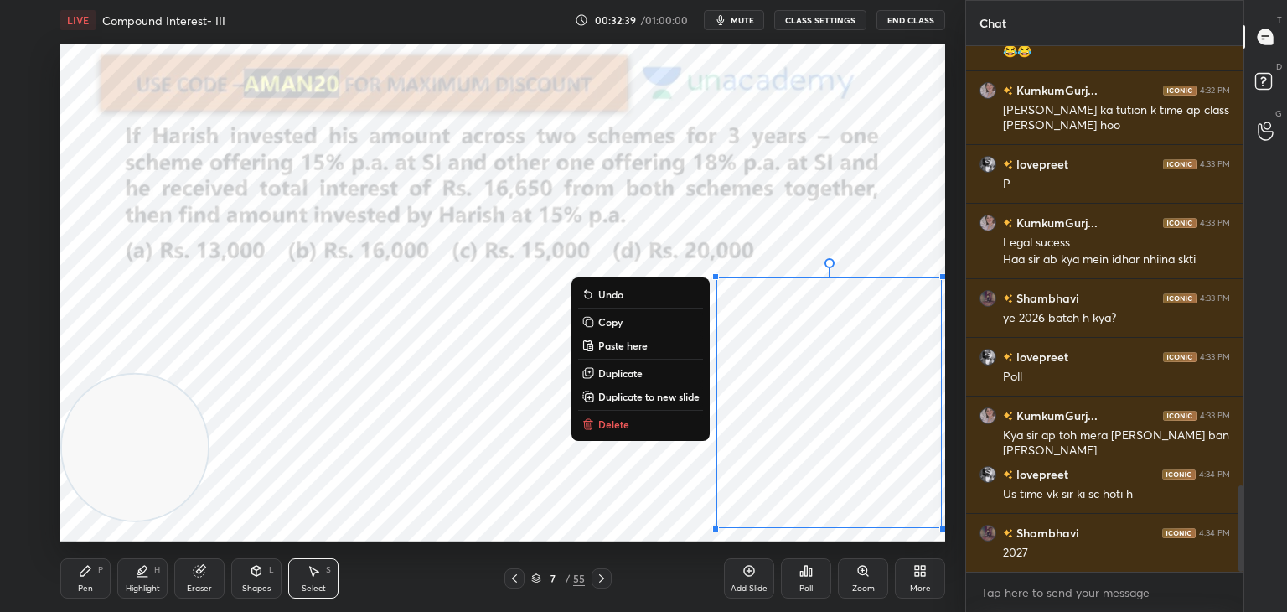
click at [633, 323] on button "Copy" at bounding box center [640, 322] width 125 height 20
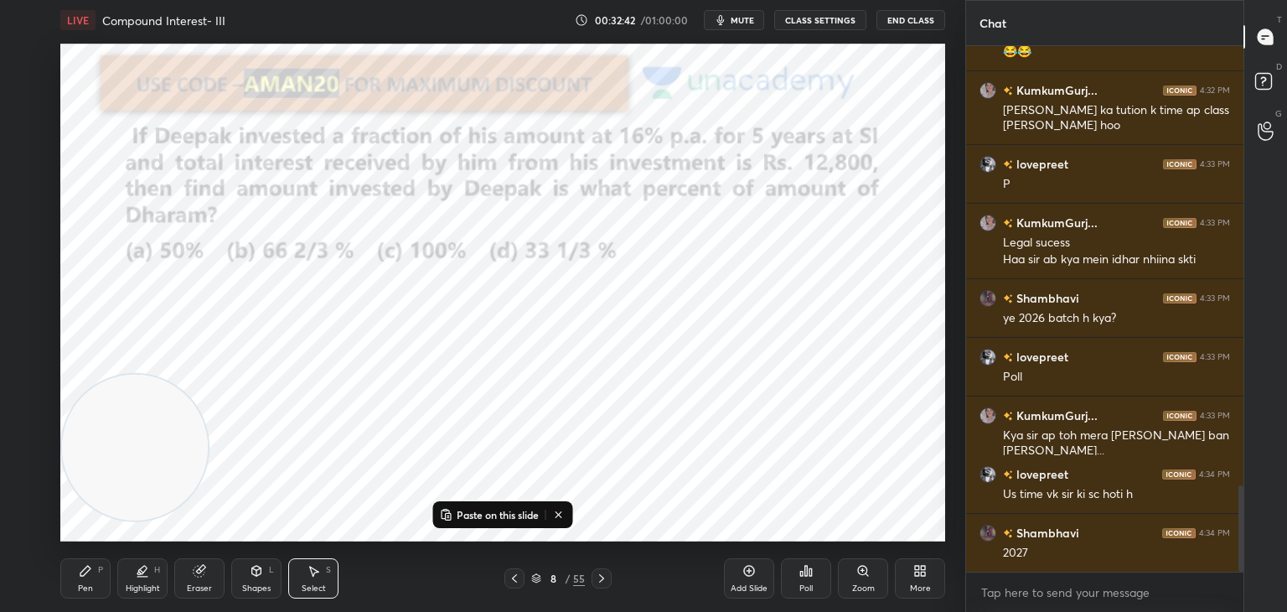
click at [516, 510] on p "Paste on this slide" at bounding box center [498, 514] width 82 height 13
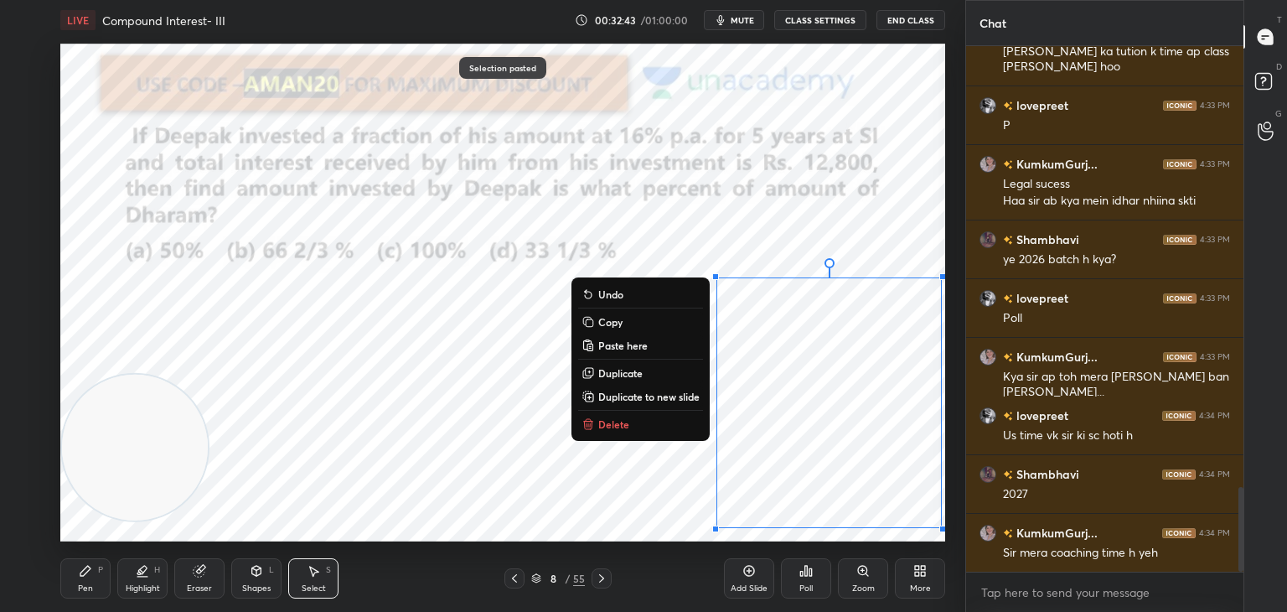
click at [104, 584] on div "Pen P" at bounding box center [85, 578] width 50 height 40
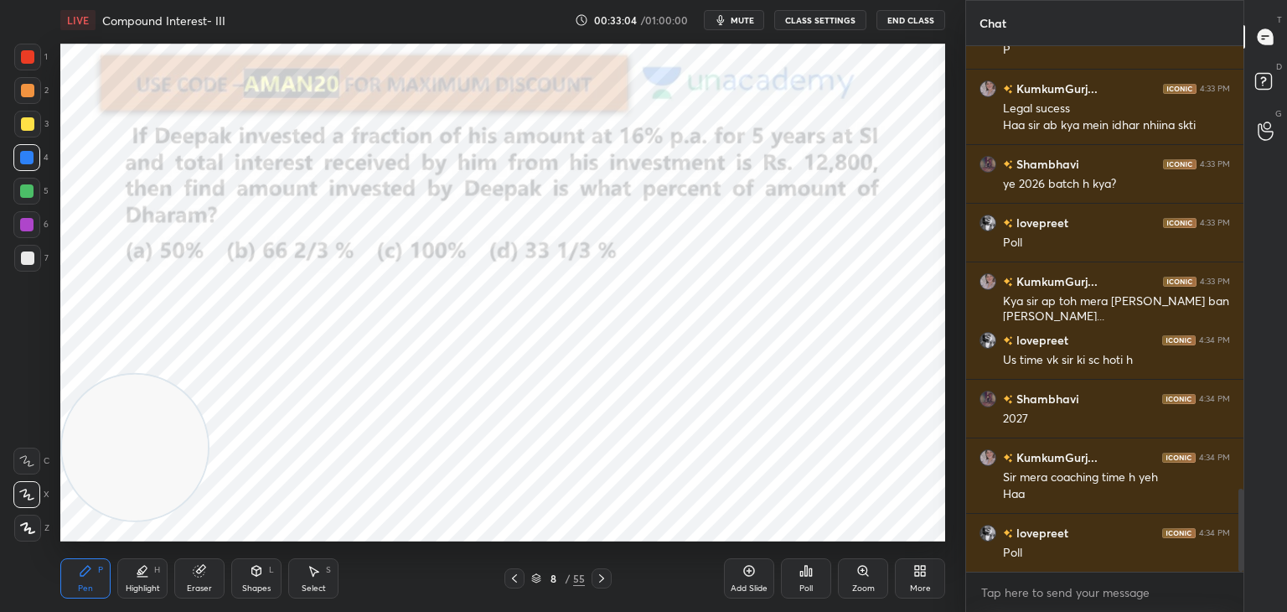
scroll to position [2865, 0]
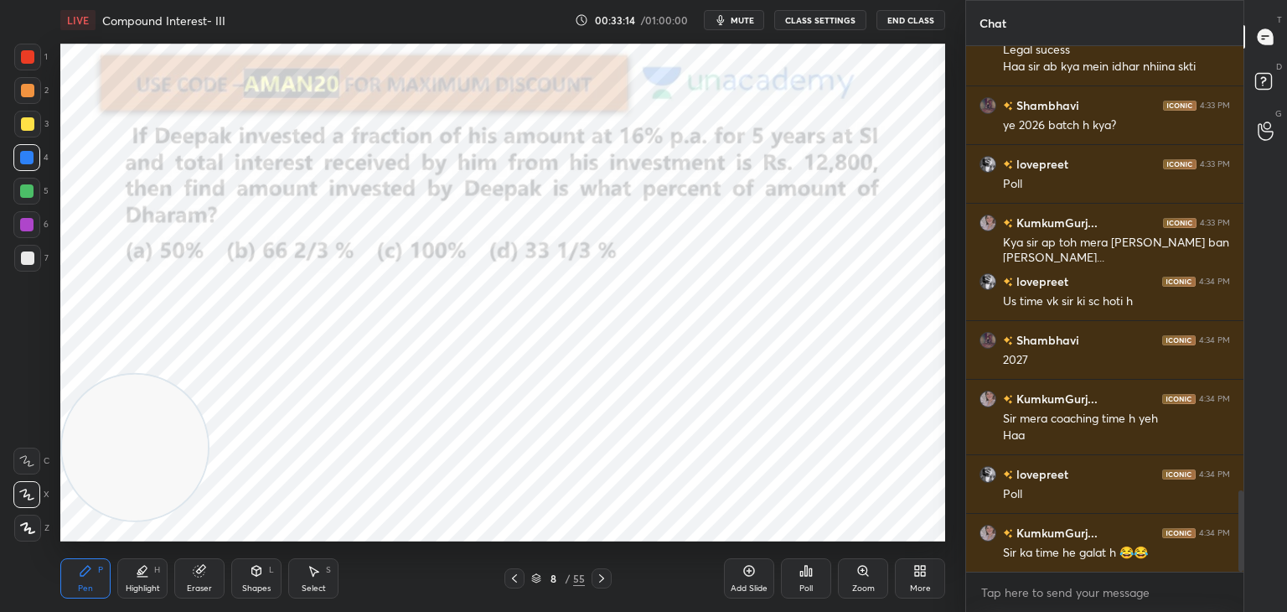
click at [754, 18] on span "mute" at bounding box center [742, 20] width 23 height 12
click at [720, 15] on icon "button" at bounding box center [715, 20] width 10 height 10
click at [731, 19] on button "mute" at bounding box center [734, 20] width 60 height 20
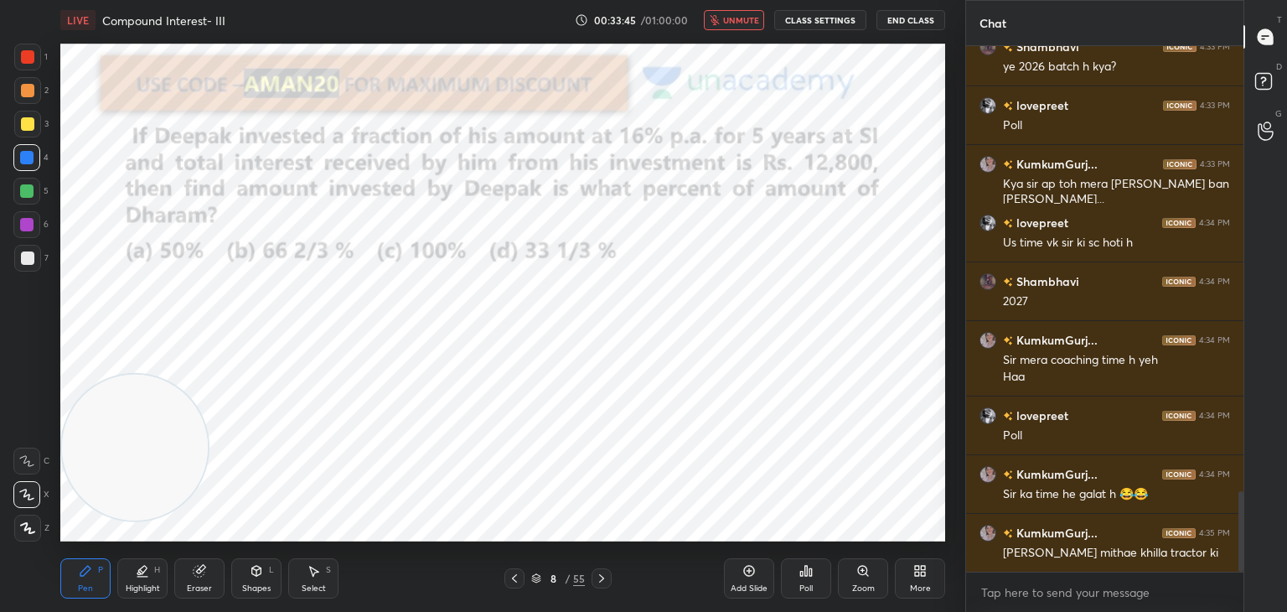
click at [710, 22] on button "unmute" at bounding box center [734, 20] width 60 height 20
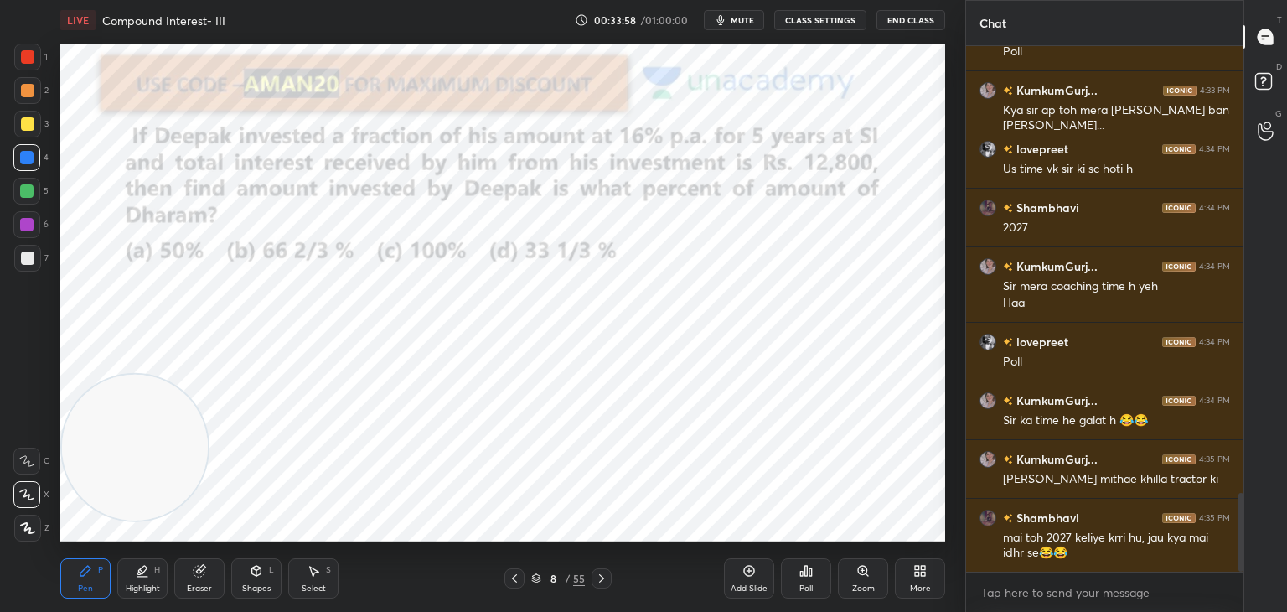
scroll to position [3056, 0]
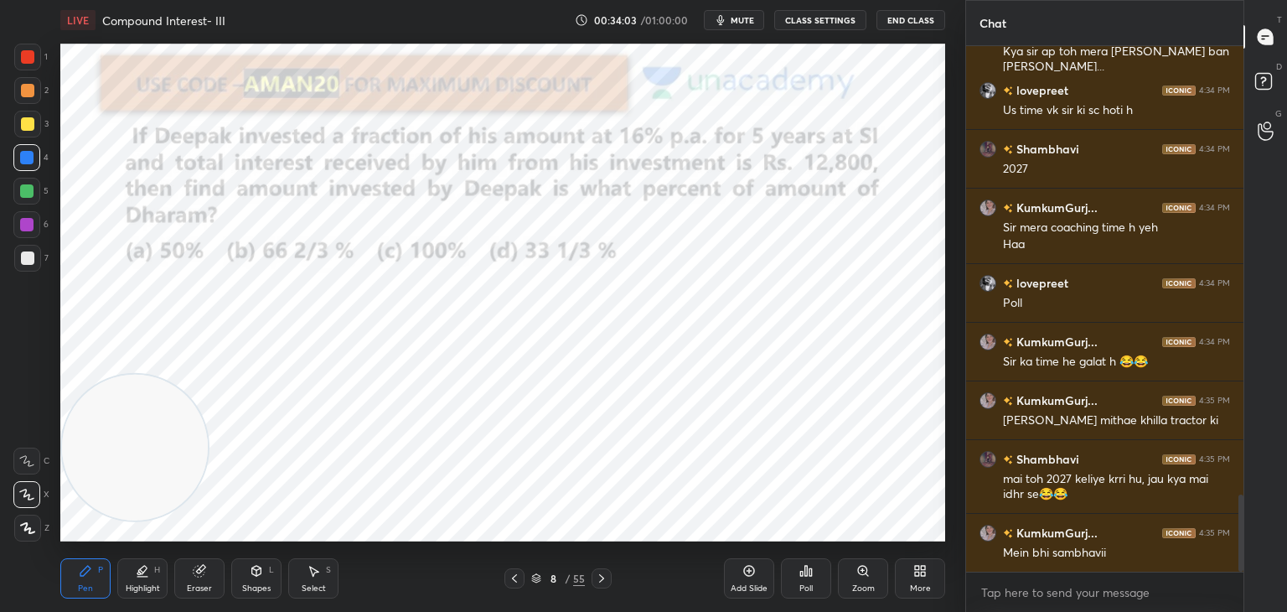
click at [214, 570] on div "Eraser" at bounding box center [199, 578] width 50 height 40
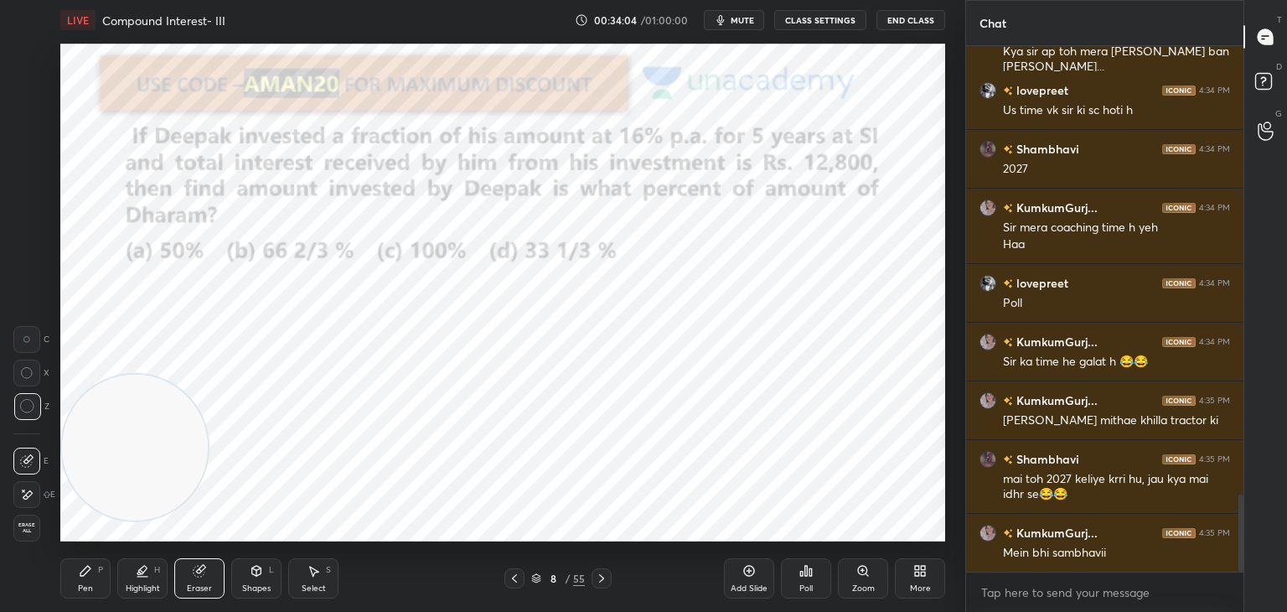
scroll to position [3073, 0]
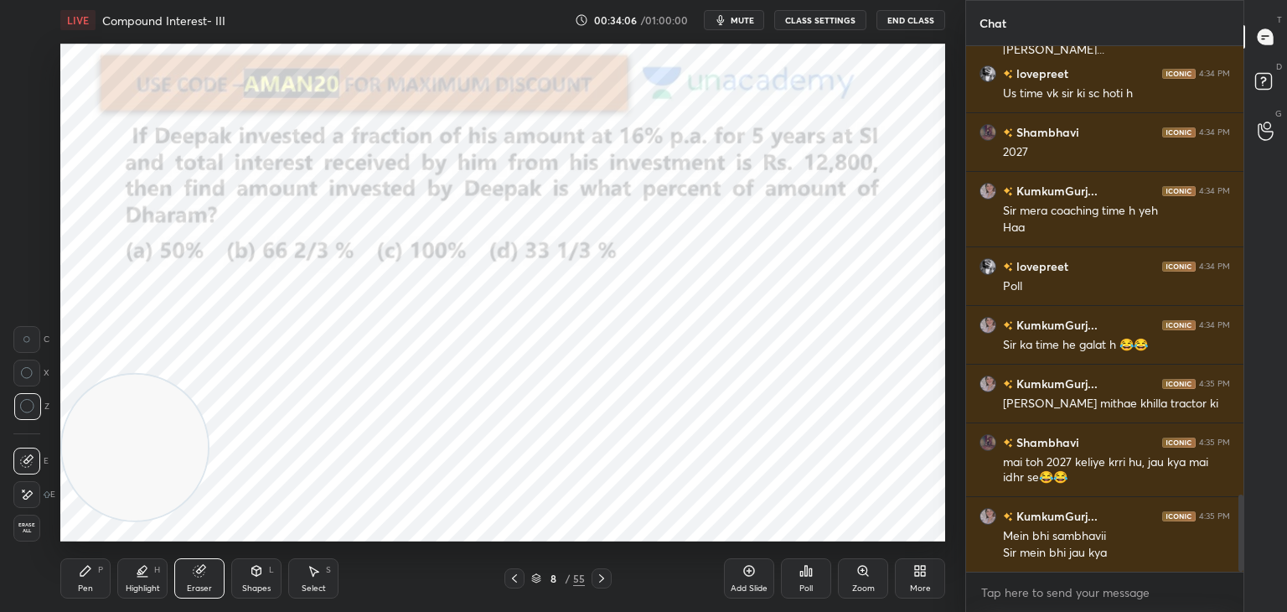
click at [67, 585] on div "Pen P" at bounding box center [85, 578] width 50 height 40
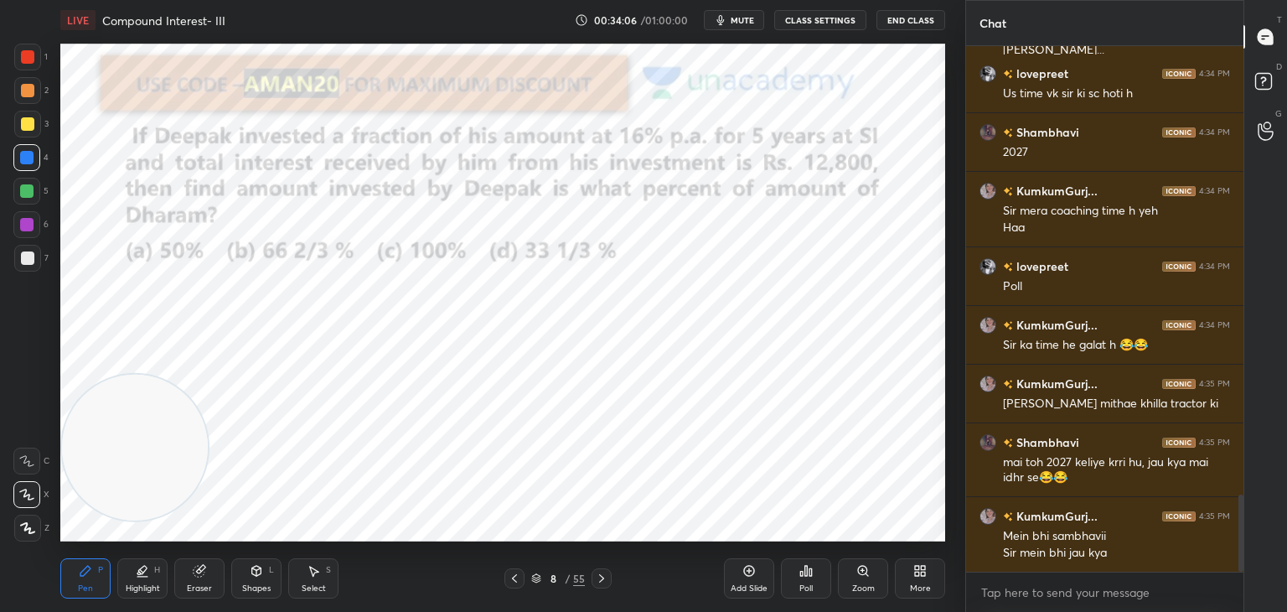
click at [98, 570] on div "P" at bounding box center [100, 570] width 5 height 8
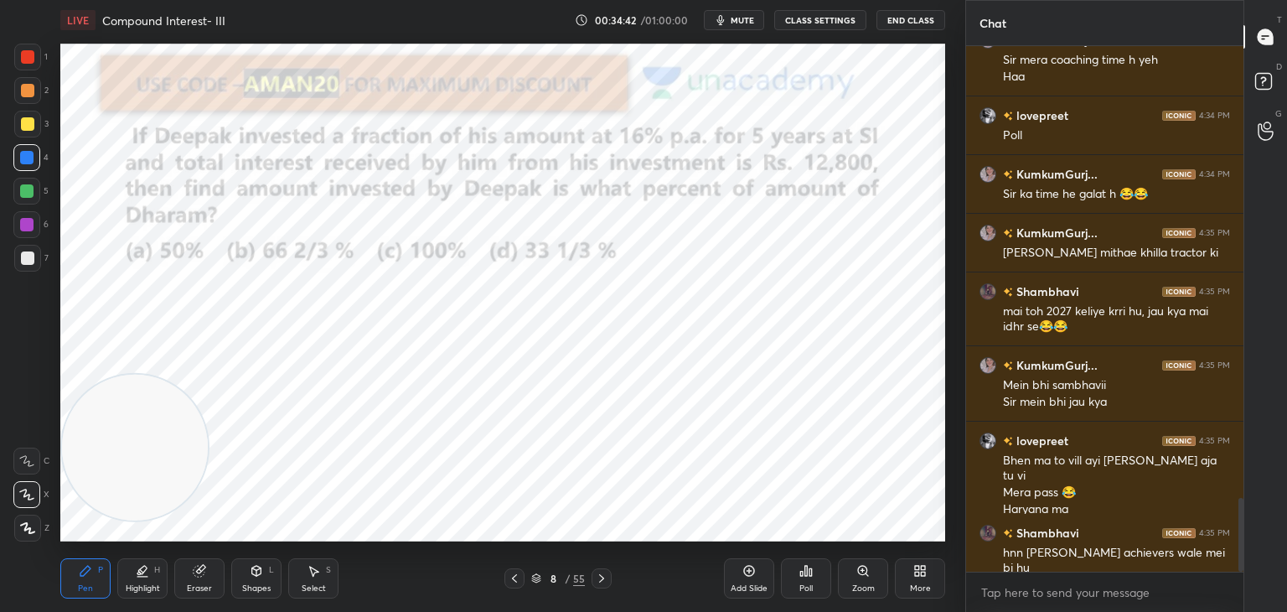
scroll to position [3282, 0]
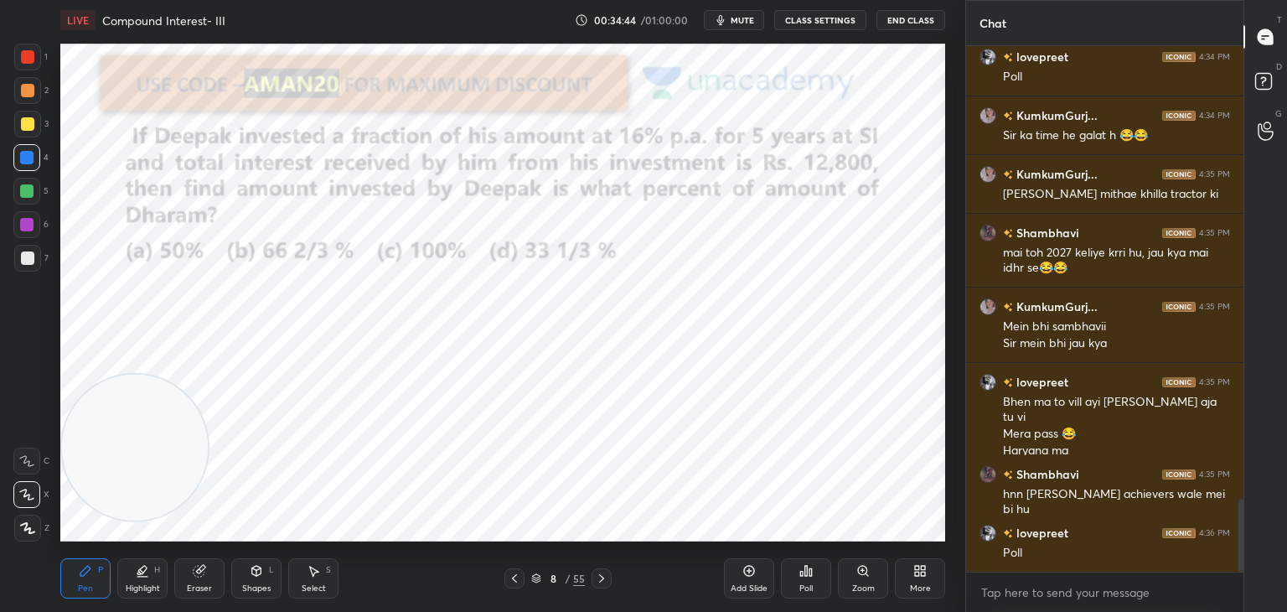
click at [735, 30] on div "LIVE Compound Interest- III 00:34:44 / 01:00:00 mute CLASS SETTINGS End Class" at bounding box center [502, 20] width 885 height 40
click at [743, 18] on span "mute" at bounding box center [742, 20] width 23 height 12
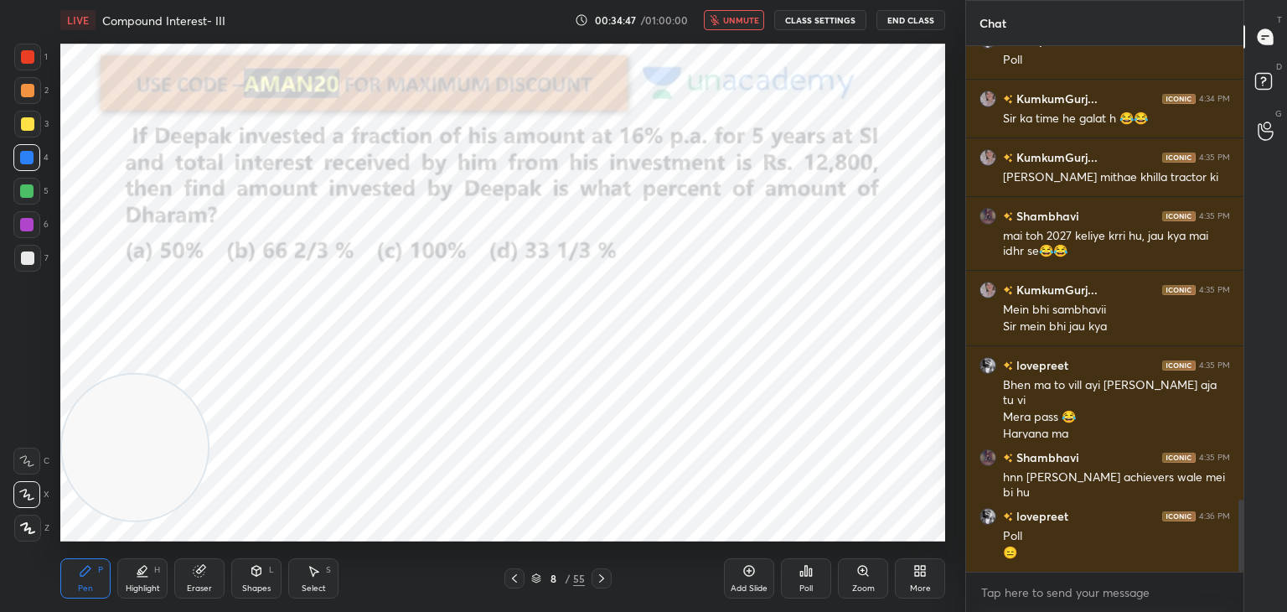
scroll to position [3358, 0]
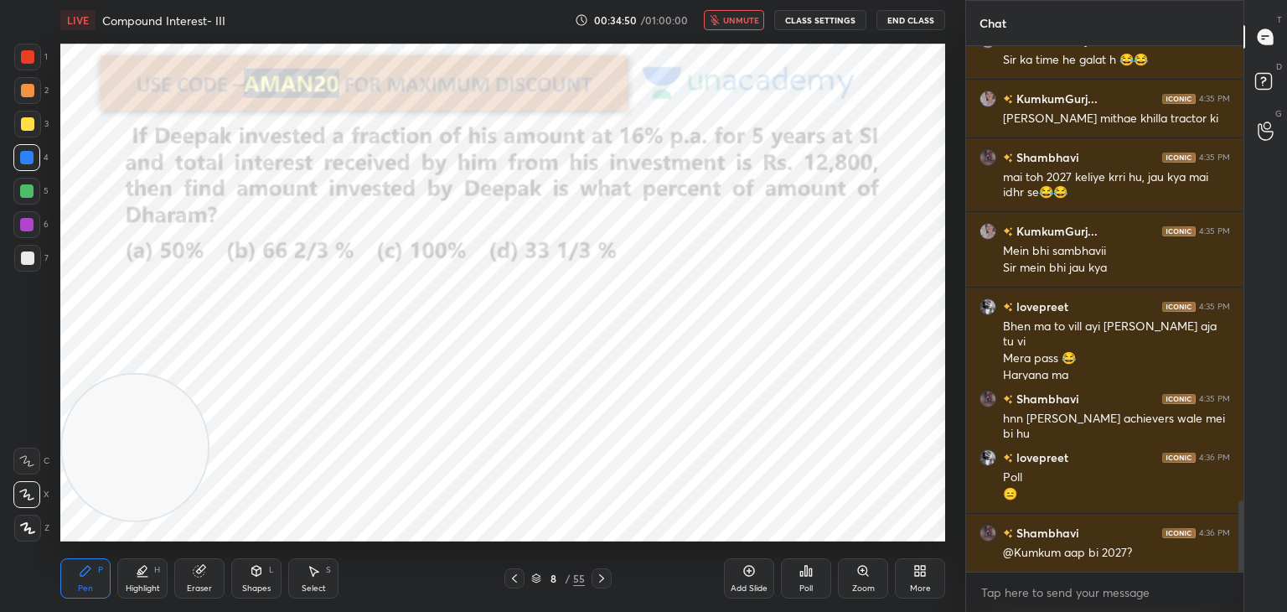
click at [734, 29] on button "unmute" at bounding box center [734, 20] width 60 height 20
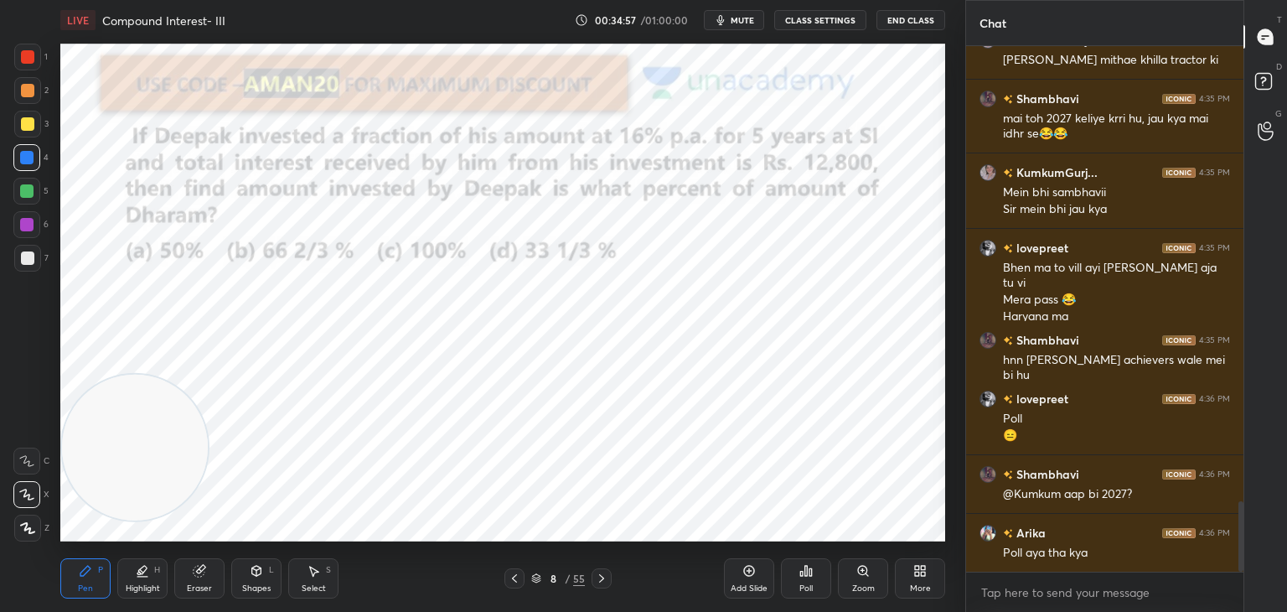
scroll to position [3433, 0]
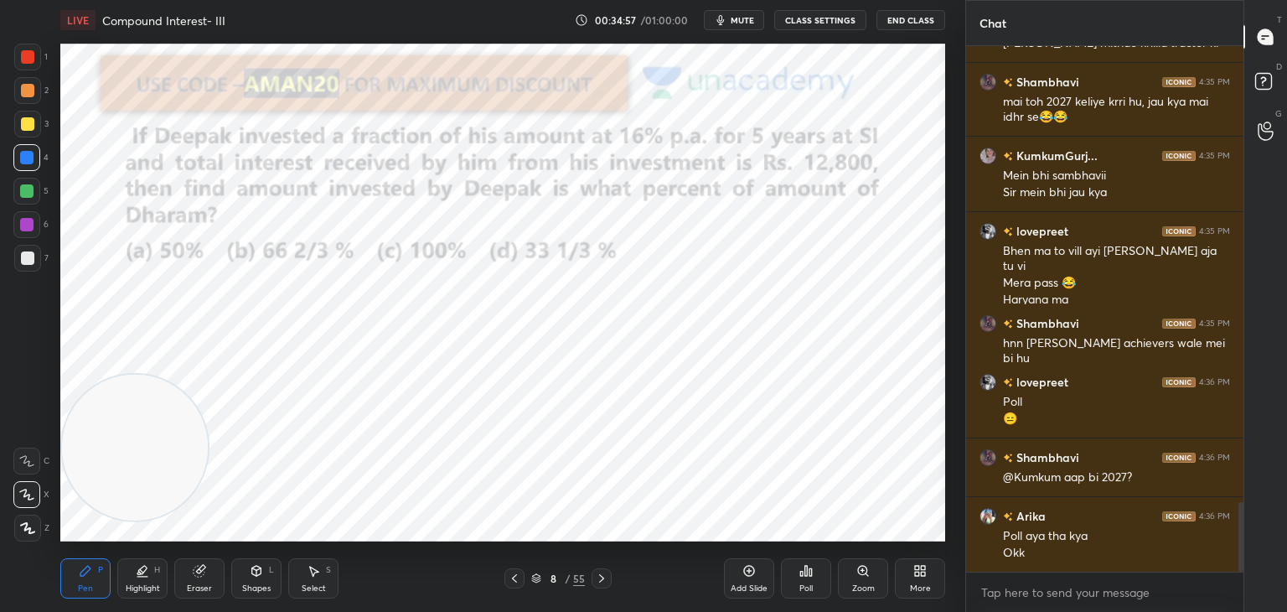
click at [808, 577] on icon at bounding box center [805, 570] width 13 height 13
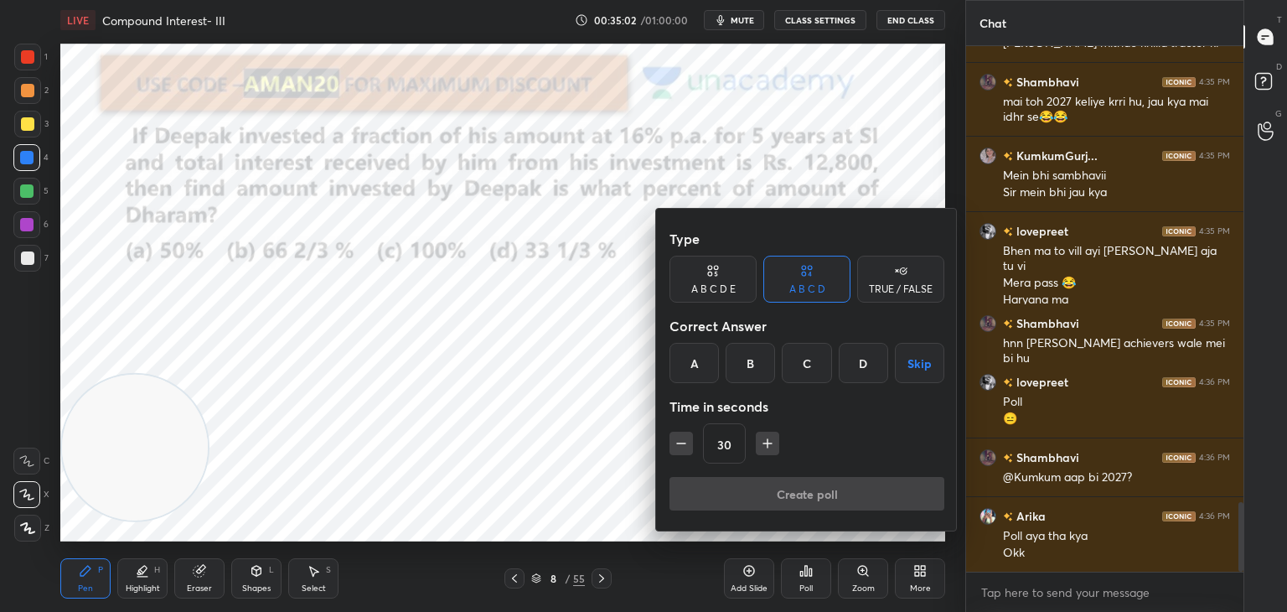
click at [748, 363] on div "B" at bounding box center [750, 363] width 49 height 40
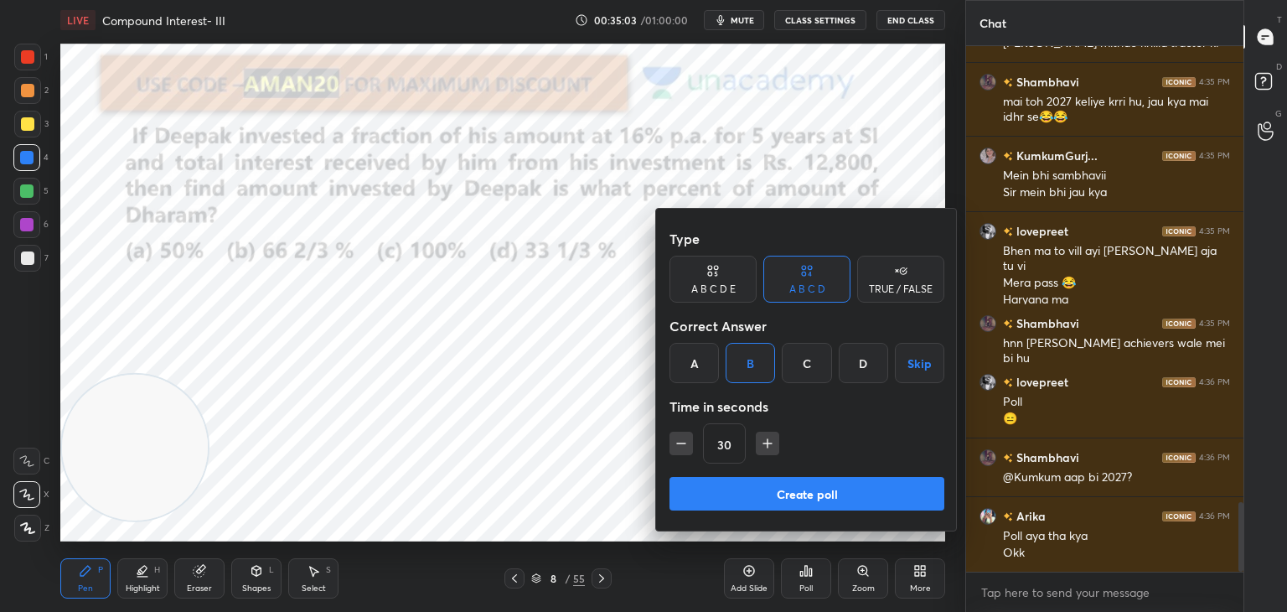
click at [761, 487] on button "Create poll" at bounding box center [806, 494] width 275 height 34
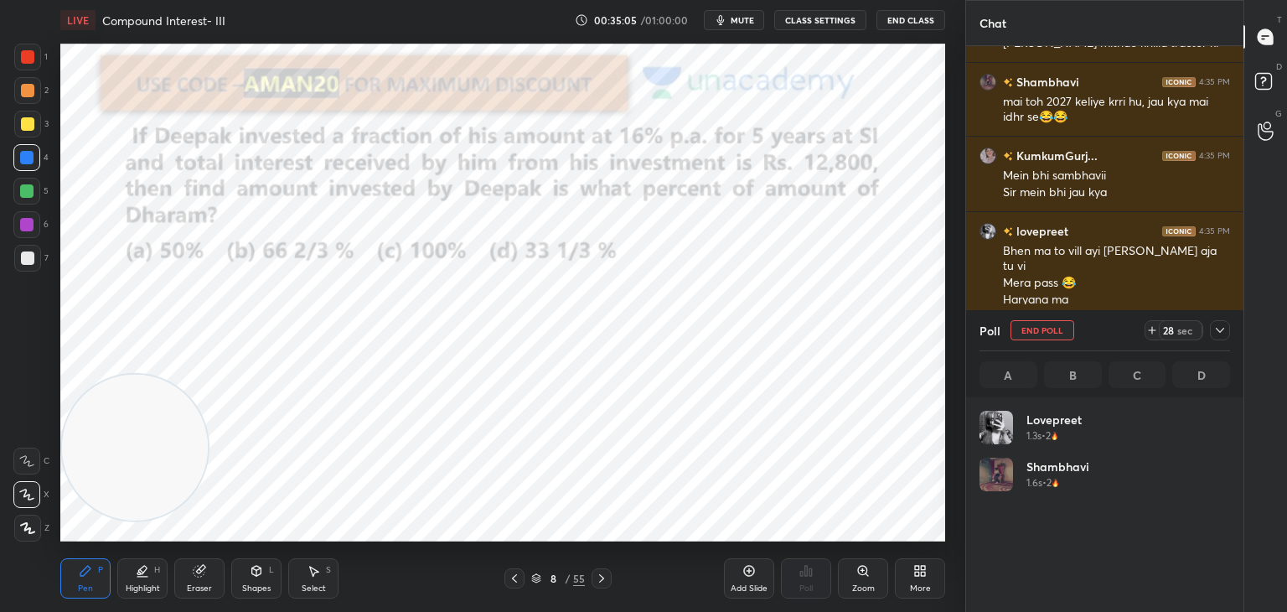
scroll to position [196, 245]
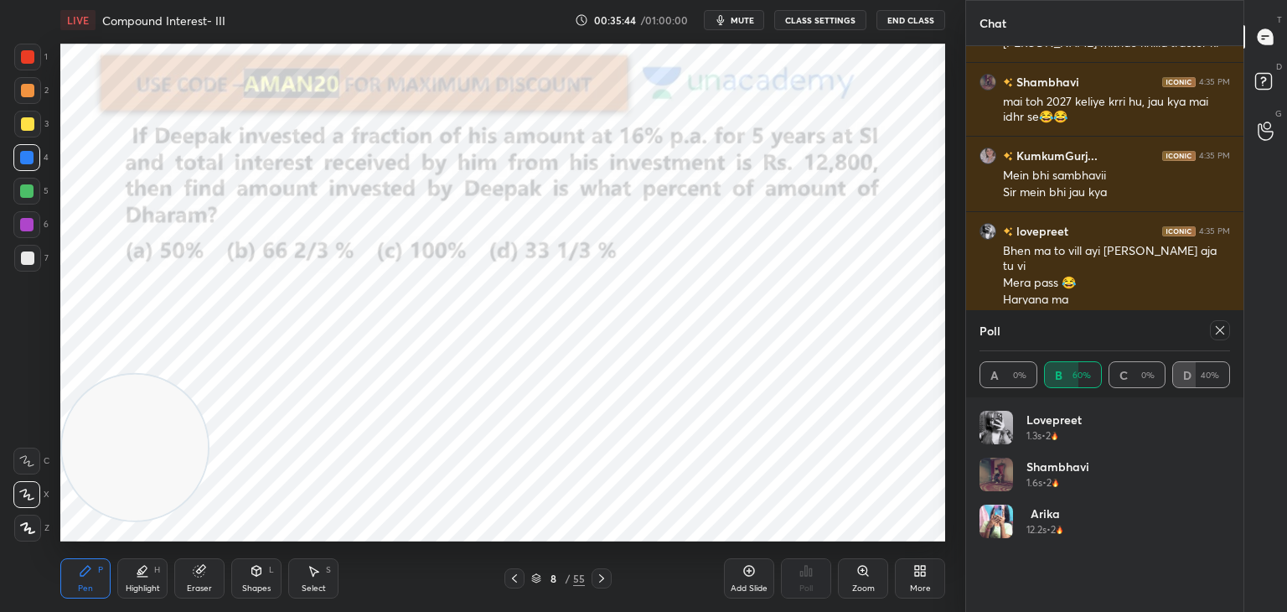
click at [1221, 333] on icon at bounding box center [1219, 329] width 13 height 13
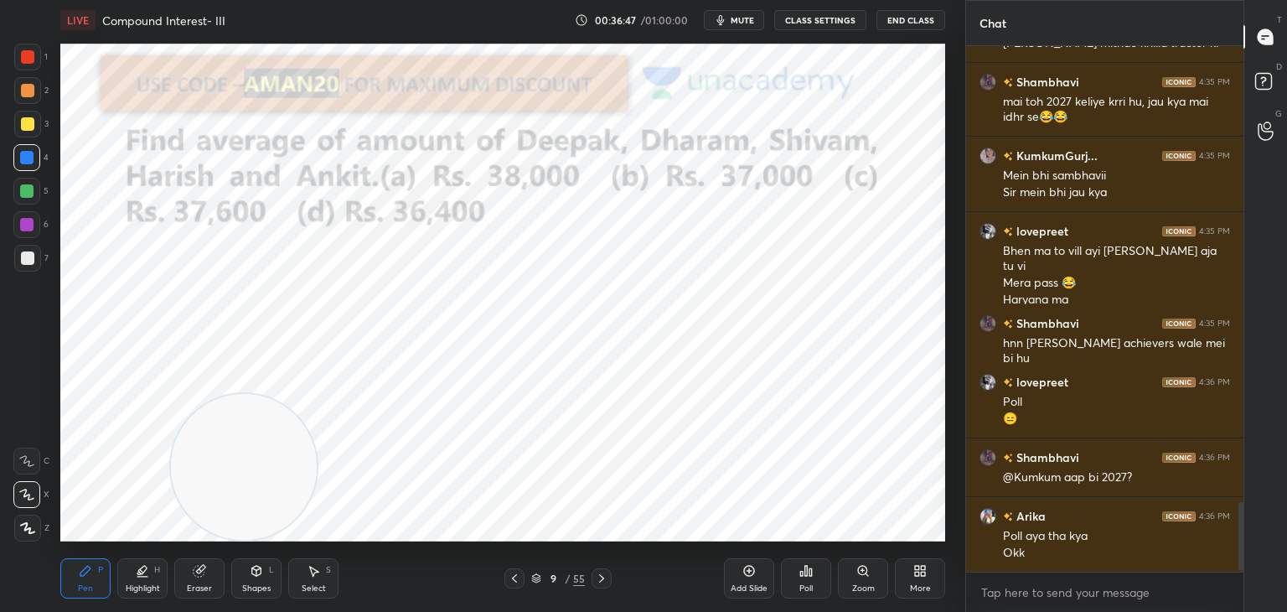
scroll to position [3492, 0]
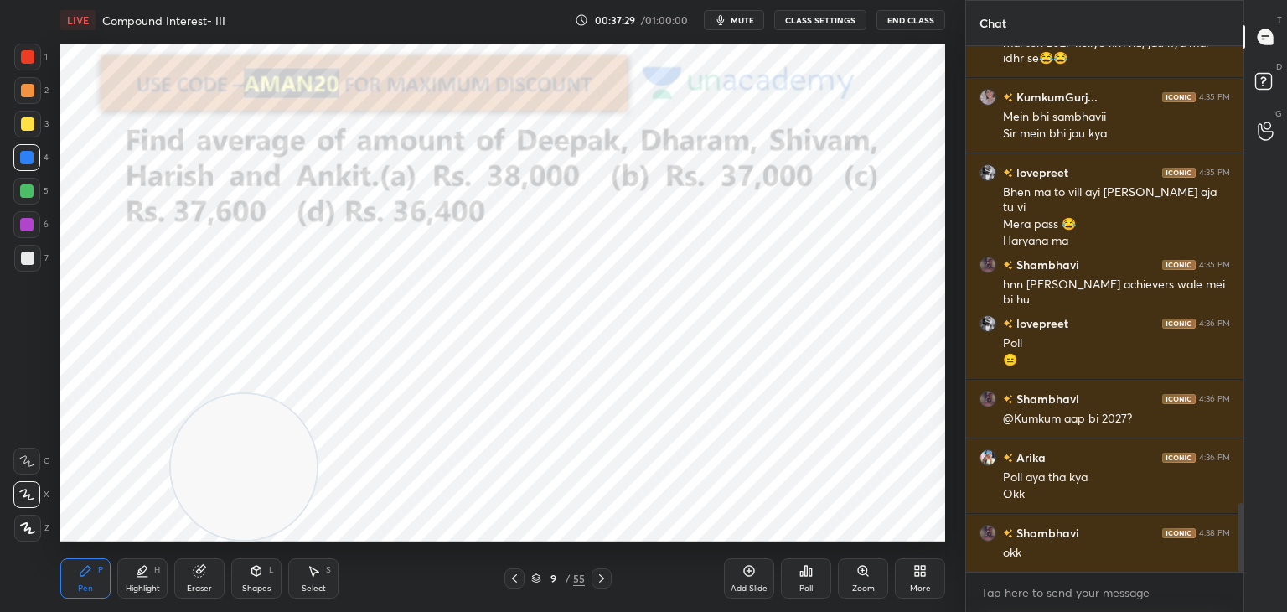
click at [747, 18] on span "mute" at bounding box center [742, 20] width 23 height 12
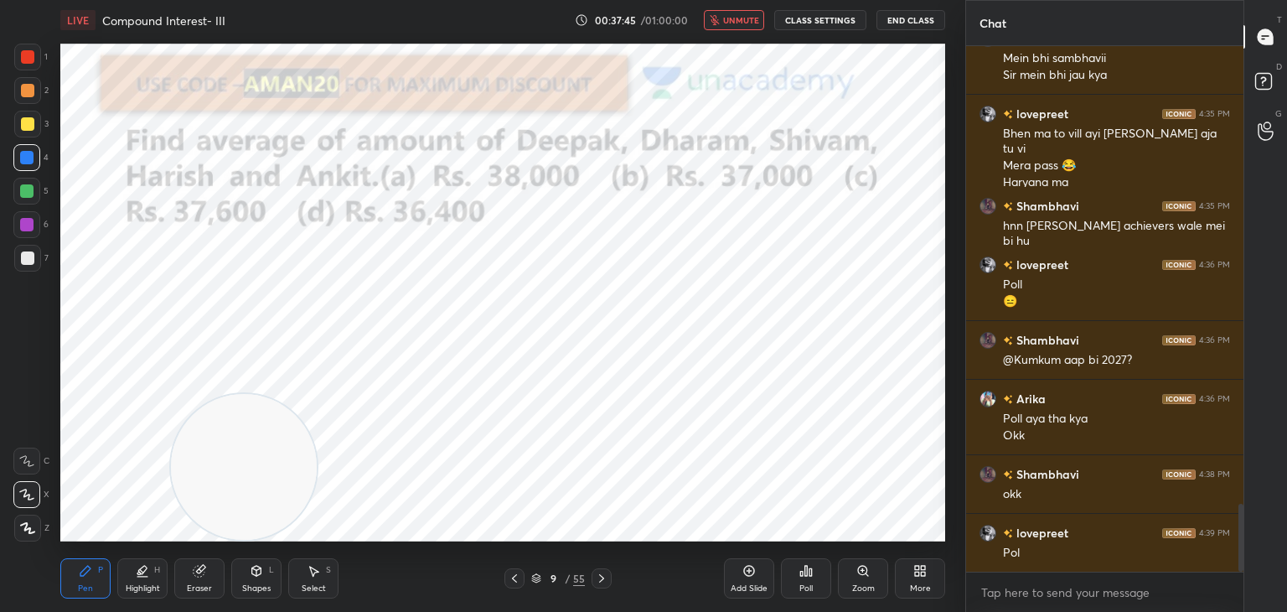
scroll to position [3609, 0]
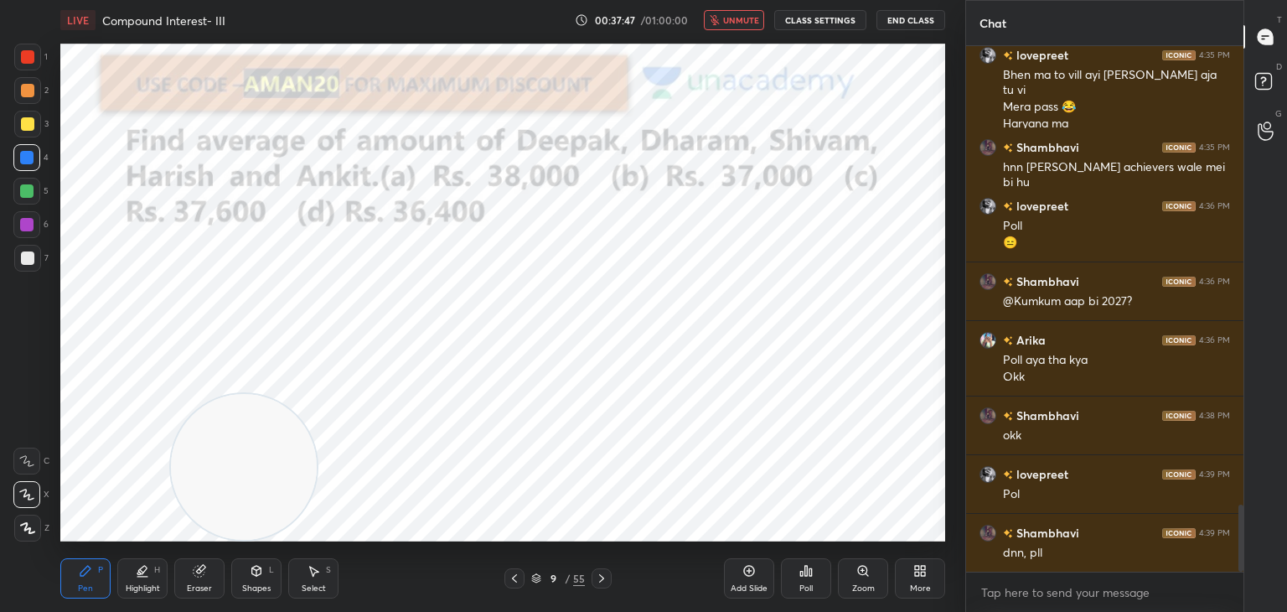
click at [745, 22] on span "unmute" at bounding box center [741, 20] width 36 height 12
click at [745, 22] on span "mute" at bounding box center [742, 20] width 23 height 12
click at [746, 21] on span "unmute" at bounding box center [741, 20] width 36 height 12
click at [740, 19] on span "mute" at bounding box center [742, 20] width 23 height 12
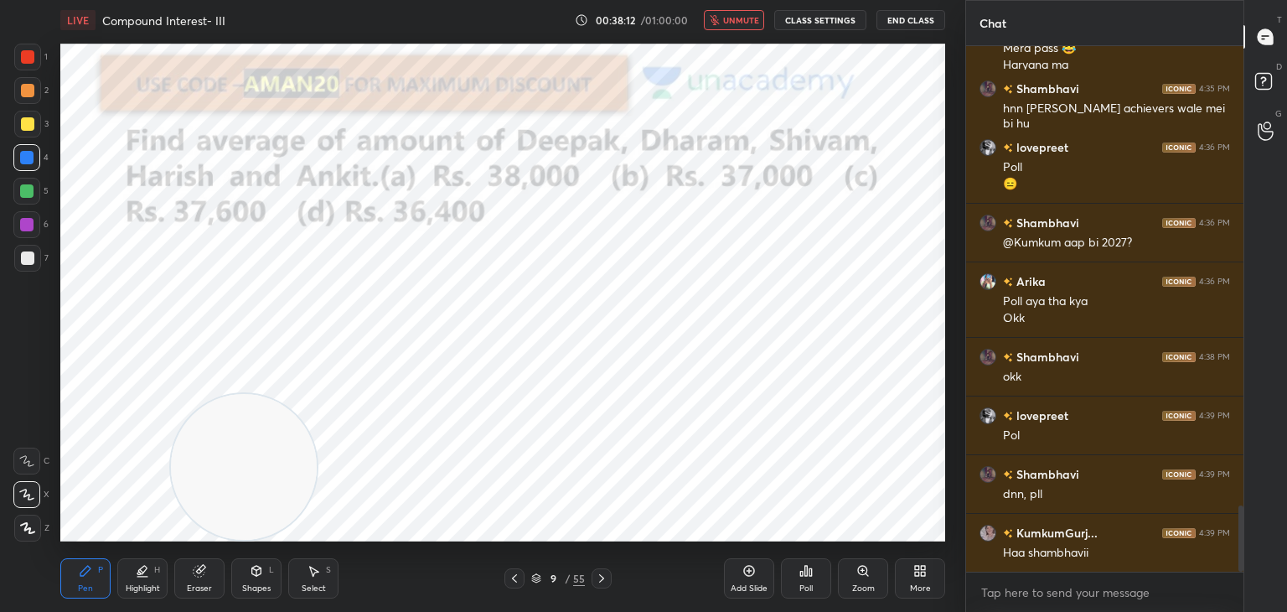
scroll to position [3726, 0]
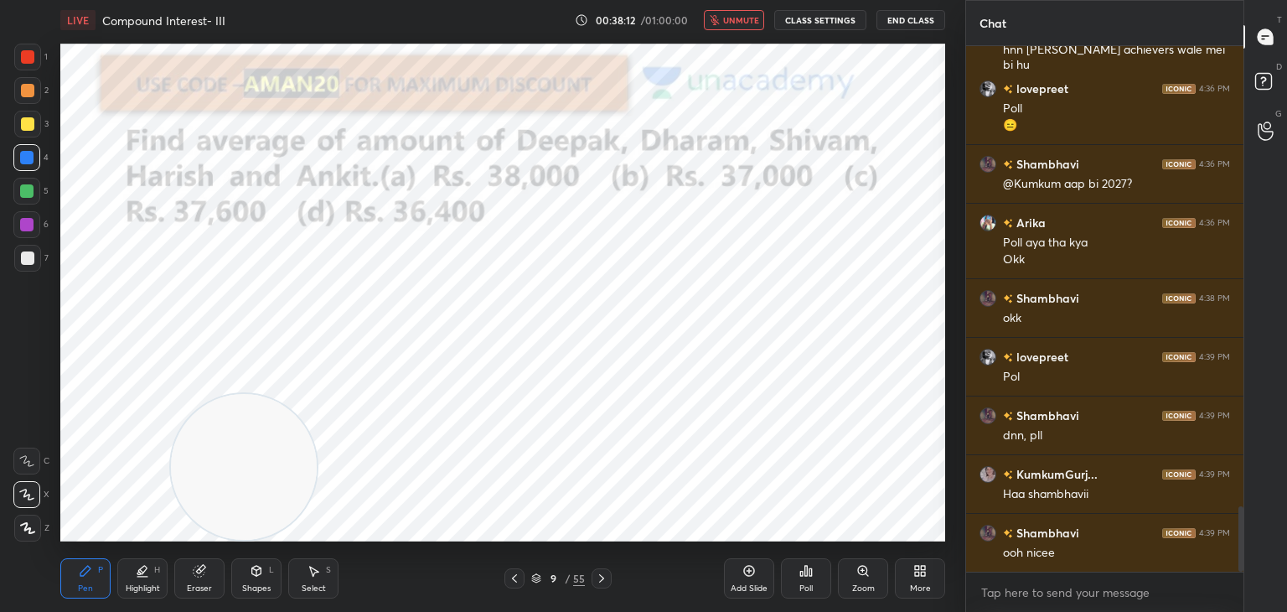
click at [714, 17] on icon "button" at bounding box center [714, 20] width 9 height 10
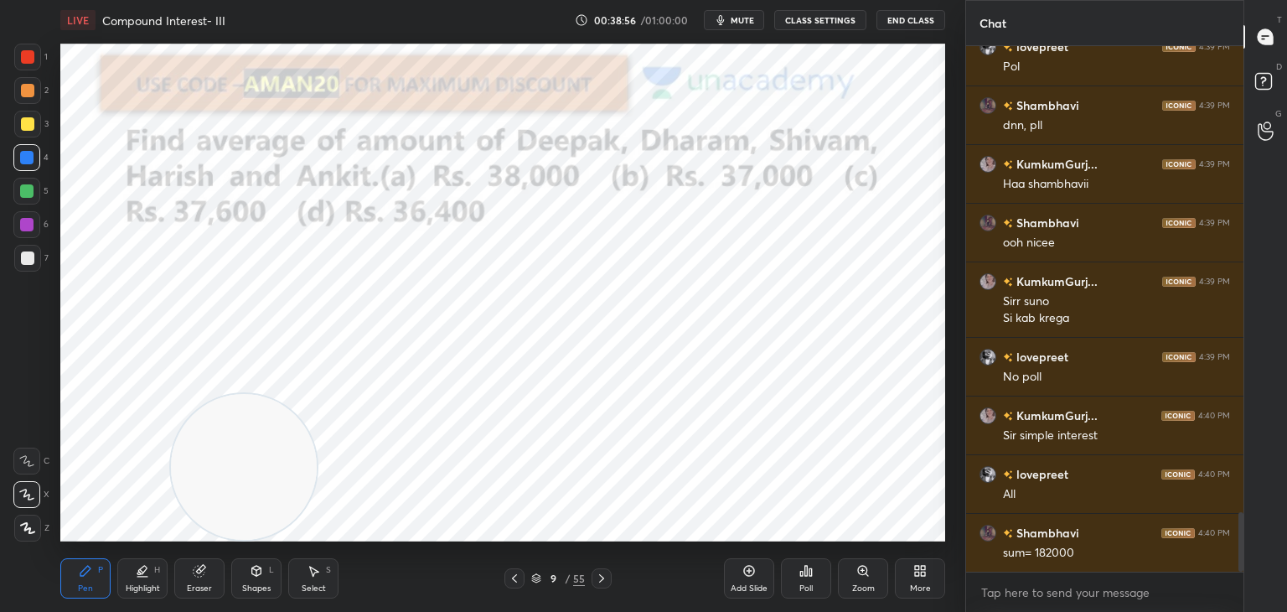
scroll to position [4095, 0]
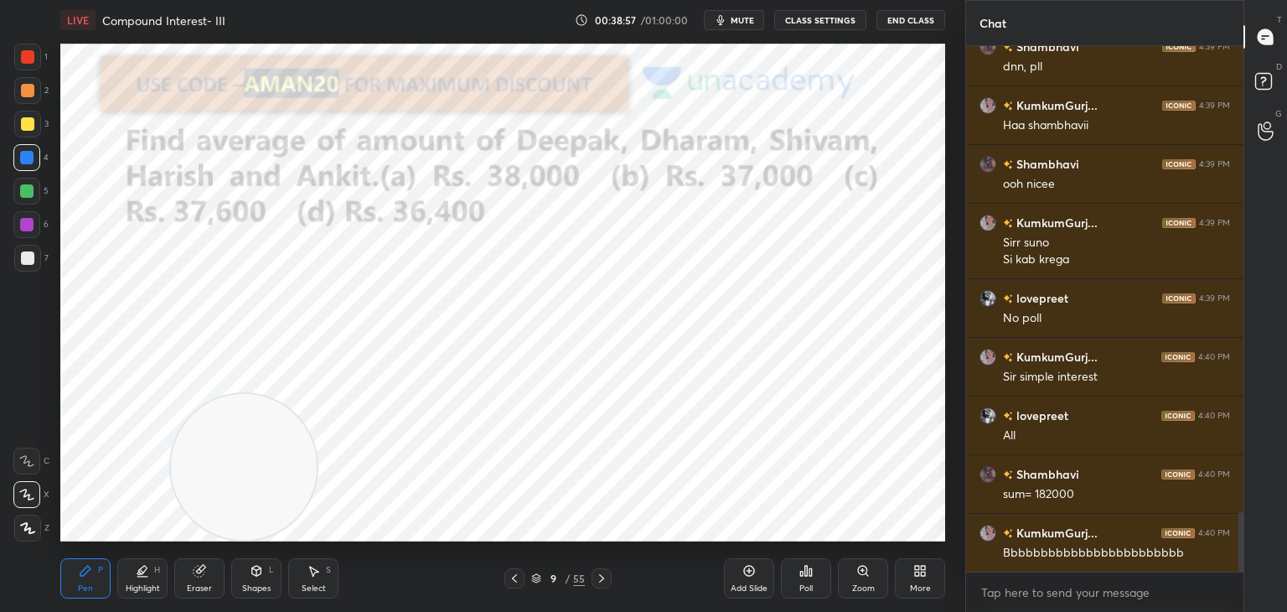
click at [811, 570] on icon at bounding box center [810, 572] width 3 height 8
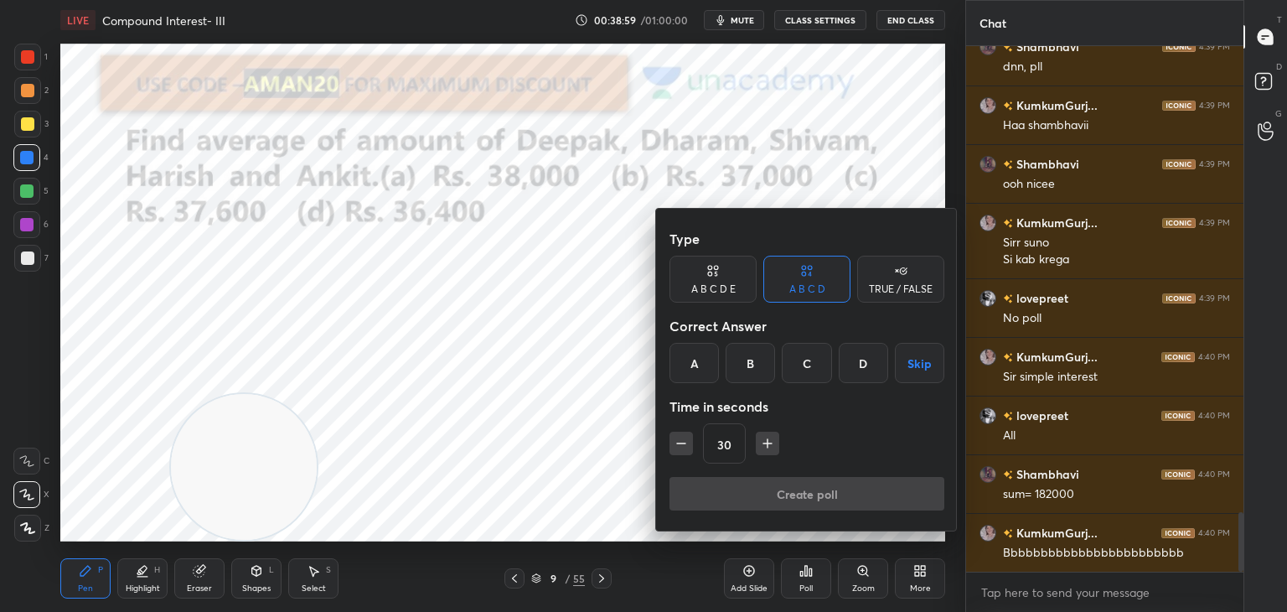
click at [859, 370] on div "D" at bounding box center [863, 363] width 49 height 40
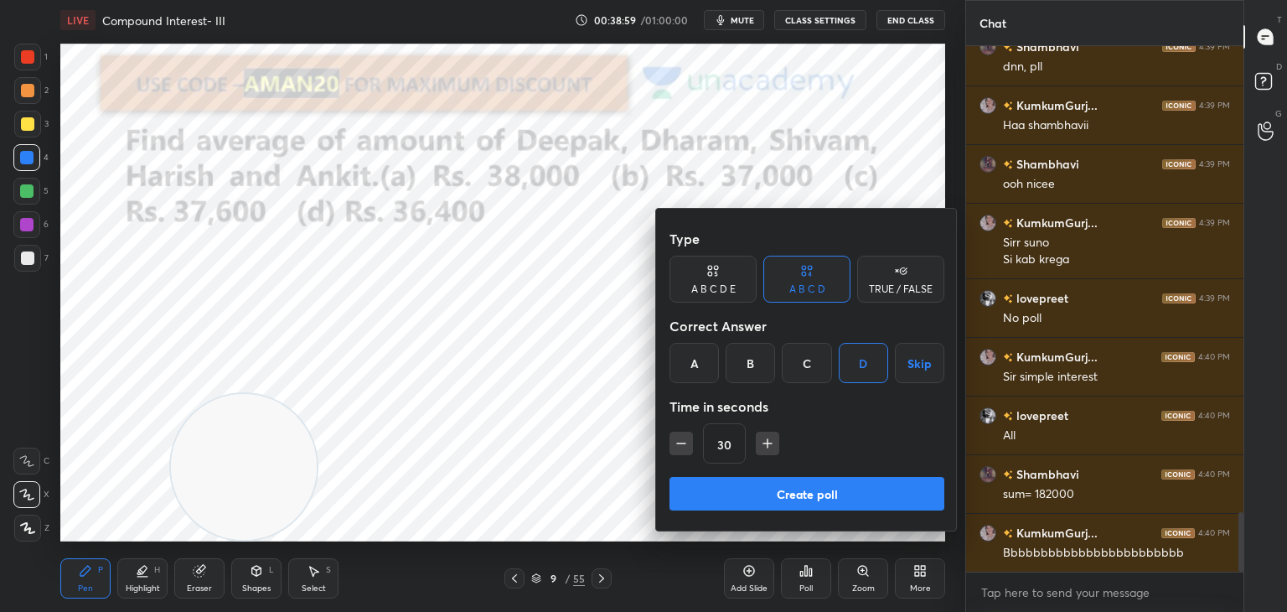
click at [808, 493] on button "Create poll" at bounding box center [806, 494] width 275 height 34
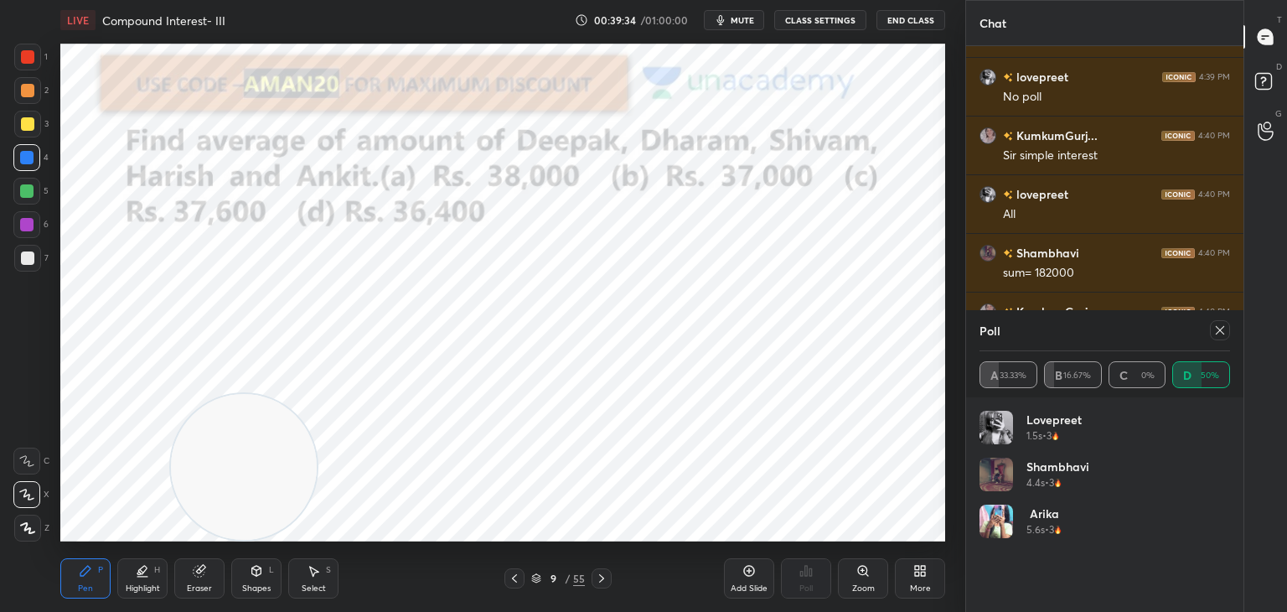
scroll to position [4375, 0]
click at [1216, 329] on icon at bounding box center [1219, 329] width 13 height 13
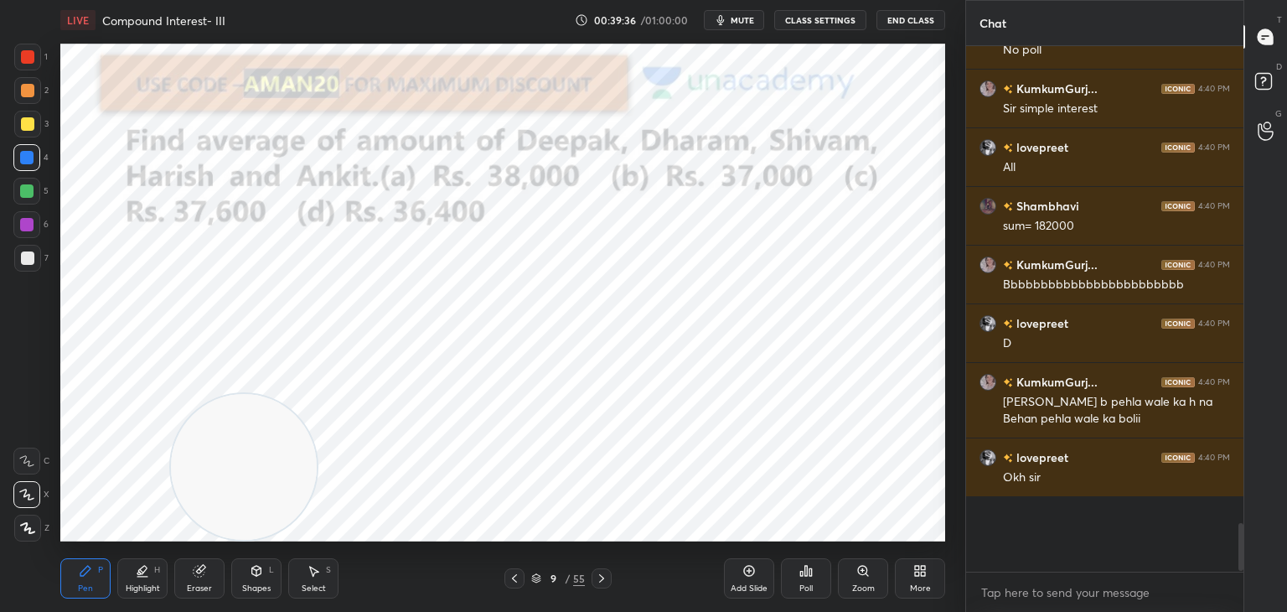
scroll to position [5, 5]
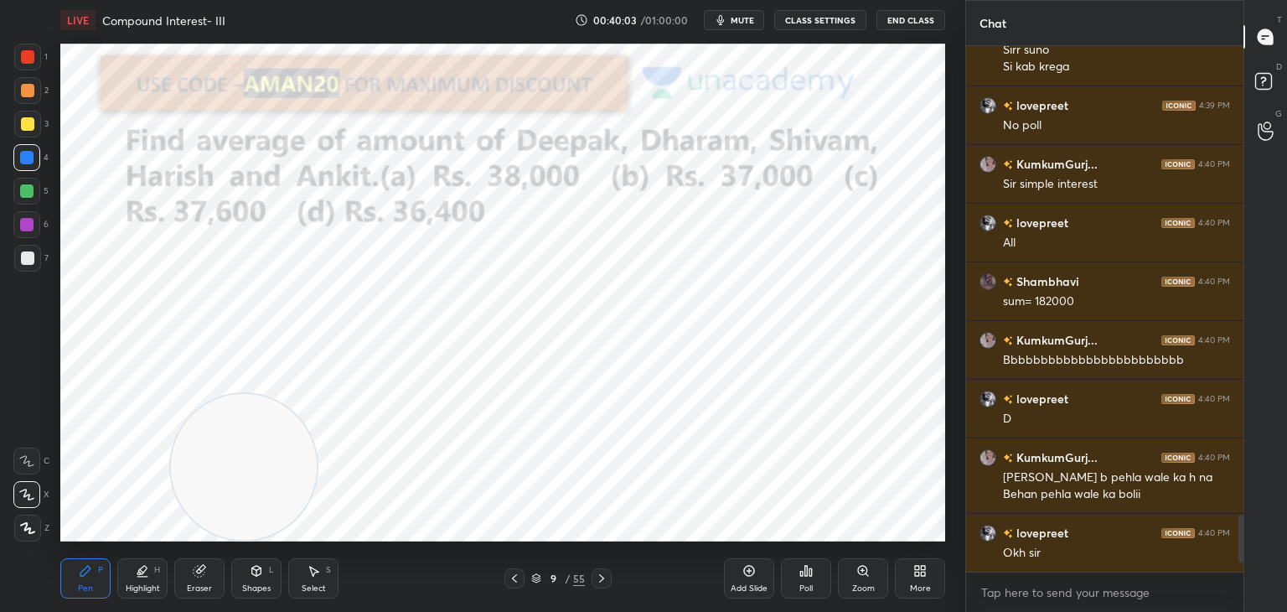
click at [757, 569] on div "Add Slide" at bounding box center [749, 578] width 50 height 40
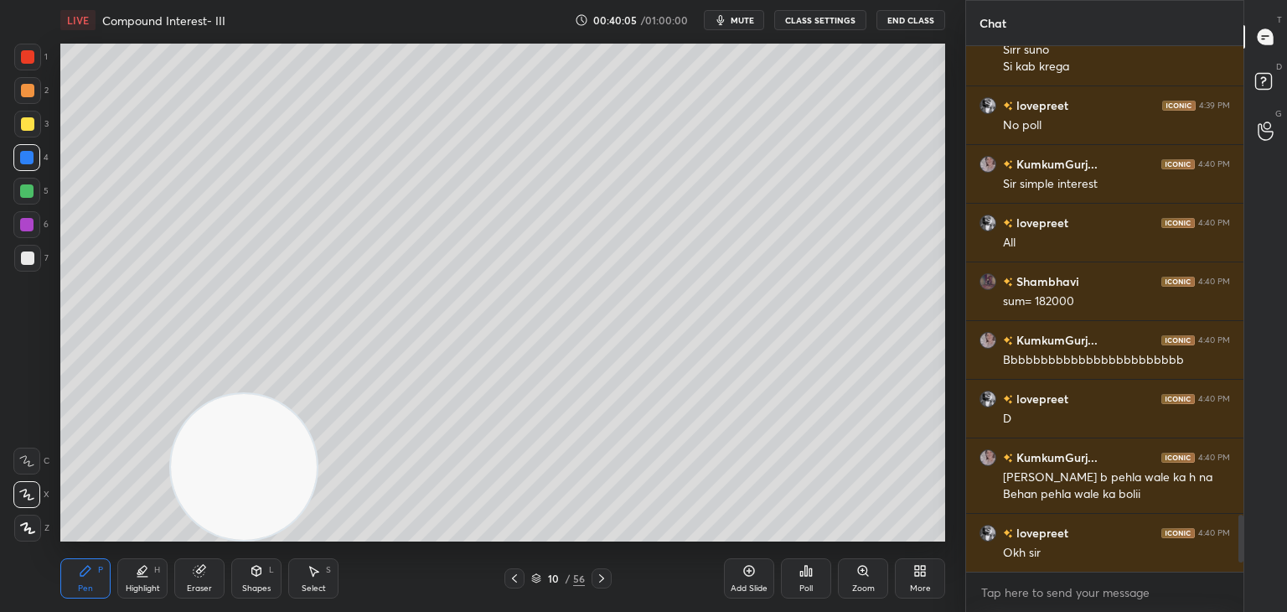
click at [34, 259] on div at bounding box center [27, 258] width 27 height 27
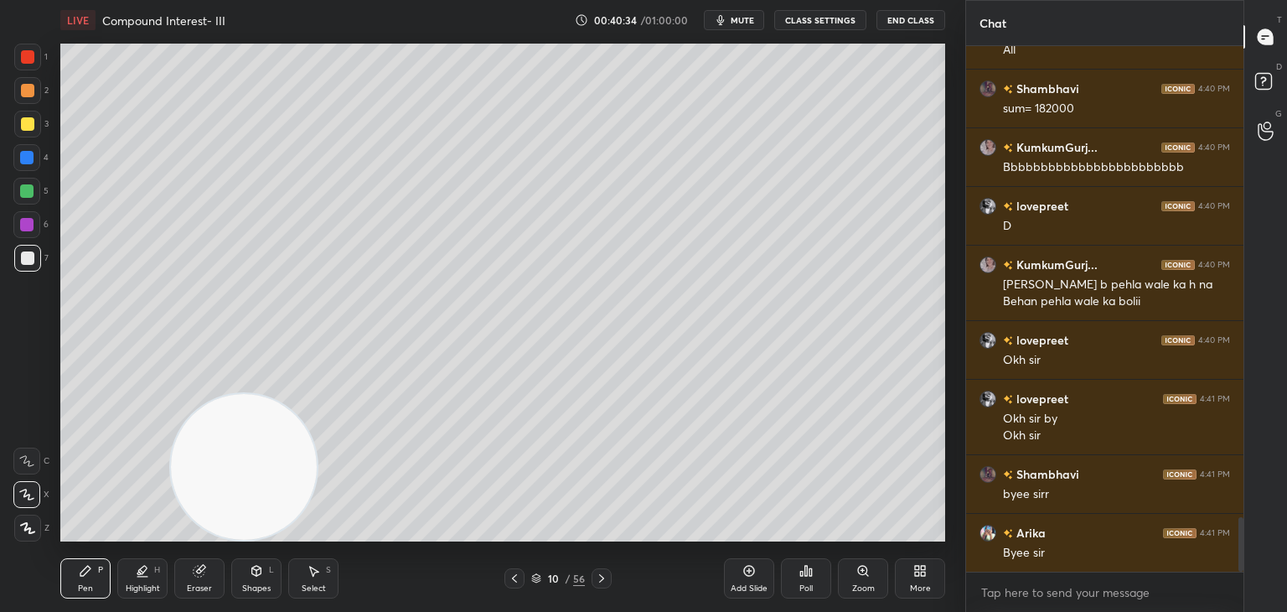
scroll to position [4539, 0]
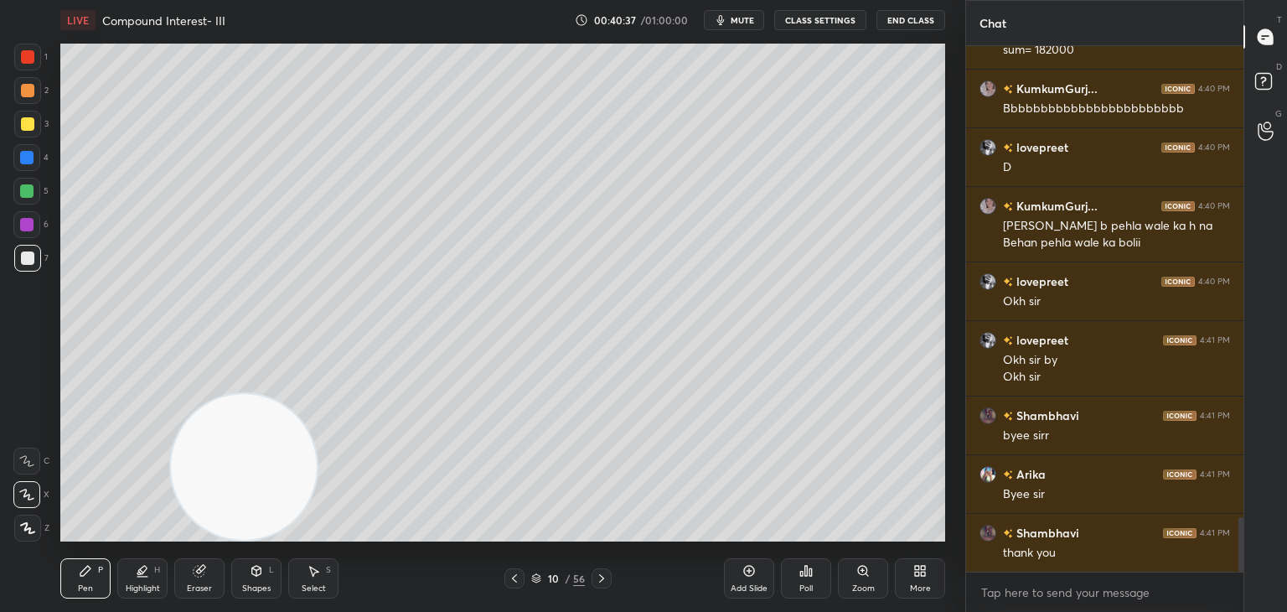
click at [922, 14] on button "End Class" at bounding box center [910, 20] width 69 height 20
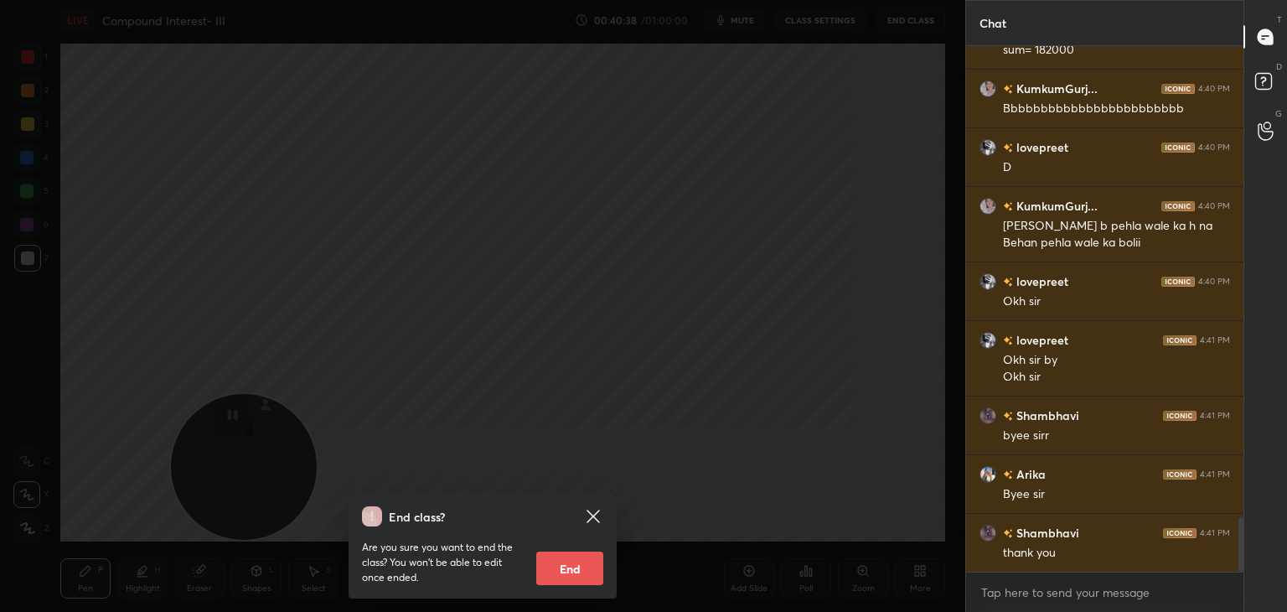
click at [585, 567] on button "End" at bounding box center [569, 568] width 67 height 34
type textarea "x"
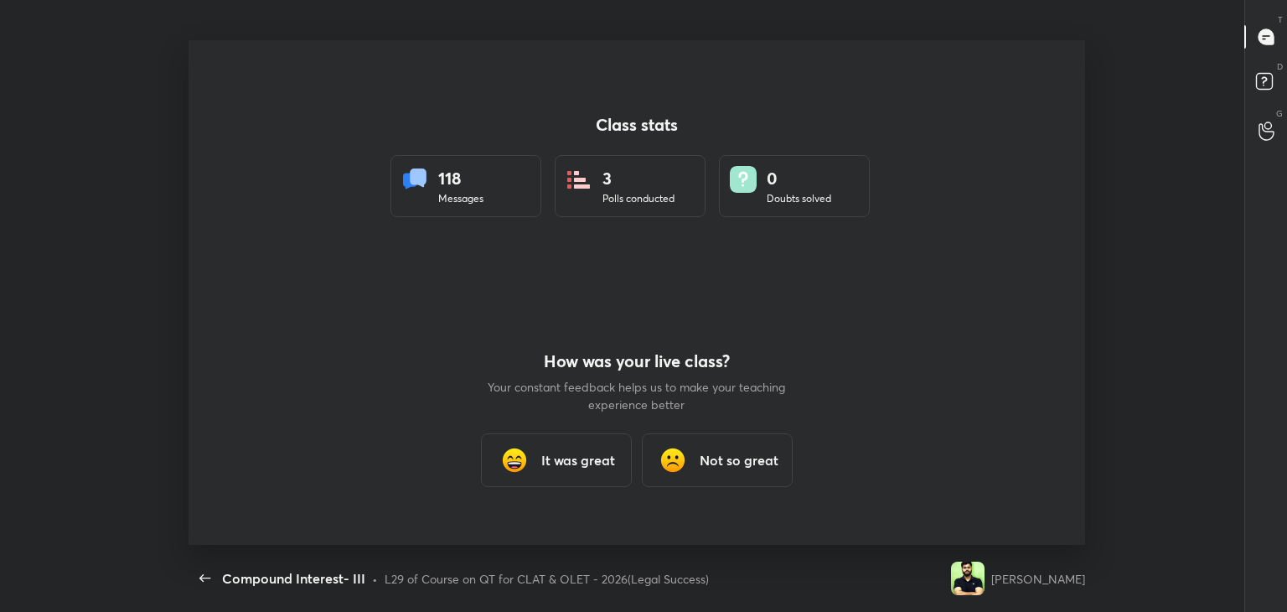
scroll to position [0, 0]
